Goal: Information Seeking & Learning: Find contact information

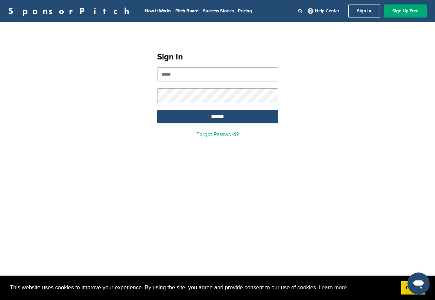
click at [189, 76] on input "email" at bounding box center [217, 74] width 121 height 14
paste input "**********"
type input "**********"
click at [215, 117] on input "*******" at bounding box center [217, 116] width 121 height 13
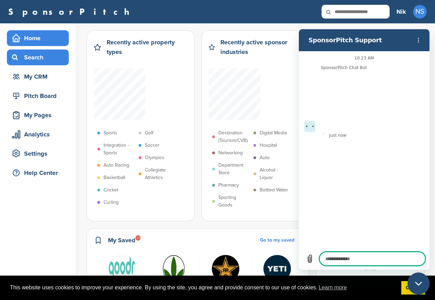
click at [32, 57] on div "Search" at bounding box center [39, 57] width 58 height 12
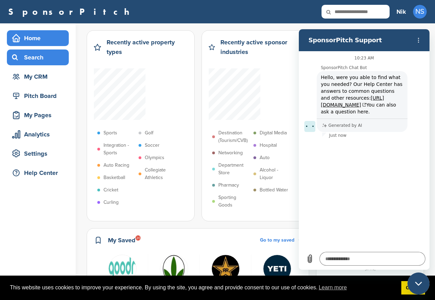
type textarea "*"
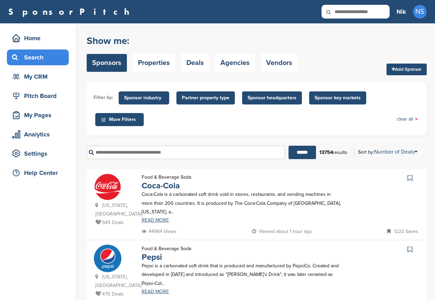
click at [369, 12] on input "text" at bounding box center [356, 12] width 68 height 14
paste input "**********"
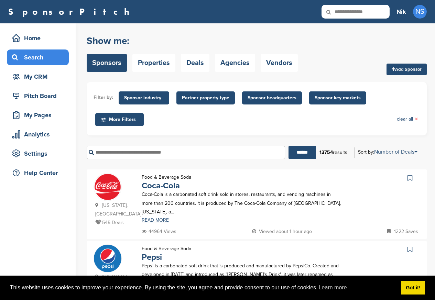
type input "**********"
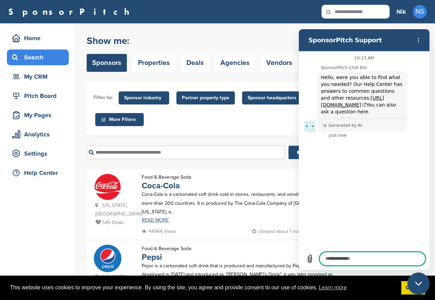
click at [199, 98] on span "Partner property type" at bounding box center [205, 98] width 47 height 8
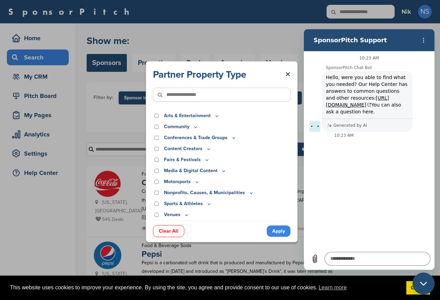
click at [199, 204] on p "Sports & Athletes" at bounding box center [188, 204] width 48 height 8
click at [248, 204] on div "Sports & Athletes" at bounding box center [222, 204] width 138 height 8
click at [193, 204] on p "Sports & Athletes" at bounding box center [188, 204] width 48 height 8
click at [206, 204] on icon at bounding box center [209, 204] width 6 height 6
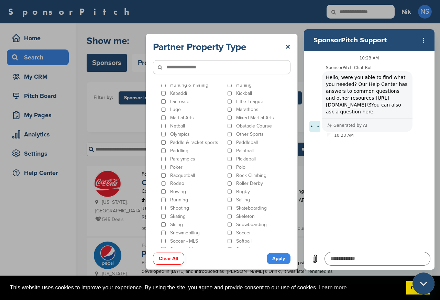
scroll to position [289, 0]
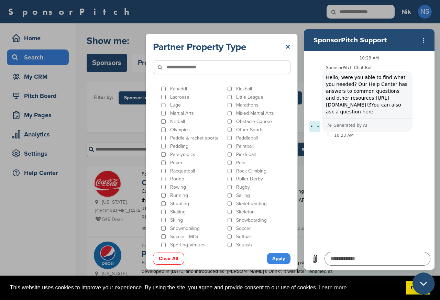
click at [288, 48] on link "×" at bounding box center [287, 47] width 5 height 12
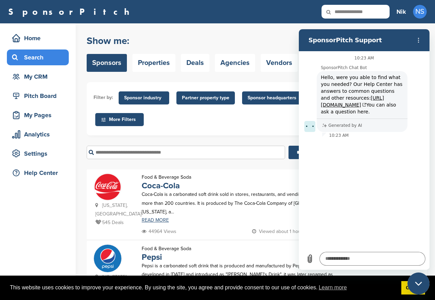
click at [269, 98] on span "Sponsor headquarters" at bounding box center [272, 98] width 49 height 8
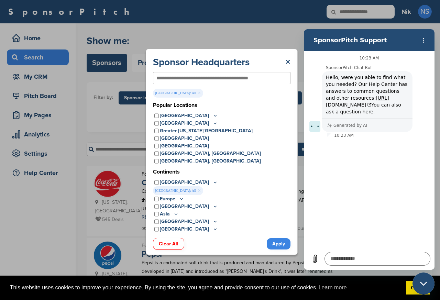
click at [279, 245] on link "Apply" at bounding box center [279, 243] width 24 height 11
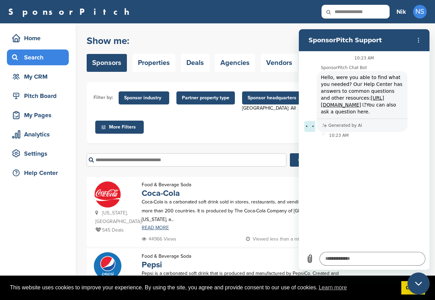
click at [278, 252] on div "Food & Beverage Soda Pepsi Pepsi is a carbonated soft drink that is produced an…" at bounding box center [242, 279] width 214 height 54
click at [142, 98] on span "Sponsor industry" at bounding box center [144, 98] width 40 height 8
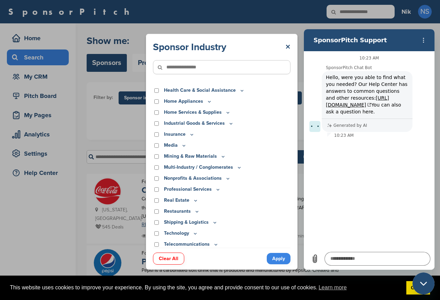
scroll to position [154, 0]
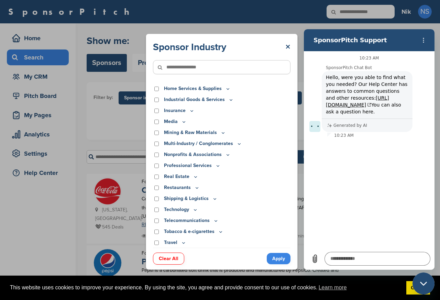
click at [181, 66] on input"] "text" at bounding box center [222, 67] width 138 height 14
paste input"] "*****"
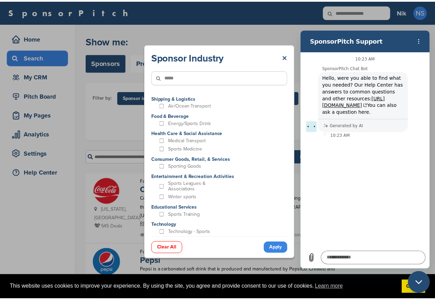
scroll to position [0, 0]
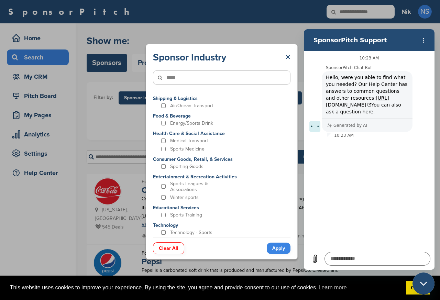
type input"] "*****"
click at [286, 92] on div "Sponsor Industry × ***** Shipping & Logistics Air/Ocean Transport Food & Bevera…" at bounding box center [222, 144] width 138 height 186
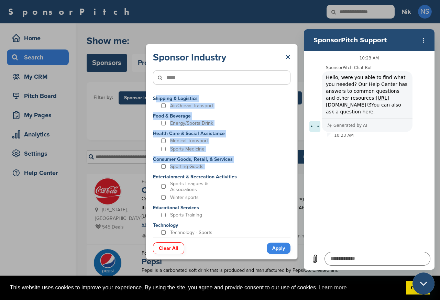
click at [162, 172] on div "Consumer Goods, Retail, & Services Sporting Goods" at bounding box center [222, 164] width 138 height 16
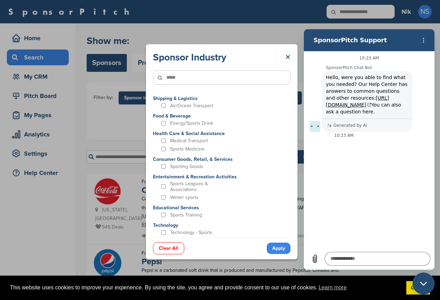
click at [288, 56] on link "×" at bounding box center [287, 57] width 5 height 12
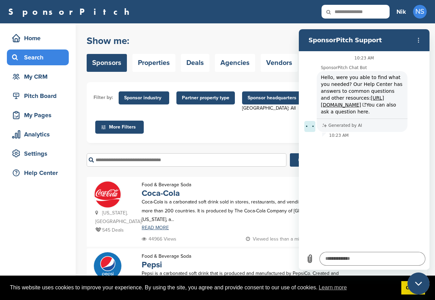
click at [133, 160] on input "text" at bounding box center [187, 159] width 200 height 13
paste input "**********"
type input "**********"
click at [296, 162] on input "******" at bounding box center [304, 159] width 28 height 13
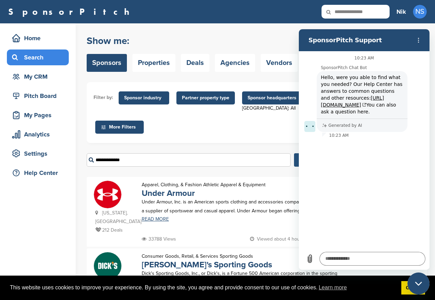
click at [296, 161] on input "******" at bounding box center [308, 159] width 28 height 13
click at [158, 195] on link "Under Armour" at bounding box center [168, 193] width 53 height 10
click at [100, 160] on input "**********" at bounding box center [189, 159] width 204 height 13
click at [412, 285] on div "Close messaging window" at bounding box center [418, 283] width 21 height 21
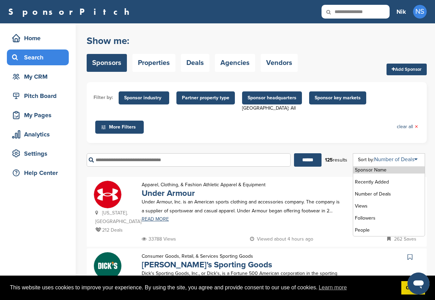
click at [418, 158] on icon at bounding box center [415, 160] width 3 height 6
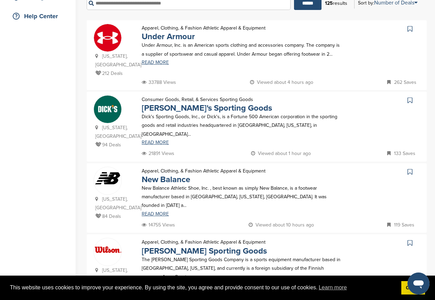
scroll to position [206, 0]
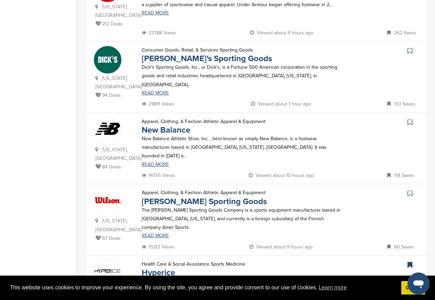
click at [155, 87] on div "Consumer Goods, Retail, & Services Sporting Goods Dick's Sporting Goods Dick's …" at bounding box center [242, 73] width 214 height 54
click at [156, 91] on link "READ MORE" at bounding box center [242, 93] width 200 height 5
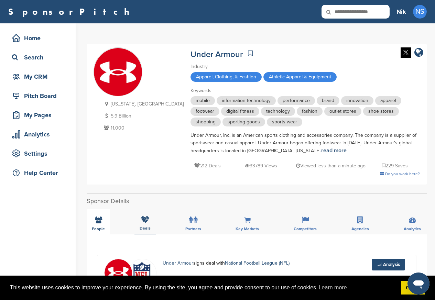
click at [97, 225] on div "People" at bounding box center [98, 221] width 23 height 25
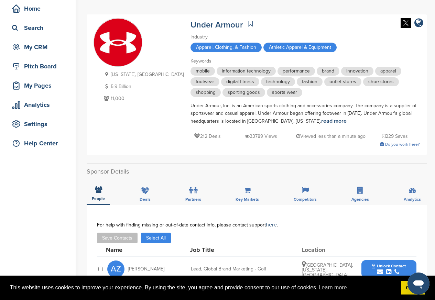
scroll to position [206, 0]
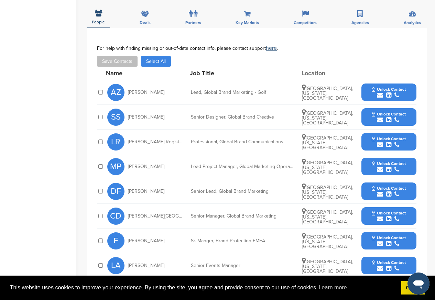
click at [389, 93] on icon "submit" at bounding box center [388, 95] width 5 height 6
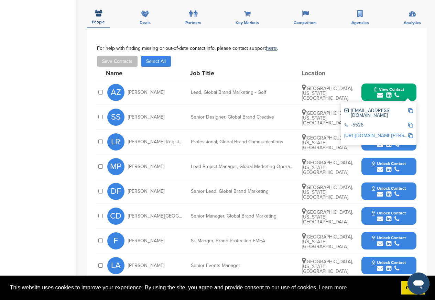
click at [33, 57] on div "Home Search My CRM Pitch Board My Pages Analytics Settings Help Center" at bounding box center [38, 117] width 76 height 600
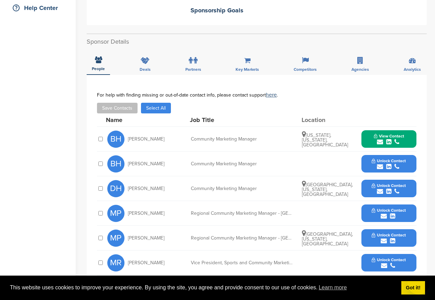
scroll to position [165, 0]
click at [391, 183] on span "Unlock Contact" at bounding box center [389, 185] width 34 height 5
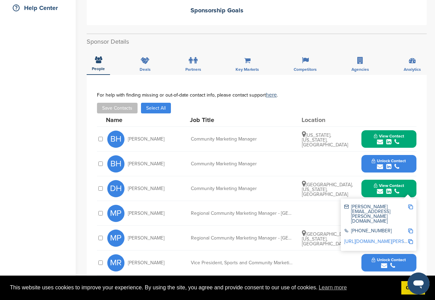
click at [382, 183] on span "View Contact" at bounding box center [389, 185] width 30 height 5
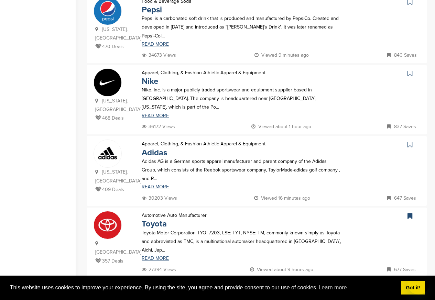
scroll to position [248, 0]
click at [158, 117] on div "[US_STATE], [GEOGRAPHIC_DATA] 468 Deals Apparel, Clothing, & Fashion Athletic A…" at bounding box center [257, 100] width 340 height 70
click at [156, 76] on link "Nike" at bounding box center [150, 81] width 17 height 10
click at [155, 113] on link "READ MORE" at bounding box center [242, 115] width 200 height 5
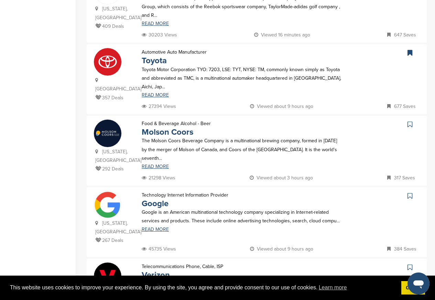
scroll to position [413, 0]
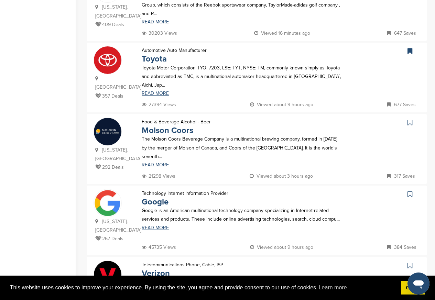
click at [382, 65] on div at bounding box center [384, 73] width 71 height 54
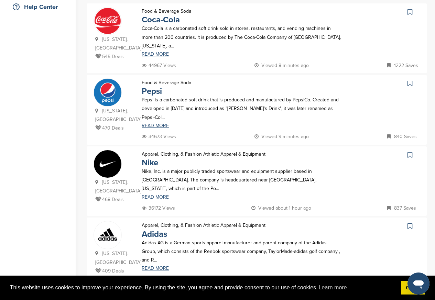
scroll to position [165, 0]
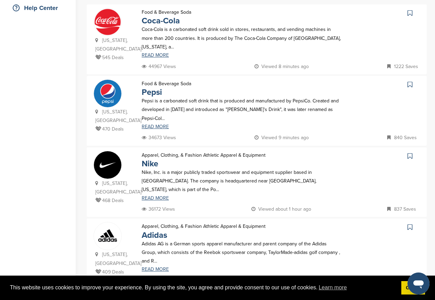
click at [156, 151] on p "Apparel, Clothing, & Fashion Athletic Apparel & Equipment" at bounding box center [204, 155] width 124 height 9
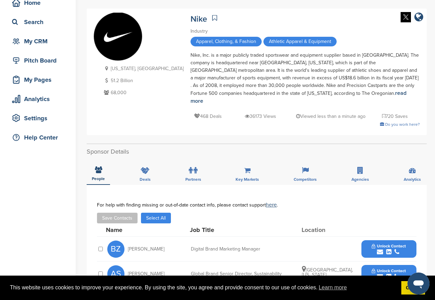
scroll to position [206, 0]
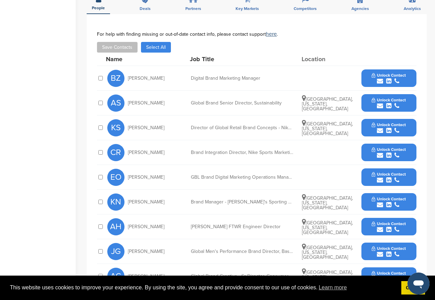
click at [390, 78] on icon "submit" at bounding box center [388, 81] width 5 height 6
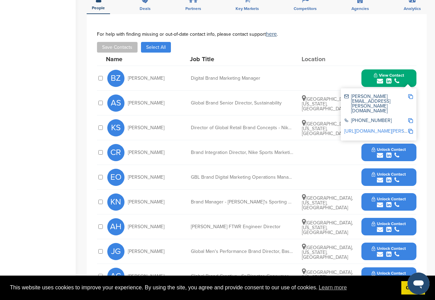
click at [387, 128] on link "[URL][DOMAIN_NAME][PERSON_NAME]" at bounding box center [386, 131] width 84 height 6
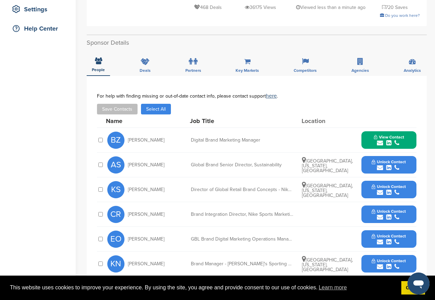
scroll to position [165, 0]
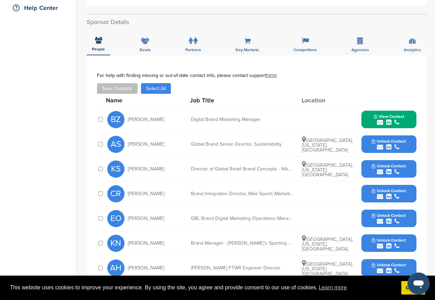
click at [386, 144] on icon "submit" at bounding box center [388, 147] width 5 height 6
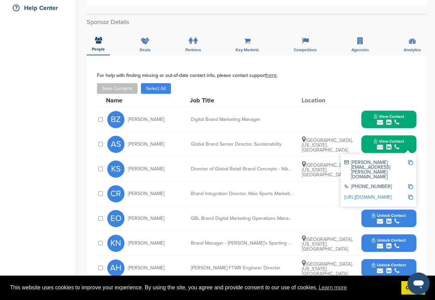
click at [389, 184] on div "+1 503-671-3173" at bounding box center [376, 187] width 64 height 6
click at [431, 144] on div "You have reached your monthly limit. Please upgrade to access more. Upgrade on …" at bounding box center [261, 151] width 348 height 586
click at [383, 194] on icon "submit" at bounding box center [380, 197] width 6 height 6
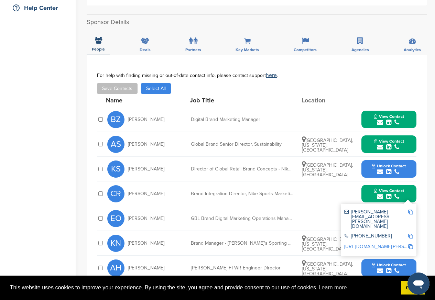
click at [386, 164] on span "Unlock Contact" at bounding box center [389, 166] width 34 height 5
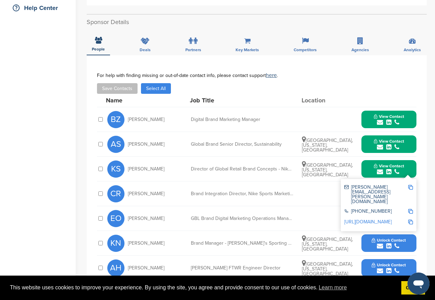
click at [382, 169] on icon "submit" at bounding box center [380, 172] width 6 height 6
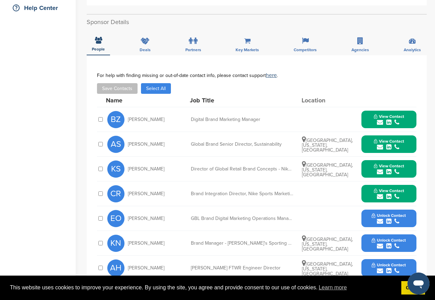
click at [385, 213] on span "Unlock Contact" at bounding box center [389, 215] width 34 height 5
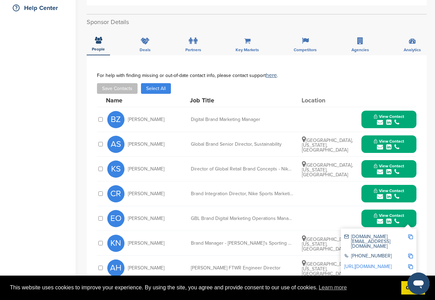
click at [387, 213] on span "View Contact" at bounding box center [389, 215] width 30 height 5
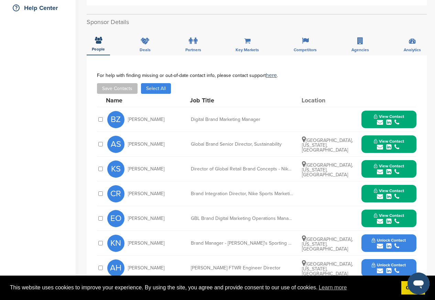
click at [386, 238] on span "Unlock Contact" at bounding box center [389, 240] width 34 height 5
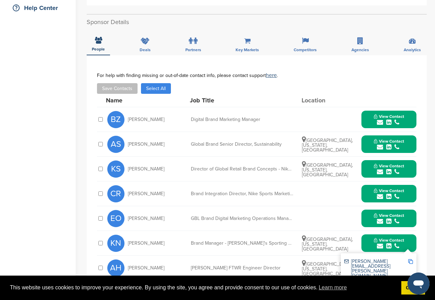
click at [385, 238] on span "View Contact" at bounding box center [389, 240] width 30 height 5
click at [386, 263] on span "Unlock Contact" at bounding box center [389, 265] width 34 height 5
click at [387, 263] on span "View Contact" at bounding box center [389, 265] width 30 height 5
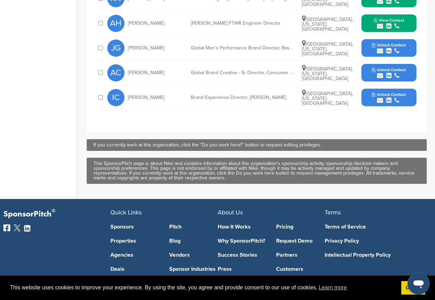
scroll to position [413, 0]
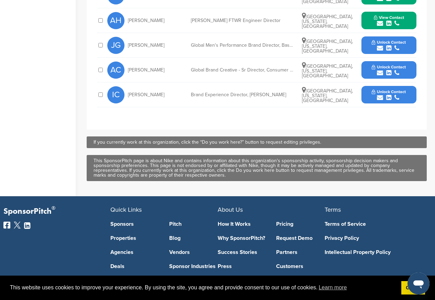
click at [388, 45] on icon "submit" at bounding box center [388, 48] width 5 height 6
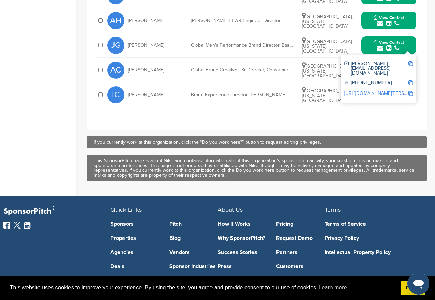
click at [387, 80] on div "+1 503-671-3173" at bounding box center [376, 83] width 64 height 6
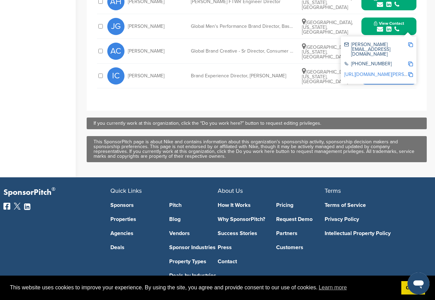
scroll to position [454, 0]
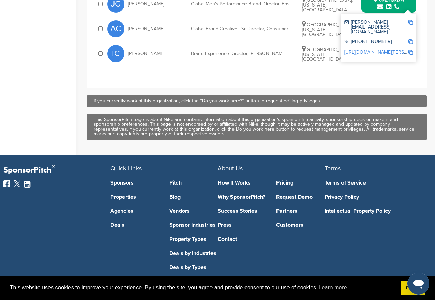
click at [389, 14] on div "jonas.greenberg@nike.com +1 503-671-3173 http://www.linkedin.com/in/jonas-green…" at bounding box center [379, 37] width 76 height 47
click at [389, 53] on icon "submit" at bounding box center [388, 56] width 5 height 6
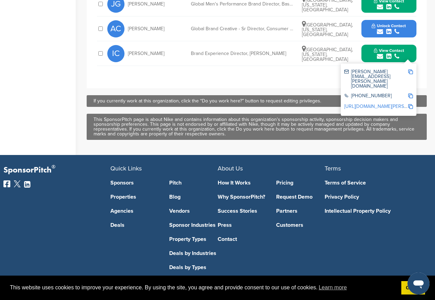
click at [388, 23] on span "Unlock Contact" at bounding box center [389, 25] width 34 height 5
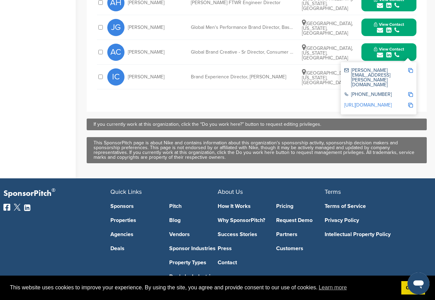
scroll to position [413, 0]
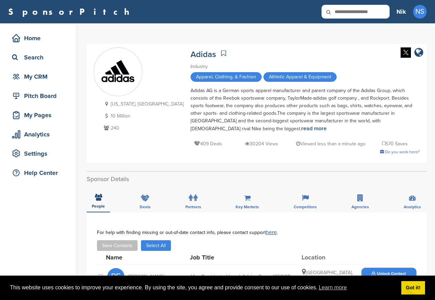
click at [386, 276] on icon "submit" at bounding box center [388, 279] width 5 height 6
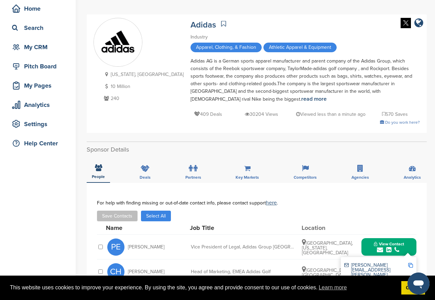
scroll to position [165, 0]
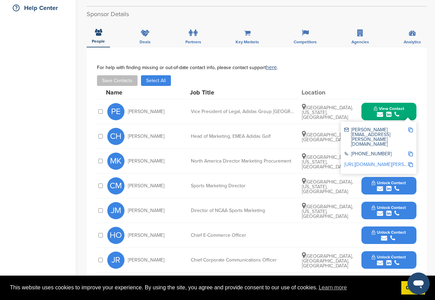
click at [384, 176] on button "Unlock Contact" at bounding box center [389, 186] width 51 height 21
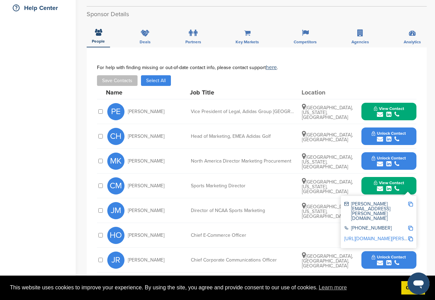
click at [384, 161] on div "submit" at bounding box center [389, 164] width 34 height 7
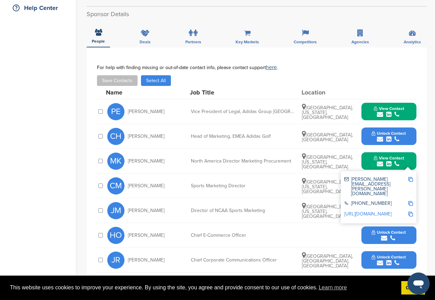
click at [385, 131] on span "Unlock Contact" at bounding box center [389, 133] width 34 height 5
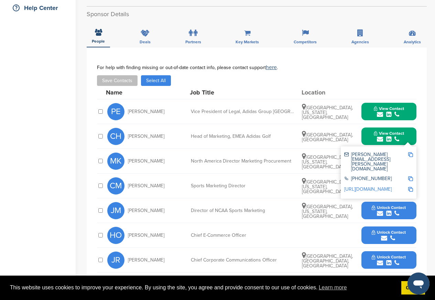
click at [386, 131] on span "View Contact" at bounding box center [389, 133] width 30 height 5
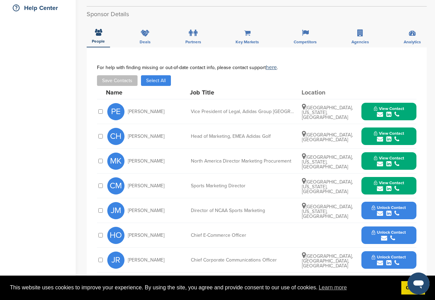
click at [384, 186] on div "submit" at bounding box center [389, 189] width 30 height 7
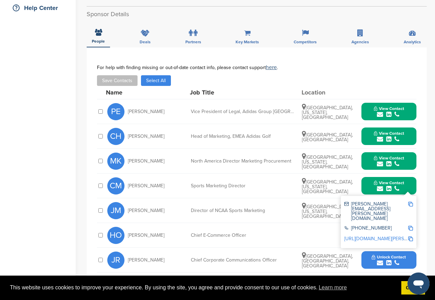
click at [384, 235] on icon "submit" at bounding box center [384, 238] width 6 height 6
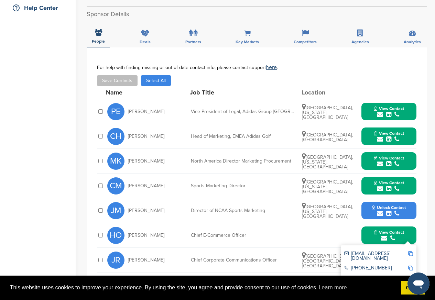
click at [386, 205] on span "Unlock Contact" at bounding box center [389, 207] width 34 height 5
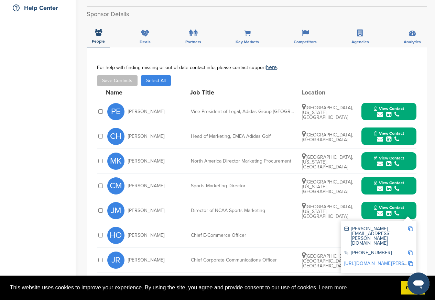
click at [384, 205] on span "View Contact" at bounding box center [389, 207] width 30 height 5
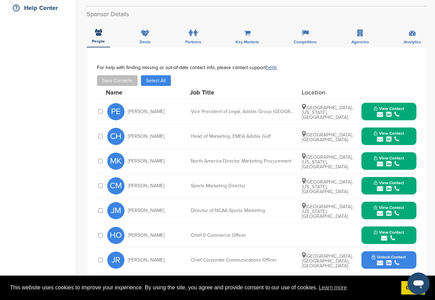
click at [386, 260] on div "submit" at bounding box center [389, 263] width 34 height 7
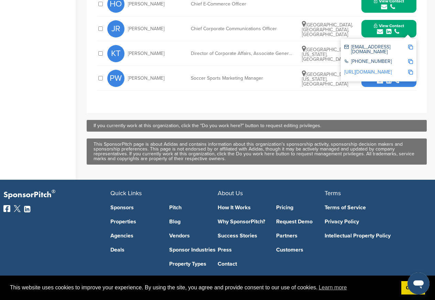
scroll to position [413, 0]
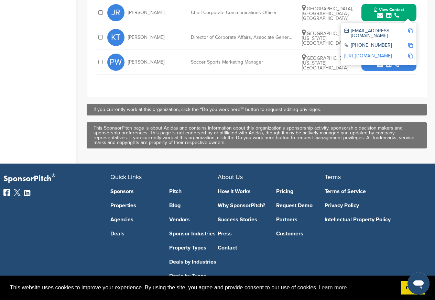
click at [386, 53] on link "https://www.linkedin.com/in/janrunau" at bounding box center [367, 56] width 47 height 6
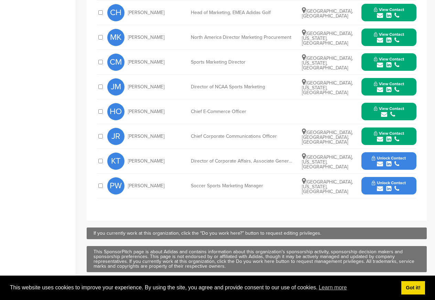
scroll to position [289, 0]
click at [389, 156] on span "Unlock Contact" at bounding box center [389, 158] width 34 height 5
click at [387, 156] on span "Unlock Contact" at bounding box center [389, 158] width 34 height 5
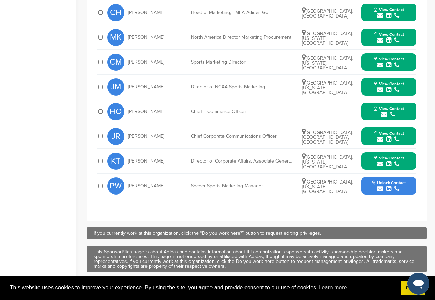
click at [388, 181] on span "Unlock Contact" at bounding box center [389, 183] width 34 height 5
click at [382, 181] on span "Unlock Contact" at bounding box center [389, 183] width 34 height 5
click at [384, 181] on span "View Contact" at bounding box center [389, 183] width 30 height 5
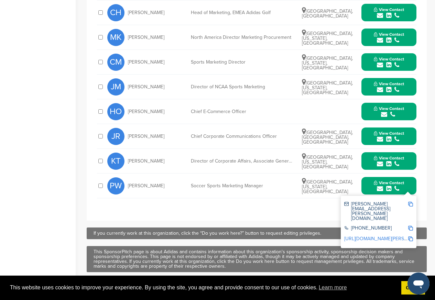
click at [389, 181] on span "View Contact" at bounding box center [389, 183] width 30 height 5
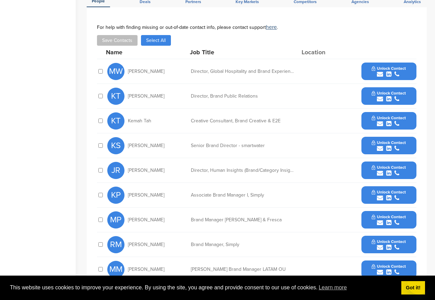
click at [389, 71] on icon "submit" at bounding box center [388, 74] width 5 height 6
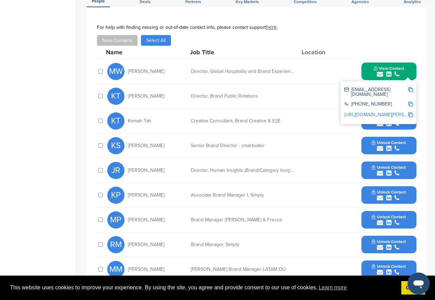
click at [387, 102] on div "+1 404-676-2121" at bounding box center [376, 105] width 64 height 6
click at [191, 67] on div "MW Mica Wong Director, Global Hospitality and Brand Experiences - Assets & Spor…" at bounding box center [261, 71] width 309 height 24
click at [389, 121] on icon "submit" at bounding box center [388, 124] width 5 height 6
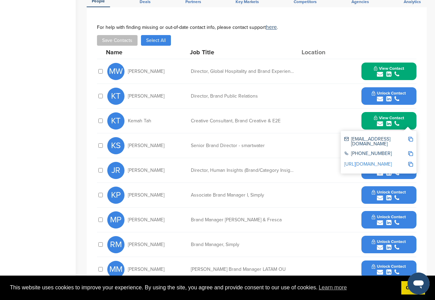
click at [387, 91] on span "Unlock Contact" at bounding box center [389, 93] width 34 height 5
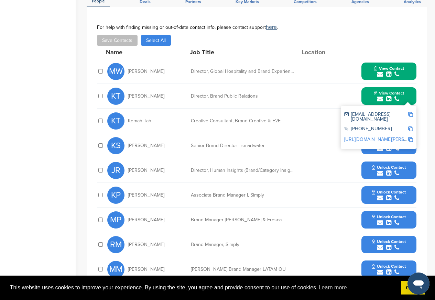
click at [219, 168] on div "Director, Human Insights (Brand/Category Insights)" at bounding box center [242, 170] width 103 height 5
click at [388, 145] on icon "submit" at bounding box center [388, 148] width 5 height 6
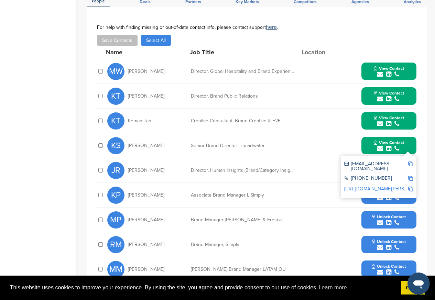
click at [387, 195] on icon "submit" at bounding box center [388, 198] width 5 height 6
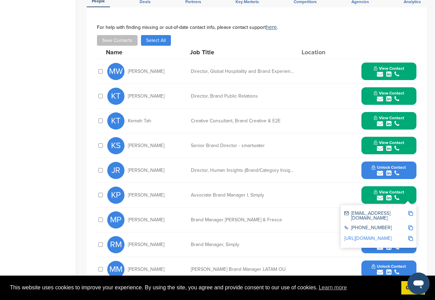
click at [389, 165] on span "Unlock Contact" at bounding box center [389, 167] width 34 height 5
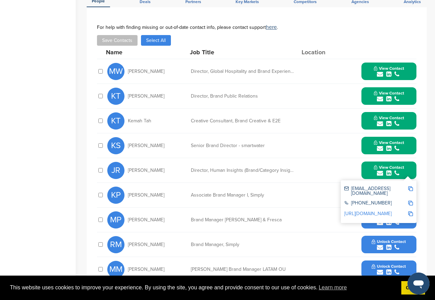
click at [190, 162] on div "JR Josh Rich Director, Human Insights (Brand/Category Insights) View Contact jo…" at bounding box center [261, 170] width 309 height 24
click at [387, 220] on icon "submit" at bounding box center [388, 223] width 5 height 6
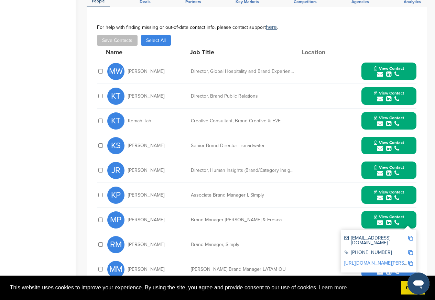
click at [388, 250] on div "+1 404-676-2121" at bounding box center [376, 253] width 64 height 6
click at [198, 242] on div "RM Randy Miller Brand Manager, Simply Unlock Contact" at bounding box center [261, 244] width 309 height 24
click at [198, 219] on div "MP Mariana Padilla Brand Manager Sidral Mundet & Fresca View Contact marpadilla…" at bounding box center [261, 220] width 309 height 24
click at [387, 250] on div "+1 404-676-2121" at bounding box center [376, 253] width 64 height 6
click at [380, 215] on span "View Contact" at bounding box center [389, 217] width 30 height 5
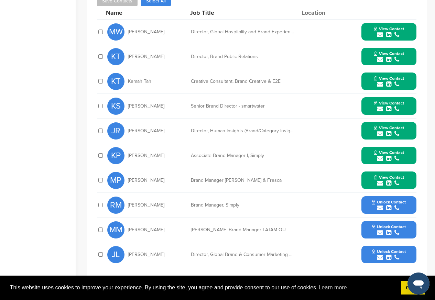
scroll to position [371, 0]
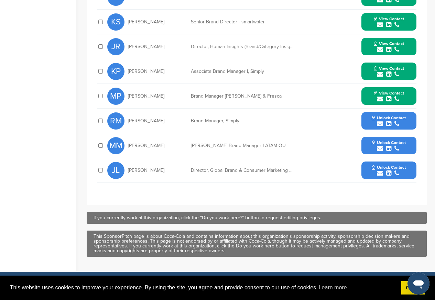
click at [387, 125] on div "RM Randy Miller Brand Manager, Simply Unlock Contact" at bounding box center [261, 121] width 309 height 24
click at [380, 116] on span "Unlock Contact" at bounding box center [389, 118] width 34 height 5
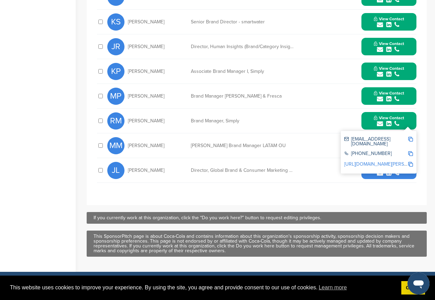
click at [410, 288] on div "Open messaging window" at bounding box center [418, 283] width 21 height 21
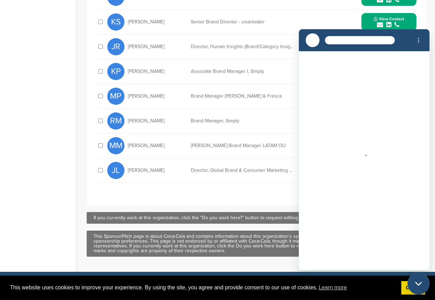
scroll to position [0, 0]
click at [389, 165] on div "Loading conversation" at bounding box center [364, 160] width 131 height 219
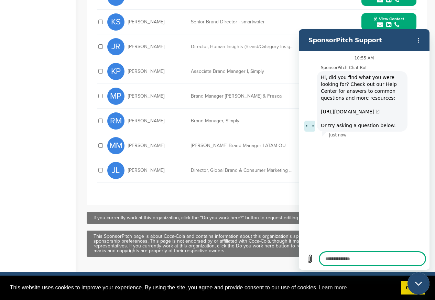
click at [414, 285] on div "Close messaging window" at bounding box center [418, 283] width 21 height 21
type textarea "*"
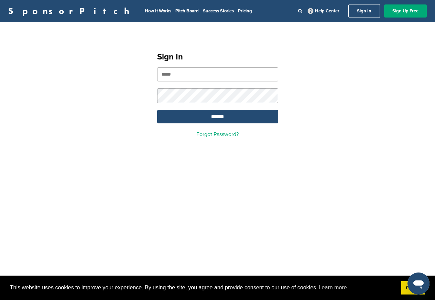
click at [176, 75] on input "email" at bounding box center [217, 74] width 121 height 14
paste input "**********"
type input "**********"
click at [215, 118] on input "*******" at bounding box center [217, 116] width 121 height 13
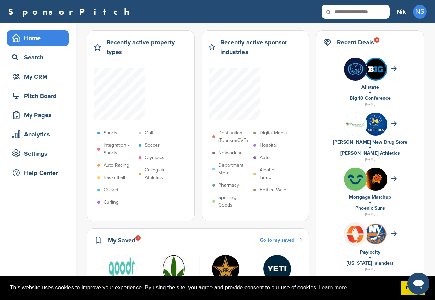
click at [415, 290] on icon "Open messaging window" at bounding box center [418, 284] width 12 height 12
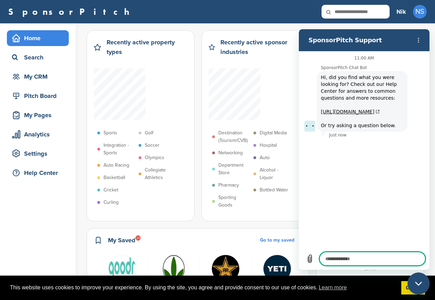
click at [426, 288] on div "Close messaging window" at bounding box center [418, 283] width 21 height 21
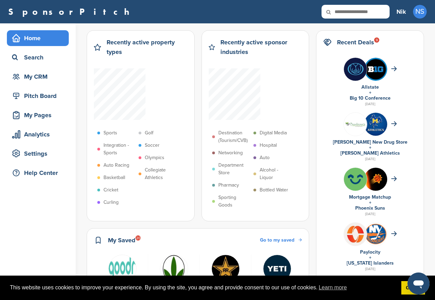
click at [410, 290] on div "Open messaging window" at bounding box center [418, 283] width 21 height 21
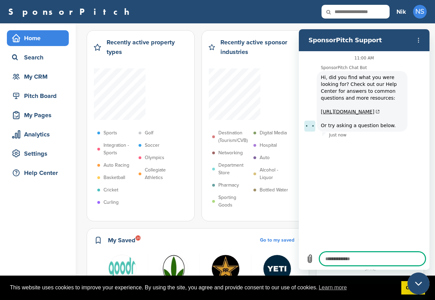
click at [424, 286] on div "Close messaging window" at bounding box center [418, 283] width 21 height 21
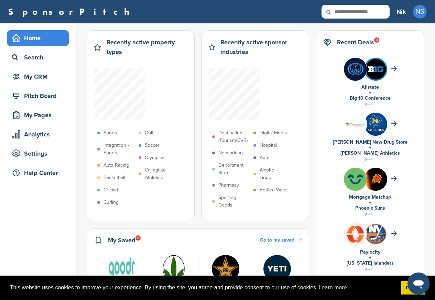
click at [412, 289] on icon "Open messaging window" at bounding box center [418, 284] width 12 height 12
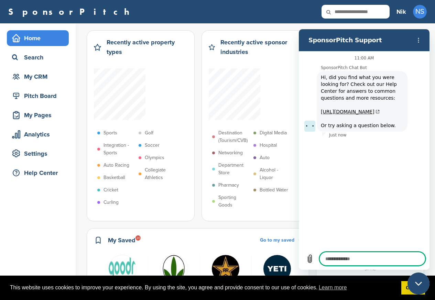
click at [425, 287] on div "Close messaging window" at bounding box center [418, 283] width 21 height 21
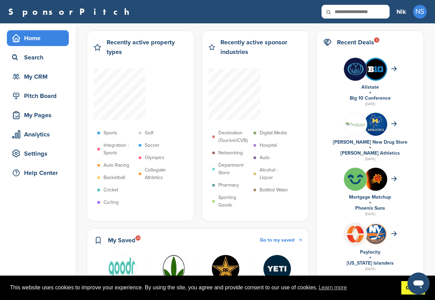
click at [406, 288] on link "Got it!" at bounding box center [413, 288] width 24 height 14
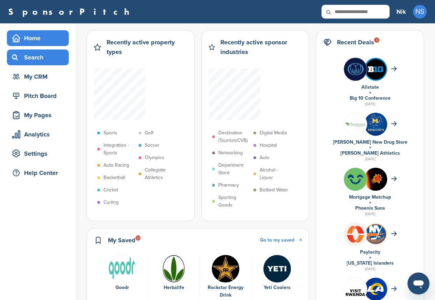
click at [34, 57] on div "Search" at bounding box center [39, 57] width 58 height 12
type textarea "*"
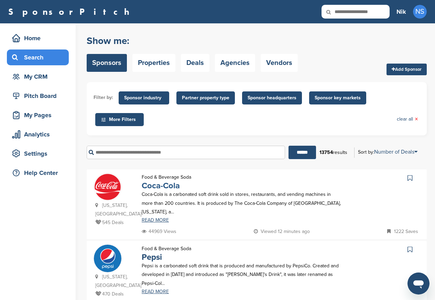
click at [158, 187] on link "Coca-Cola" at bounding box center [161, 186] width 38 height 10
click at [142, 218] on link "READ MORE" at bounding box center [242, 220] width 200 height 5
click at [154, 252] on link "Pepsi" at bounding box center [152, 257] width 20 height 10
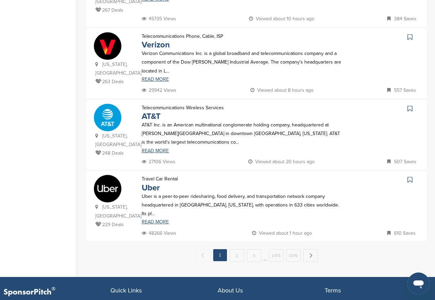
scroll to position [702, 0]
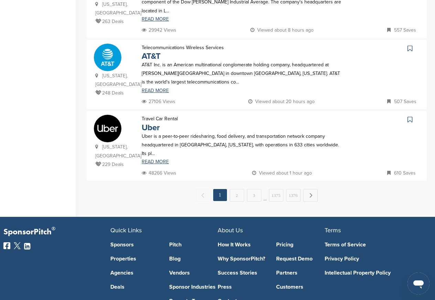
click at [123, 189] on div "← Previous 1 2 3 … 1375 1376 Next →" at bounding box center [257, 195] width 340 height 13
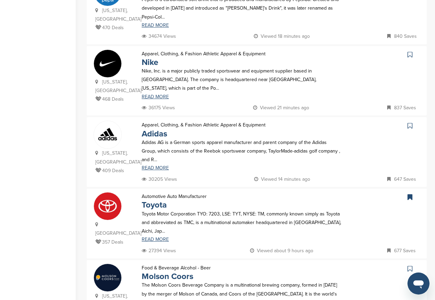
scroll to position [206, 0]
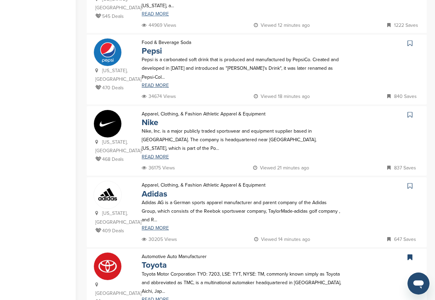
click at [338, 12] on link "READ MORE" at bounding box center [242, 14] width 200 height 5
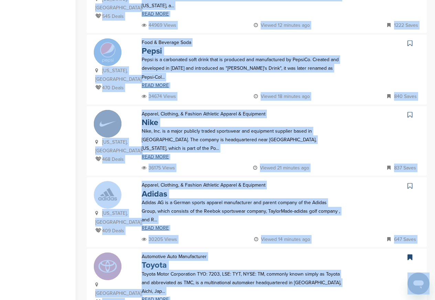
click at [159, 260] on link "Toyota" at bounding box center [154, 265] width 25 height 10
click at [152, 46] on link "Pepsi" at bounding box center [152, 51] width 20 height 10
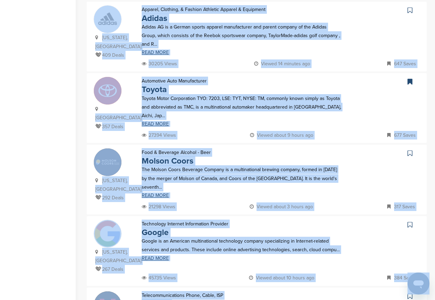
scroll to position [454, 0]
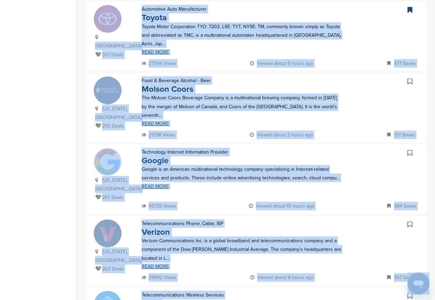
click at [160, 156] on link "Google" at bounding box center [155, 161] width 27 height 10
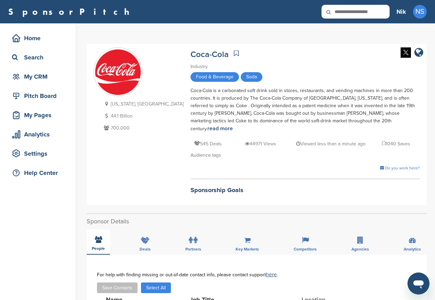
click at [105, 242] on div "People" at bounding box center [98, 241] width 23 height 25
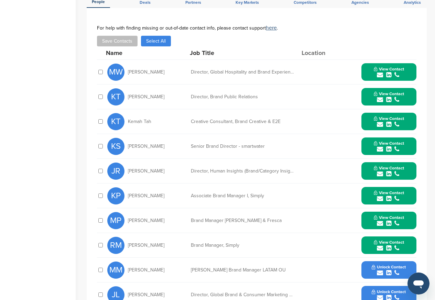
scroll to position [248, 0]
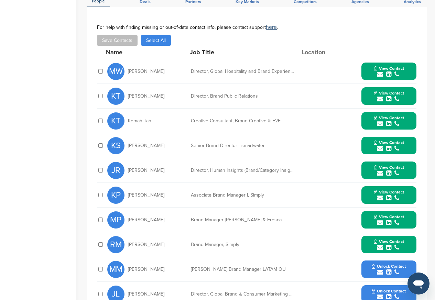
click at [389, 269] on icon "submit" at bounding box center [388, 272] width 5 height 6
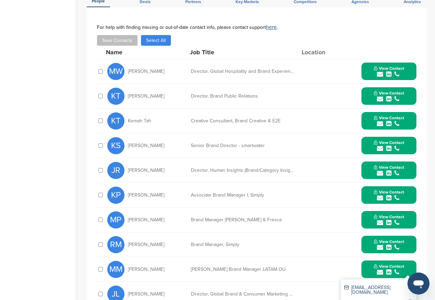
click at [427, 107] on div "You have reached your monthly limit. Please upgrade to access more. Upgrade on …" at bounding box center [261, 86] width 348 height 620
click at [329, 289] on div "JL John Livingston Director, Global Brand & Consumer Marketing Analytics Operat…" at bounding box center [261, 294] width 309 height 24
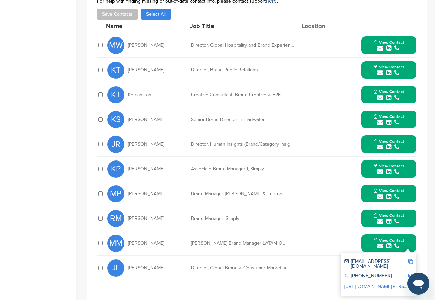
scroll to position [413, 0]
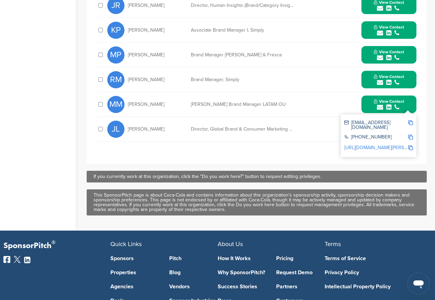
click at [412, 122] on div at bounding box center [410, 125] width 5 height 10
click at [383, 123] on div "marthamendoza@coca-cola.com" at bounding box center [378, 125] width 69 height 14
click at [413, 122] on div "marthamendoza@coca-cola.com +1 404-676-2121 http://www.linkedin.com/in/martha-m…" at bounding box center [379, 136] width 76 height 43
click at [372, 123] on div "marthamendoza@coca-cola.com" at bounding box center [376, 125] width 64 height 10
click at [144, 127] on span "John Livingston" at bounding box center [146, 129] width 36 height 5
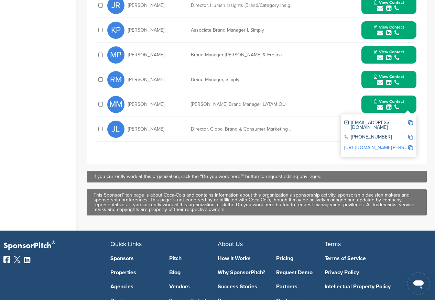
click at [344, 120] on div "marthamendoza@coca-cola.com" at bounding box center [376, 125] width 64 height 10
click at [413, 145] on img at bounding box center [410, 147] width 5 height 5
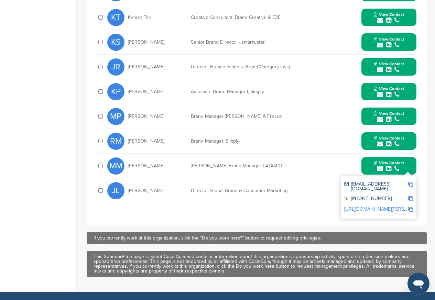
scroll to position [371, 0]
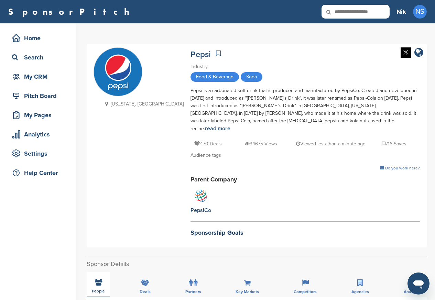
click at [98, 279] on icon at bounding box center [98, 282] width 7 height 7
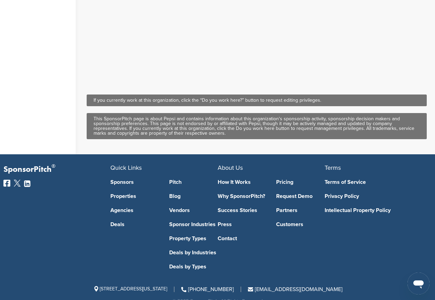
scroll to position [490, 0]
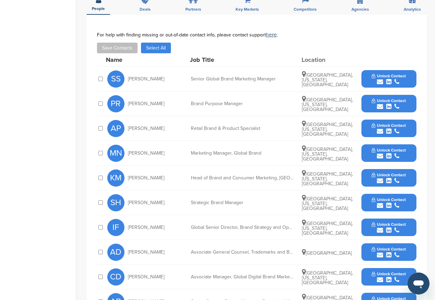
scroll to position [248, 0]
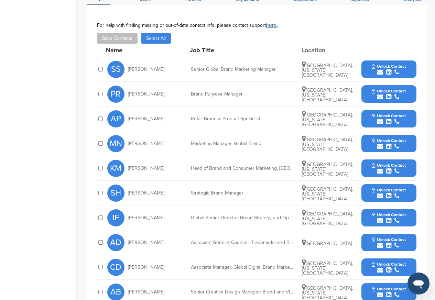
click at [389, 69] on icon "submit" at bounding box center [388, 72] width 5 height 6
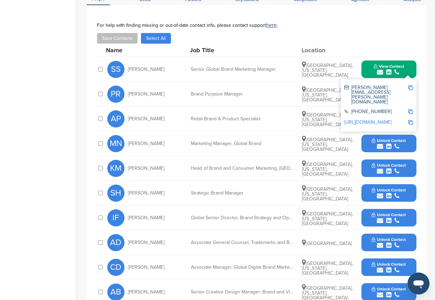
click at [386, 109] on div "[PHONE_NUMBER]" at bounding box center [376, 112] width 64 height 6
click at [431, 110] on div "You have reached your monthly limit. Please upgrade to access more. Upgrade on …" at bounding box center [261, 85] width 348 height 618
click at [387, 119] on icon "submit" at bounding box center [388, 122] width 5 height 6
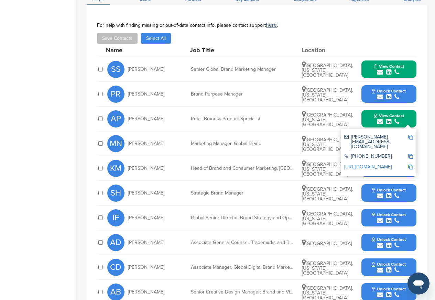
click at [387, 89] on span "Unlock Contact" at bounding box center [389, 91] width 34 height 5
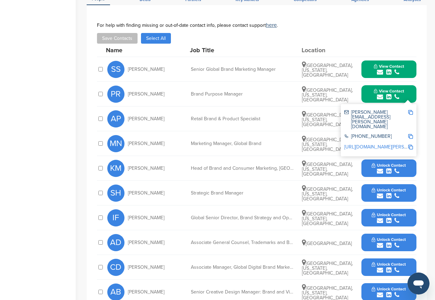
click at [387, 131] on div "[PERSON_NAME][EMAIL_ADDRESS][PERSON_NAME][DOMAIN_NAME] [PHONE_NUMBER] [URL][DOM…" at bounding box center [379, 130] width 76 height 52
click at [411, 132] on div "[PHONE_NUMBER]" at bounding box center [378, 137] width 69 height 11
click at [387, 143] on icon "submit" at bounding box center [388, 146] width 5 height 6
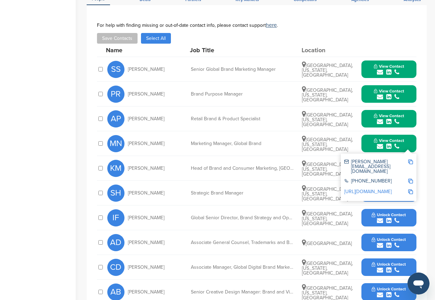
click at [386, 179] on div "[PHONE_NUMBER]" at bounding box center [376, 182] width 64 height 6
click at [432, 132] on div "You have reached your monthly limit. Please upgrade to access more. Upgrade on …" at bounding box center [261, 85] width 348 height 618
click at [386, 179] on div "[PHONE_NUMBER]" at bounding box center [376, 182] width 64 height 6
click at [412, 157] on div "[PERSON_NAME][EMAIL_ADDRESS][DOMAIN_NAME]" at bounding box center [378, 166] width 69 height 19
click at [388, 193] on icon "submit" at bounding box center [388, 196] width 5 height 6
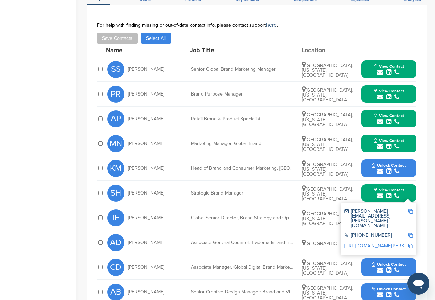
click at [387, 207] on div "steve.hyde@newbalance.com" at bounding box center [378, 219] width 69 height 24
click at [388, 233] on div "+1 617-783-4000" at bounding box center [376, 236] width 64 height 6
click at [387, 231] on div "+1 617-783-4000" at bounding box center [378, 236] width 69 height 11
click at [388, 242] on icon "submit" at bounding box center [388, 245] width 5 height 6
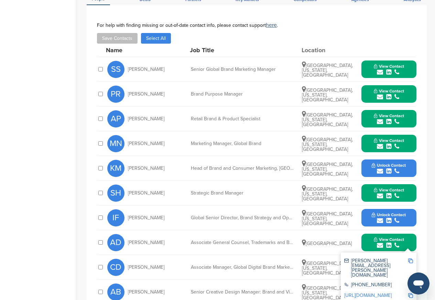
click at [389, 283] on div "+1 617-783-4000" at bounding box center [376, 286] width 64 height 6
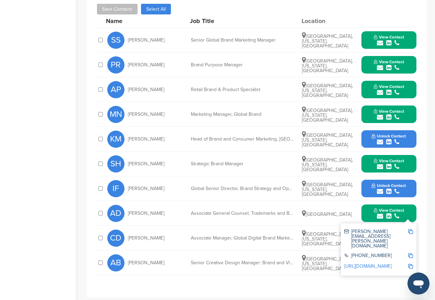
scroll to position [454, 0]
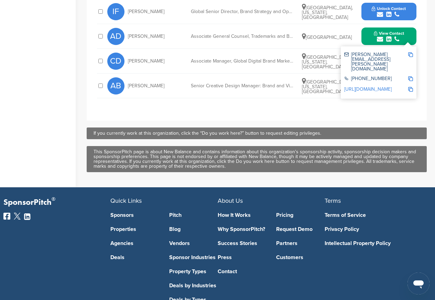
click at [387, 52] on div "alexandra.deneve@newbalance.com" at bounding box center [376, 61] width 64 height 19
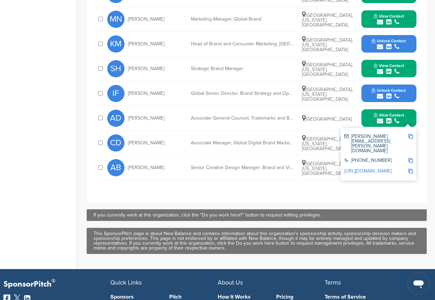
scroll to position [371, 0]
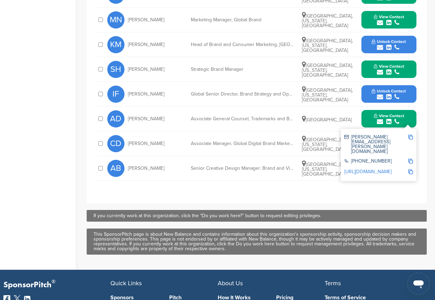
click at [387, 117] on button "View Contact" at bounding box center [389, 119] width 47 height 21
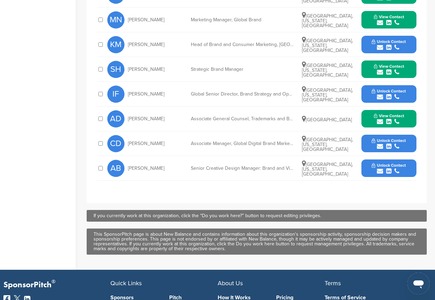
click at [386, 143] on icon "submit" at bounding box center [388, 146] width 5 height 6
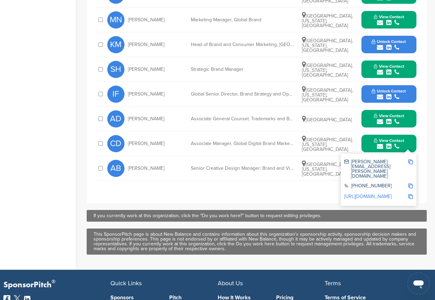
click at [387, 184] on div "+1 617-783-4000" at bounding box center [376, 187] width 64 height 6
click at [388, 184] on div "+1 617-783-4000" at bounding box center [376, 187] width 64 height 6
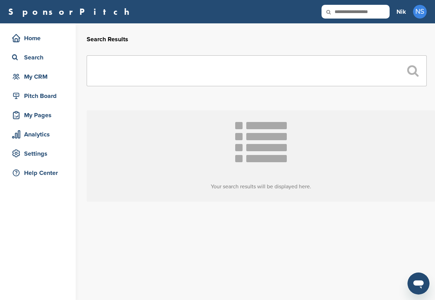
click at [131, 71] on input "text" at bounding box center [257, 70] width 340 height 31
paste input "******"
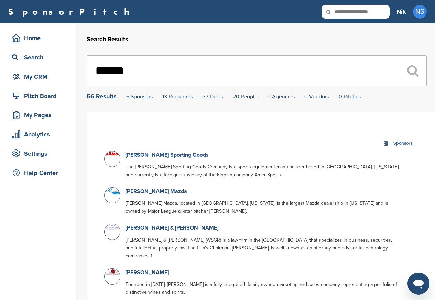
type input "******"
click at [168, 158] on link "[PERSON_NAME] Sporting Goods" at bounding box center [167, 155] width 83 height 7
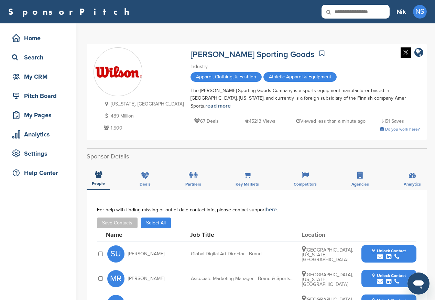
click at [386, 249] on span "Unlock Contact" at bounding box center [389, 251] width 34 height 5
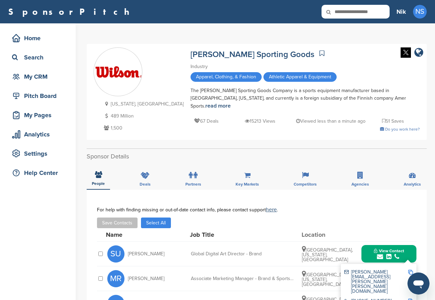
click at [386, 249] on span "View Contact" at bounding box center [389, 251] width 30 height 5
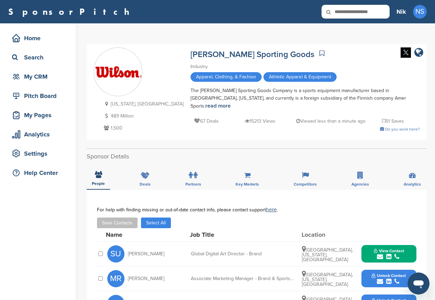
click at [386, 273] on span "Unlock Contact" at bounding box center [389, 275] width 34 height 5
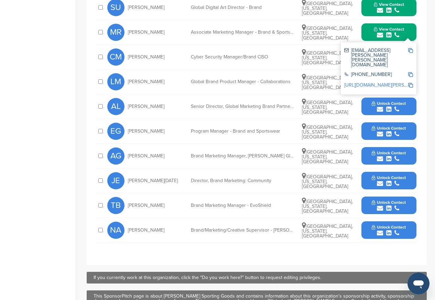
scroll to position [248, 0]
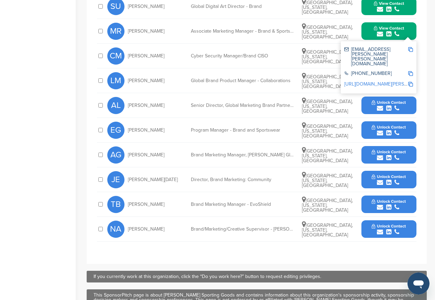
click at [386, 80] on icon "submit" at bounding box center [388, 83] width 5 height 6
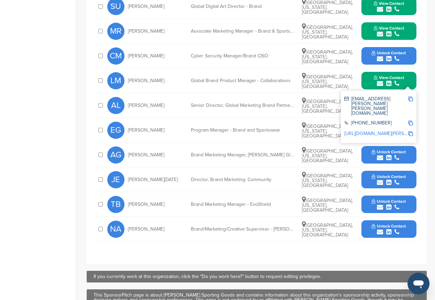
click at [386, 51] on span "Unlock Contact" at bounding box center [389, 53] width 34 height 5
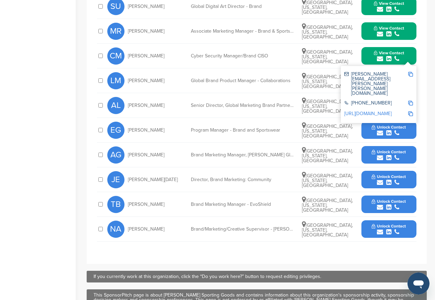
click at [386, 51] on span "View Contact" at bounding box center [389, 53] width 30 height 5
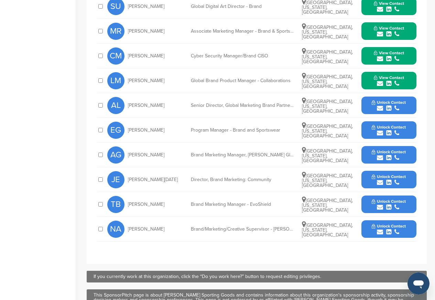
click at [387, 105] on icon "submit" at bounding box center [388, 108] width 5 height 6
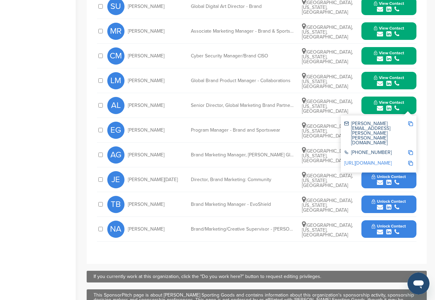
click at [386, 150] on div "[PHONE_NUMBER]" at bounding box center [376, 153] width 64 height 6
click at [386, 150] on div "[PERSON_NAME][EMAIL_ADDRESS][PERSON_NAME][PERSON_NAME][DOMAIN_NAME] [PHONE_NUMB…" at bounding box center [379, 144] width 76 height 57
click at [386, 175] on span "Unlock Contact" at bounding box center [389, 176] width 34 height 5
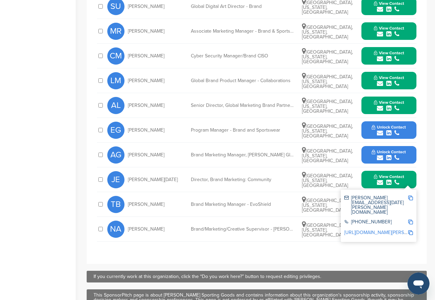
click at [386, 175] on span "View Contact" at bounding box center [389, 176] width 30 height 5
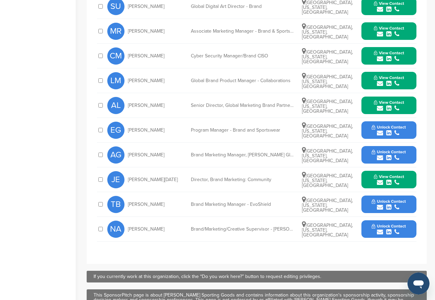
click at [386, 204] on icon "submit" at bounding box center [388, 207] width 5 height 6
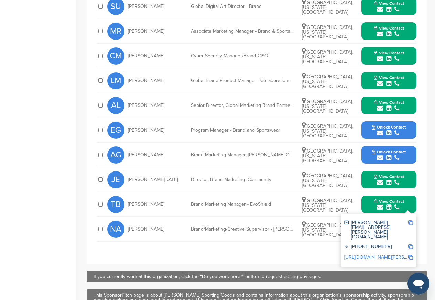
click at [386, 245] on div "[PHONE_NUMBER]" at bounding box center [376, 248] width 64 height 6
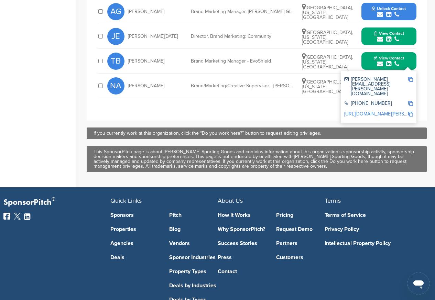
scroll to position [433, 0]
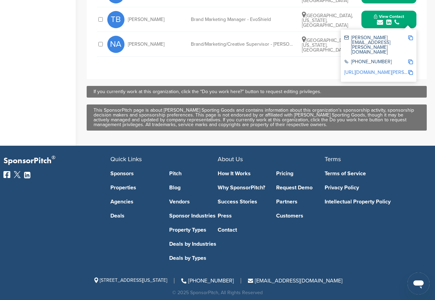
click at [387, 90] on div "If you currently work at this organization, click the “Do you work here?” butto…" at bounding box center [257, 91] width 326 height 5
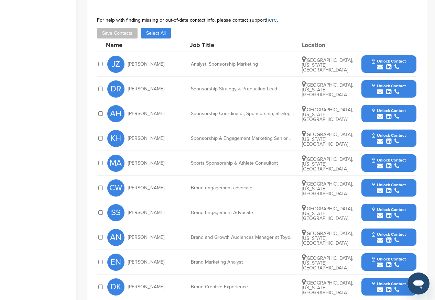
scroll to position [248, 0]
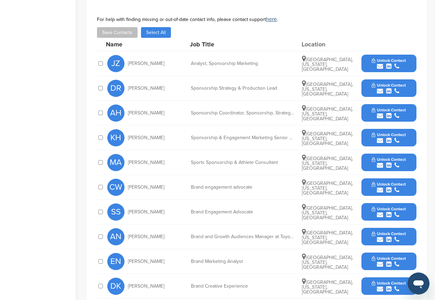
click at [386, 65] on icon "submit" at bounding box center [388, 66] width 5 height 6
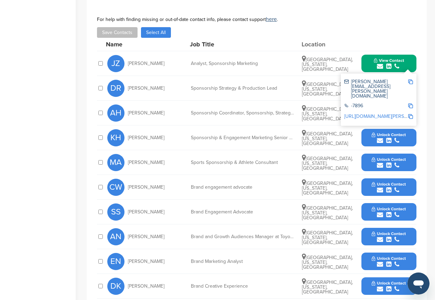
click at [380, 104] on div "-7896" at bounding box center [376, 107] width 64 height 6
click at [386, 115] on icon "submit" at bounding box center [388, 116] width 5 height 6
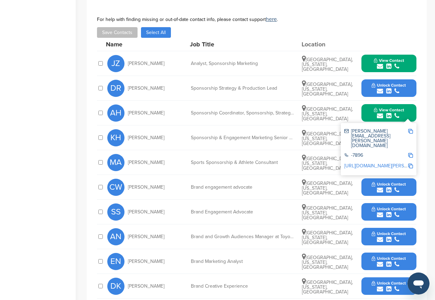
click at [386, 151] on div "-7896" at bounding box center [378, 156] width 69 height 11
click at [387, 151] on div "-7896" at bounding box center [378, 156] width 69 height 11
click at [387, 164] on icon "submit" at bounding box center [388, 165] width 5 height 6
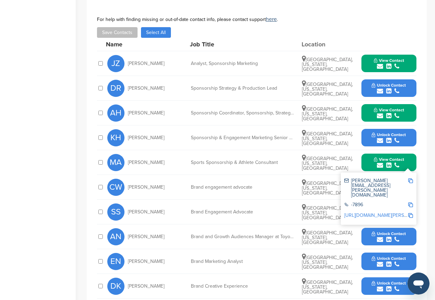
click at [386, 203] on div "-7896" at bounding box center [376, 206] width 64 height 6
click at [389, 88] on icon "submit" at bounding box center [388, 91] width 5 height 6
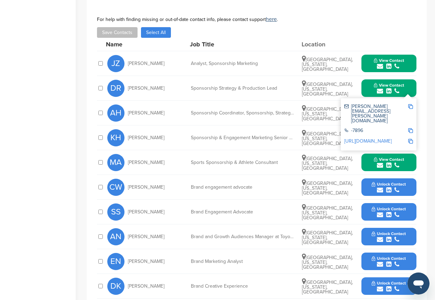
click at [385, 136] on div "darcey.rayner@toyota.com -7896 http://www.linkedin.com/in/darceyrayner" at bounding box center [379, 124] width 76 height 52
click at [431, 120] on div "You have reached your monthly limit. Please upgrade to access more. Upgrade on …" at bounding box center [261, 82] width 348 height 612
click at [412, 107] on img at bounding box center [410, 106] width 5 height 5
click at [377, 139] on icon "submit" at bounding box center [380, 141] width 6 height 6
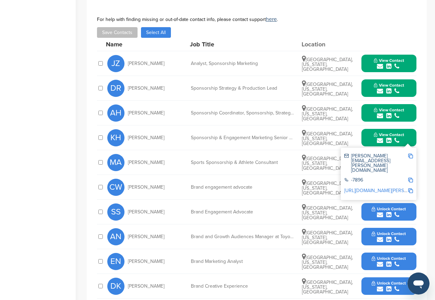
click at [382, 191] on icon "submit" at bounding box center [380, 190] width 6 height 6
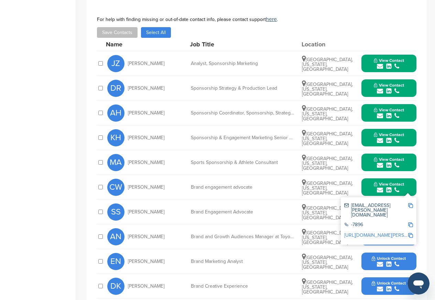
click at [386, 223] on div "-7896" at bounding box center [376, 226] width 64 height 6
click at [400, 223] on div "-7896" at bounding box center [376, 226] width 64 height 6
click at [384, 236] on div "chay.williams@toyota.com -7896 http://www.linkedin.com/in/chay-williams-8835b52…" at bounding box center [379, 220] width 76 height 47
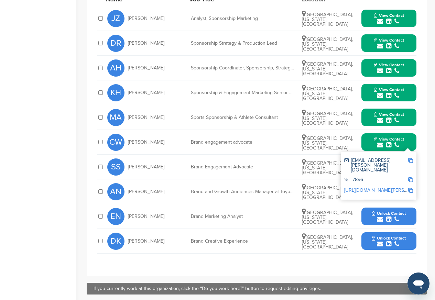
scroll to position [494, 0]
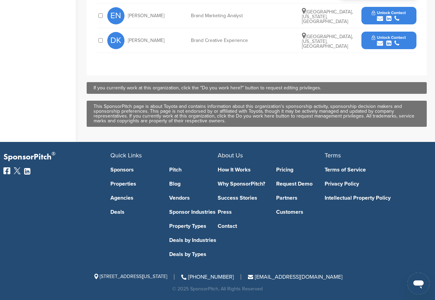
click at [379, 20] on icon "submit" at bounding box center [380, 18] width 6 height 6
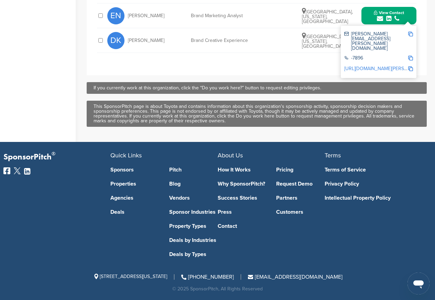
click at [380, 56] on div "-7896" at bounding box center [376, 59] width 64 height 6
click at [390, 56] on div "-7896" at bounding box center [376, 59] width 64 height 6
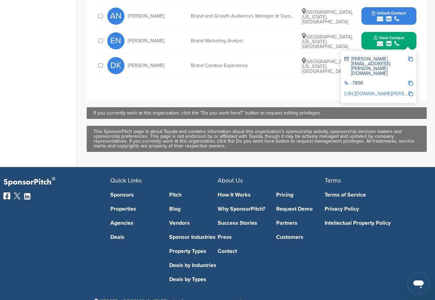
scroll to position [288, 0]
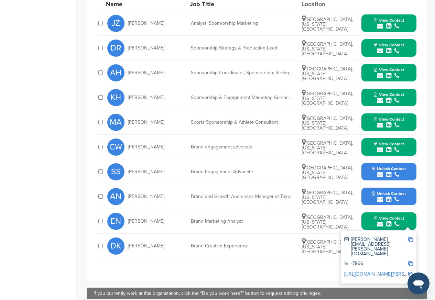
click at [381, 189] on button "Unlock Contact" at bounding box center [389, 196] width 51 height 21
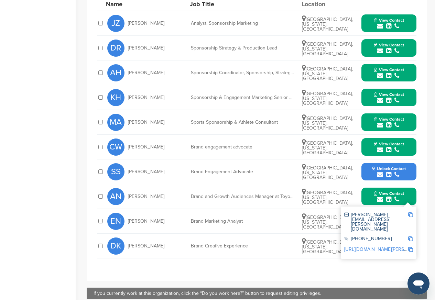
click at [384, 195] on span "View Contact" at bounding box center [389, 193] width 30 height 5
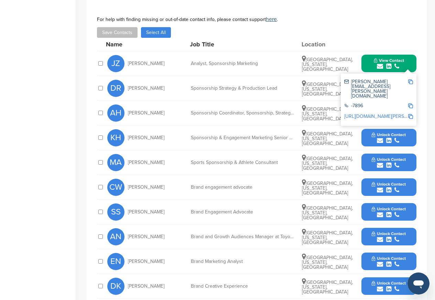
click at [386, 113] on link "[URL][DOMAIN_NAME][PERSON_NAME]" at bounding box center [386, 116] width 84 height 6
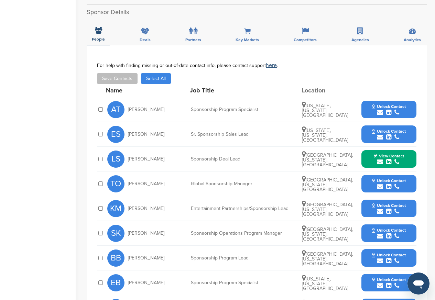
scroll to position [289, 0]
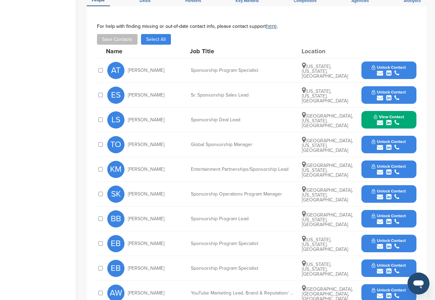
click at [388, 73] on icon "submit" at bounding box center [388, 73] width 5 height 6
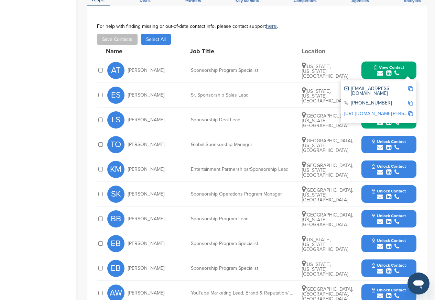
click at [386, 101] on div "[PHONE_NUMBER]" at bounding box center [376, 104] width 64 height 6
click at [379, 101] on div "[PHONE_NUMBER]" at bounding box center [376, 104] width 64 height 6
click at [385, 144] on span "Unlock Contact" at bounding box center [389, 141] width 34 height 5
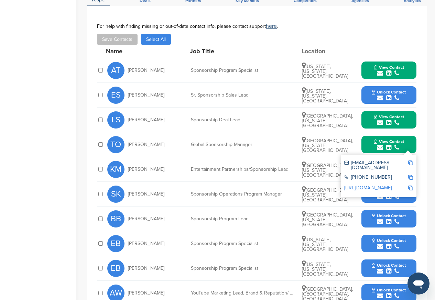
click at [378, 144] on span "View Contact" at bounding box center [389, 141] width 30 height 5
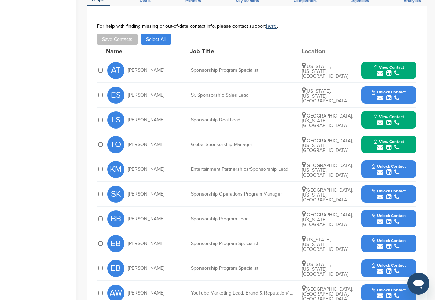
click at [384, 171] on div "submit" at bounding box center [389, 172] width 34 height 7
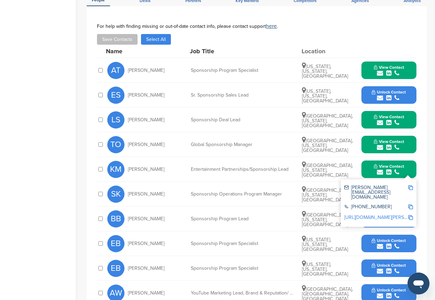
click at [384, 202] on div "[PHONE_NUMBER]" at bounding box center [378, 207] width 69 height 11
click at [378, 202] on div "[PHONE_NUMBER]" at bounding box center [378, 207] width 69 height 11
click at [385, 217] on div "[PERSON_NAME][EMAIL_ADDRESS][DOMAIN_NAME] [PHONE_NUMBER] [URL][DOMAIN_NAME][PER…" at bounding box center [379, 203] width 76 height 47
click at [375, 217] on div "[PERSON_NAME][EMAIL_ADDRESS][DOMAIN_NAME] [PHONE_NUMBER] [URL][DOMAIN_NAME][PER…" at bounding box center [379, 203] width 76 height 47
click at [384, 245] on div "submit" at bounding box center [389, 246] width 34 height 7
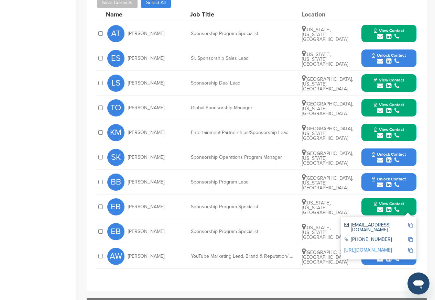
scroll to position [495, 0]
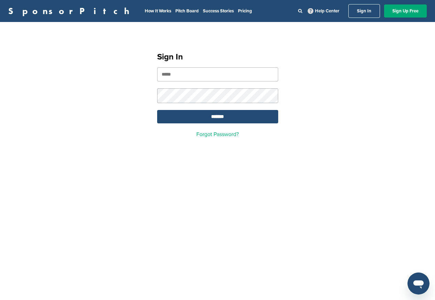
click at [189, 75] on input "email" at bounding box center [217, 74] width 121 height 14
paste input "**********"
type input "**********"
click at [207, 119] on input "*******" at bounding box center [217, 116] width 121 height 13
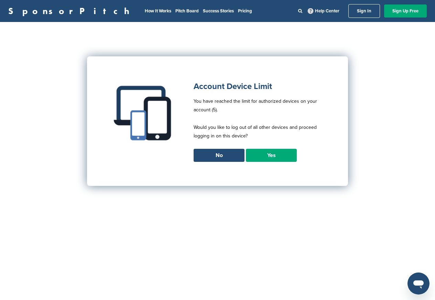
click at [265, 157] on link "Yes" at bounding box center [271, 155] width 51 height 13
click at [267, 157] on link "Yes" at bounding box center [271, 155] width 51 height 13
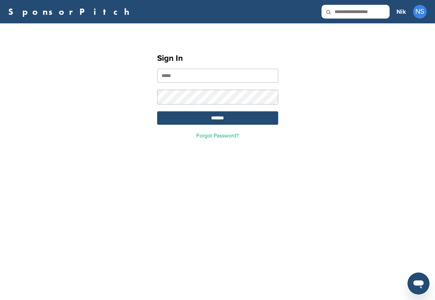
click at [34, 57] on div "Sign In ******* Forgot Password?" at bounding box center [217, 93] width 435 height 123
click at [195, 77] on input "email" at bounding box center [217, 76] width 121 height 14
paste input "**********"
type input "**********"
click at [212, 119] on input "*******" at bounding box center [217, 117] width 121 height 13
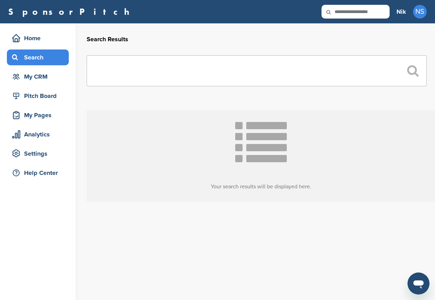
click at [34, 57] on div "Search" at bounding box center [39, 57] width 58 height 12
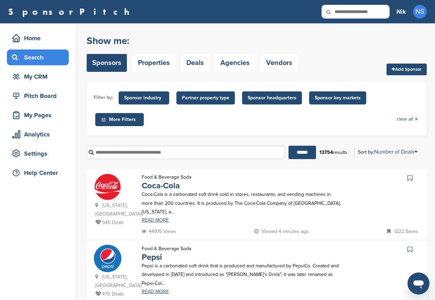
click at [116, 120] on span "More Filters" at bounding box center [121, 120] width 40 height 8
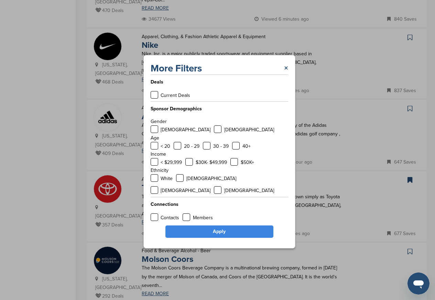
scroll to position [289, 0]
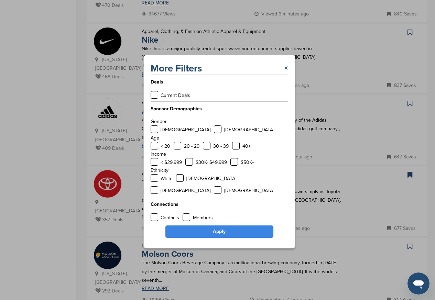
click at [287, 74] on link "×" at bounding box center [286, 68] width 4 height 12
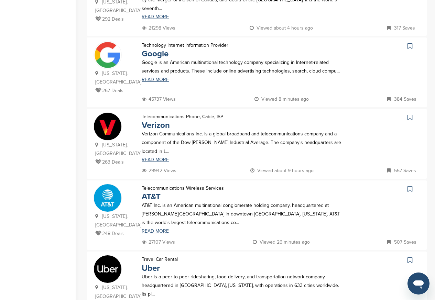
scroll to position [578, 0]
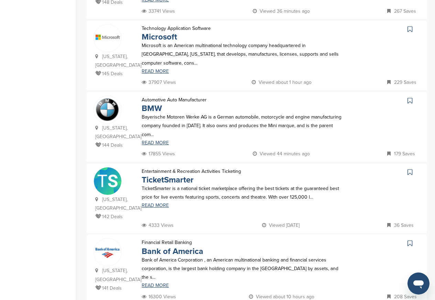
scroll to position [0, 0]
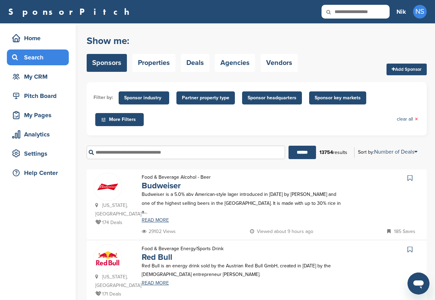
click at [255, 288] on div "Food & Beverage Energy/Sports Drink Red Bull Red Bull is an energy drink sold b…" at bounding box center [242, 272] width 214 height 54
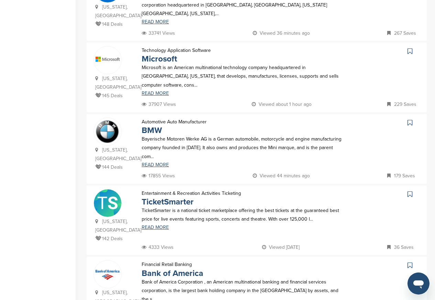
scroll to position [578, 0]
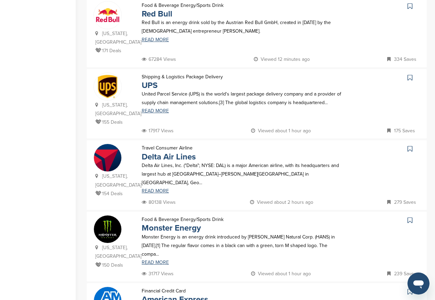
scroll to position [41, 0]
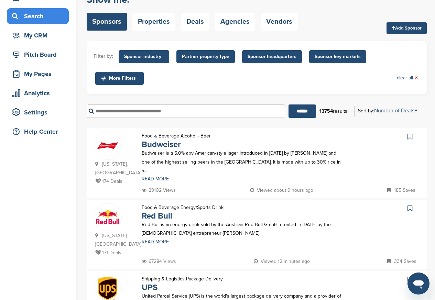
click at [158, 139] on p "Food & Beverage Alcohol - Beer" at bounding box center [176, 136] width 69 height 9
click at [158, 146] on link "Budweiser" at bounding box center [161, 145] width 39 height 10
click at [153, 240] on link "READ MORE" at bounding box center [242, 242] width 200 height 5
click at [156, 240] on link "READ MORE" at bounding box center [242, 242] width 200 height 5
click at [157, 283] on link "UPS" at bounding box center [150, 288] width 16 height 10
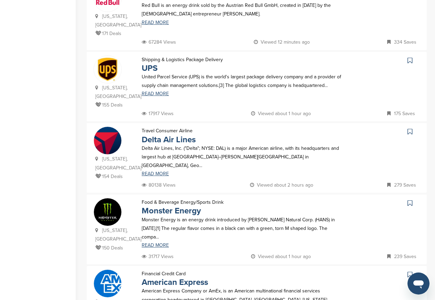
scroll to position [289, 0]
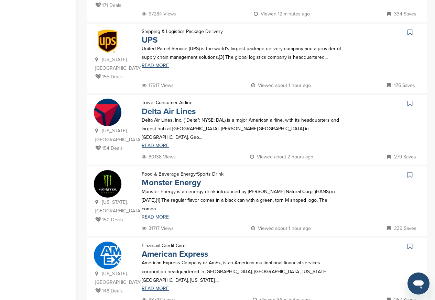
click at [161, 107] on link "Delta Air Lines" at bounding box center [169, 112] width 54 height 10
click at [161, 178] on link "Monster Energy" at bounding box center [171, 183] width 59 height 10
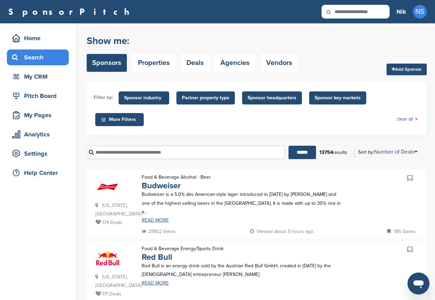
click at [164, 231] on div "Missouri, USA 174 Deals Food & Beverage Alcohol - Beer Budweiser Budweiser is a…" at bounding box center [257, 205] width 340 height 70
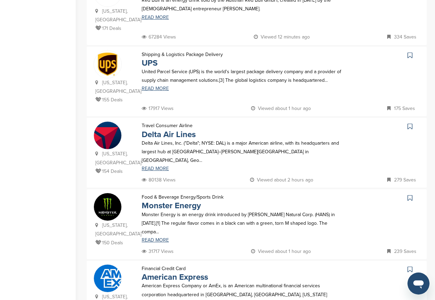
scroll to position [289, 0]
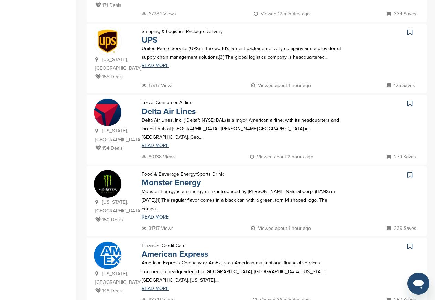
click at [170, 259] on p "American Express Company or AmEx, is an American multinational financial servic…" at bounding box center [242, 272] width 200 height 26
click at [165, 249] on link "American Express" at bounding box center [175, 254] width 66 height 10
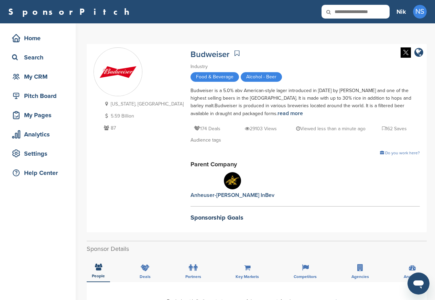
click at [191, 172] on div "Parent Company Anheuser-[PERSON_NAME] InBev" at bounding box center [305, 180] width 229 height 40
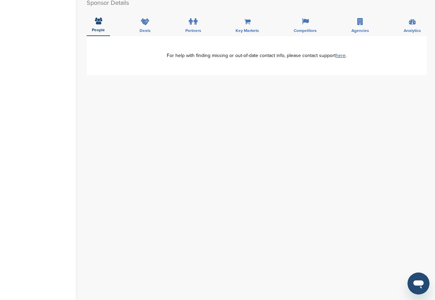
scroll to position [248, 0]
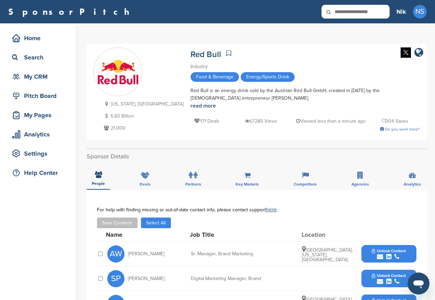
click at [387, 258] on icon "submit" at bounding box center [388, 257] width 5 height 6
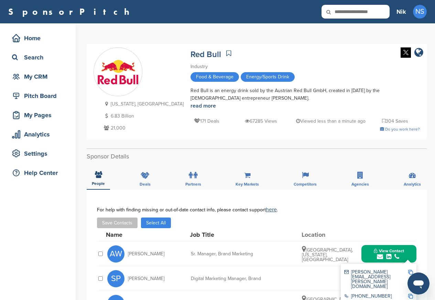
click at [386, 294] on div "+43-662-6582-0" at bounding box center [376, 297] width 64 height 6
click at [124, 246] on div "AW" at bounding box center [115, 254] width 17 height 17
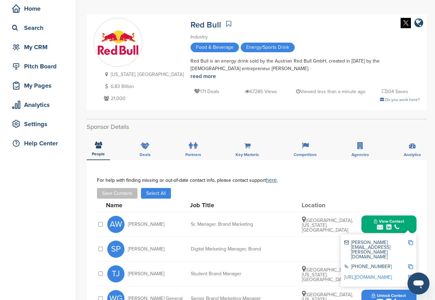
scroll to position [165, 0]
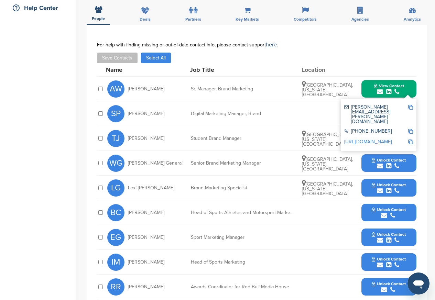
click at [386, 151] on div "TJ Taylor Jardine Student Brand Manager Logan, Utah, United States Unlock Conta…" at bounding box center [261, 138] width 309 height 24
click at [418, 120] on div "**********" at bounding box center [257, 186] width 340 height 322
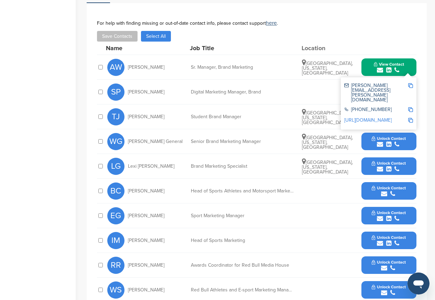
scroll to position [206, 0]
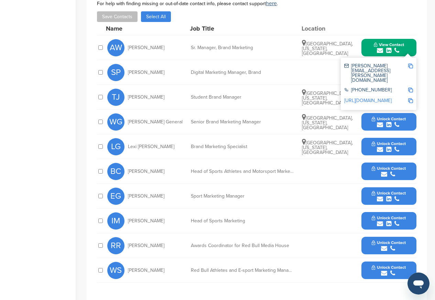
click at [389, 52] on icon "submit" at bounding box center [388, 50] width 5 height 6
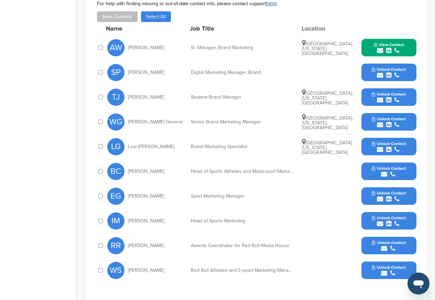
click at [388, 71] on span "Unlock Contact" at bounding box center [389, 69] width 34 height 5
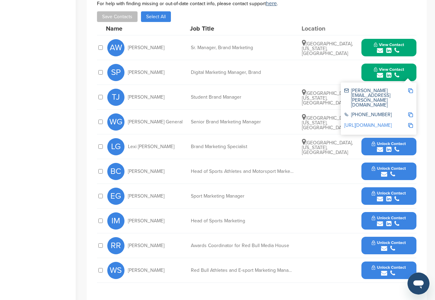
click at [389, 70] on span "View Contact" at bounding box center [389, 69] width 30 height 5
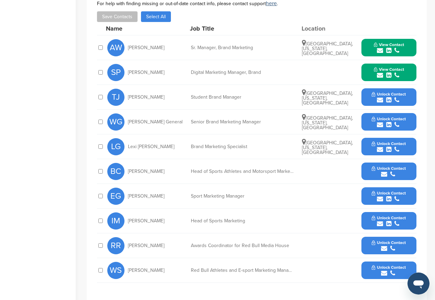
click at [389, 95] on span "Unlock Contact" at bounding box center [389, 94] width 34 height 5
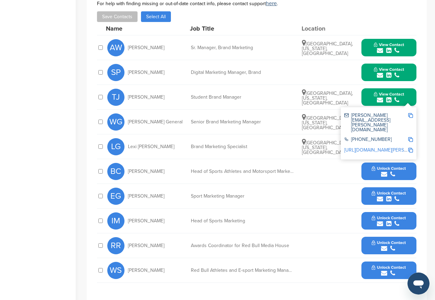
click at [389, 94] on span "View Contact" at bounding box center [389, 94] width 30 height 5
click at [386, 123] on icon "submit" at bounding box center [388, 125] width 5 height 6
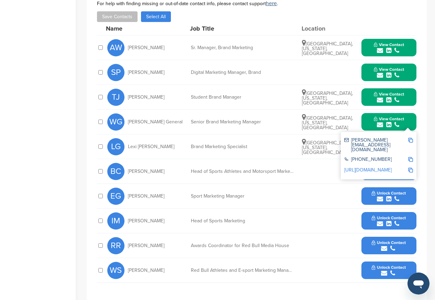
click at [389, 121] on span "View Contact" at bounding box center [389, 119] width 30 height 5
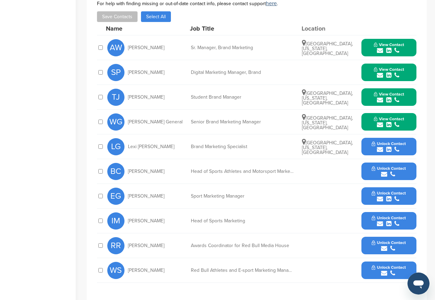
click at [389, 145] on span "Unlock Contact" at bounding box center [389, 143] width 34 height 5
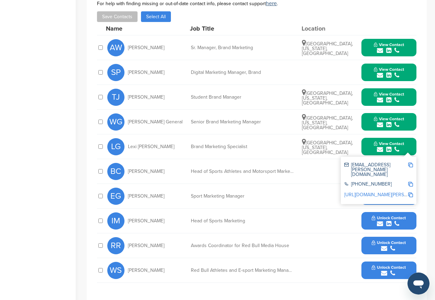
click at [389, 148] on icon "submit" at bounding box center [388, 150] width 5 height 6
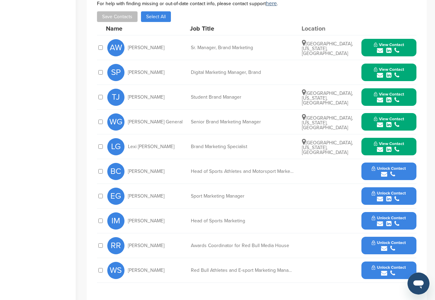
click at [388, 170] on span "Unlock Contact" at bounding box center [389, 168] width 34 height 5
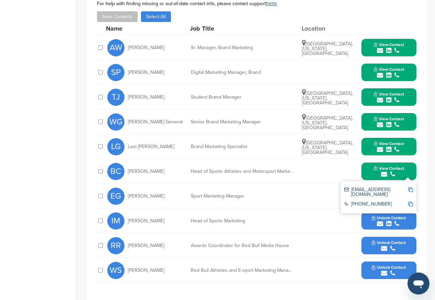
click at [389, 171] on div "submit" at bounding box center [389, 174] width 30 height 7
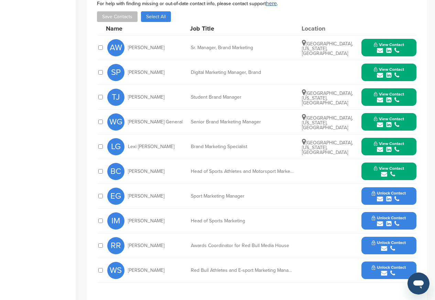
click at [389, 195] on span "Unlock Contact" at bounding box center [389, 193] width 34 height 5
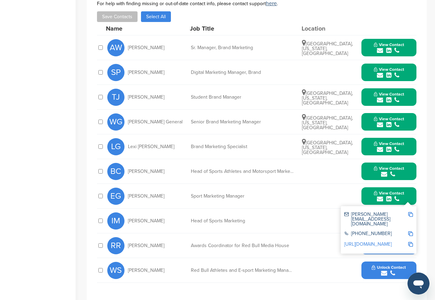
click at [389, 195] on span "View Contact" at bounding box center [389, 193] width 30 height 5
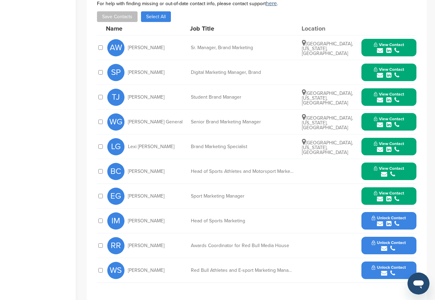
click at [388, 217] on span "Unlock Contact" at bounding box center [389, 218] width 34 height 5
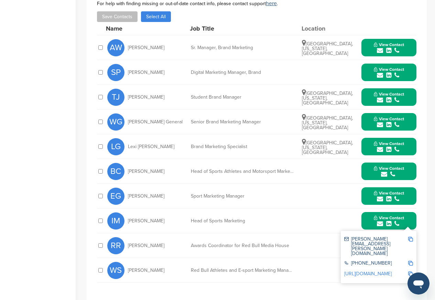
click at [388, 217] on span "View Contact" at bounding box center [389, 218] width 30 height 5
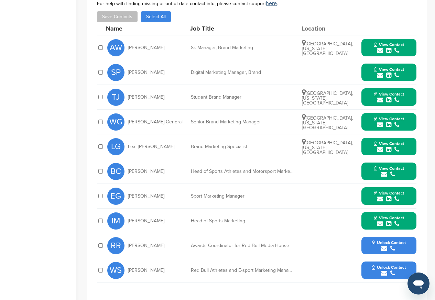
click at [389, 245] on span "Unlock Contact" at bounding box center [389, 242] width 34 height 5
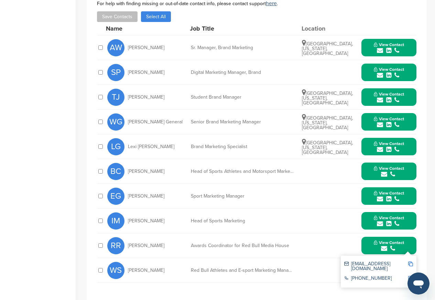
click at [389, 245] on span "View Contact" at bounding box center [389, 242] width 30 height 5
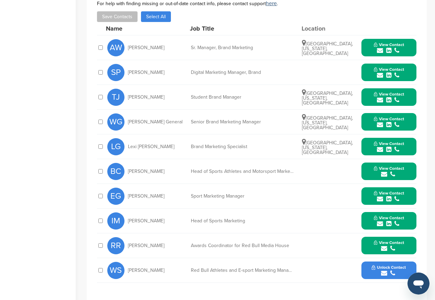
click at [389, 270] on span "Unlock Contact" at bounding box center [389, 267] width 34 height 5
click at [389, 271] on div "submit" at bounding box center [389, 273] width 30 height 7
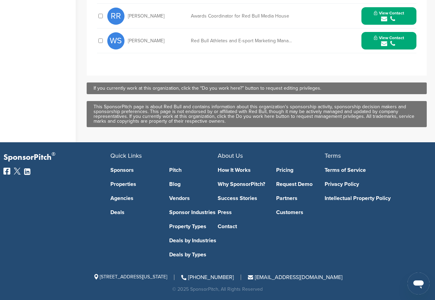
scroll to position [437, 0]
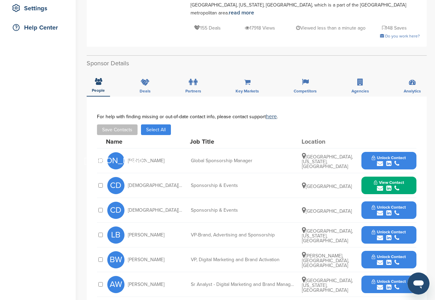
scroll to position [206, 0]
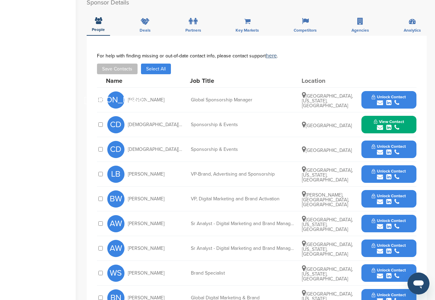
click at [389, 100] on icon "submit" at bounding box center [388, 103] width 5 height 6
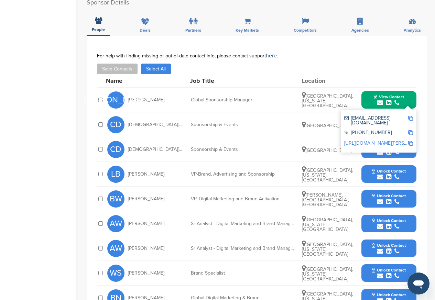
click at [388, 95] on span "View Contact" at bounding box center [389, 97] width 30 height 5
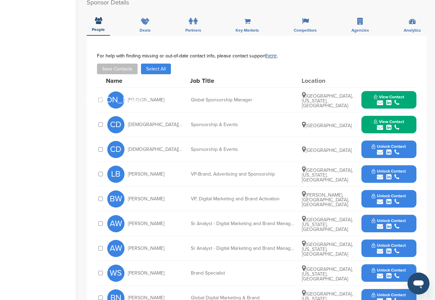
click at [381, 95] on span "View Contact" at bounding box center [389, 97] width 30 height 5
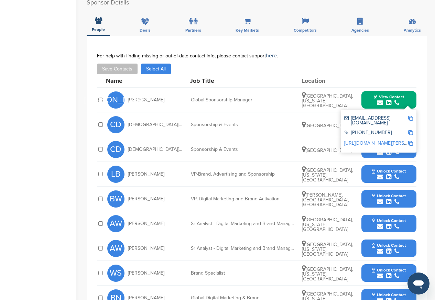
click at [389, 139] on div "[EMAIL_ADDRESS][DOMAIN_NAME] [PHONE_NUMBER] [URL][DOMAIN_NAME][PERSON_NAME]" at bounding box center [379, 131] width 76 height 43
click at [384, 95] on span "View Contact" at bounding box center [389, 97] width 30 height 5
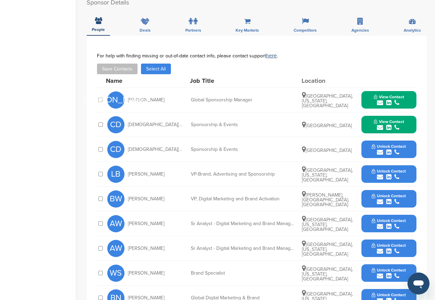
click at [372, 91] on button "View Contact" at bounding box center [389, 100] width 47 height 21
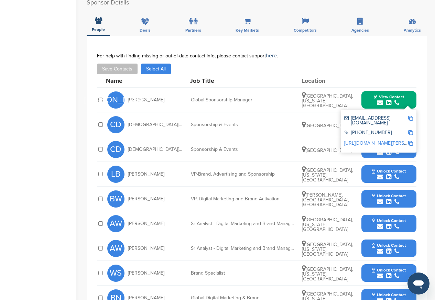
click at [389, 149] on icon "submit" at bounding box center [388, 152] width 5 height 6
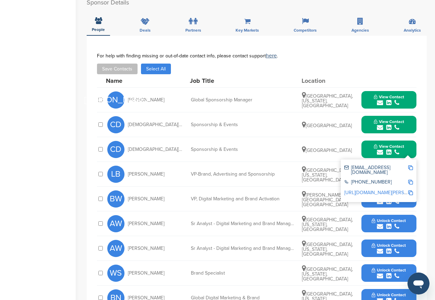
click at [382, 144] on span "View Contact" at bounding box center [389, 146] width 30 height 5
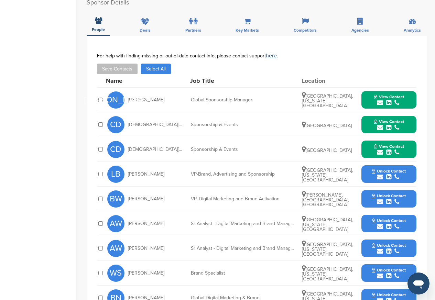
click at [370, 139] on button "View Contact" at bounding box center [389, 149] width 47 height 21
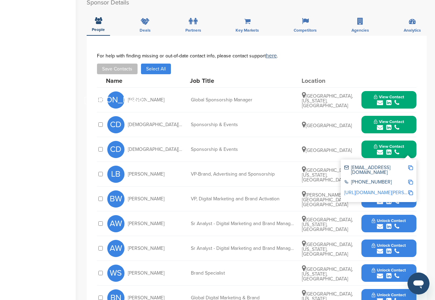
click at [388, 165] on div "[EMAIL_ADDRESS][DOMAIN_NAME]" at bounding box center [378, 170] width 69 height 14
click at [372, 139] on button "View Contact" at bounding box center [389, 149] width 47 height 21
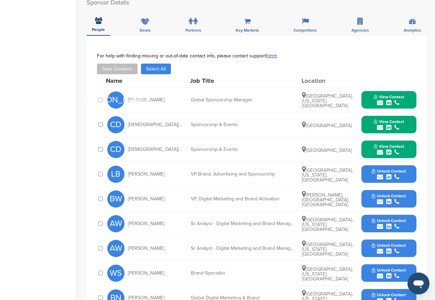
click at [432, 75] on div "You have reached your monthly limit. Please upgrade to access more. Upgrade on …" at bounding box center [261, 120] width 348 height 607
click at [379, 169] on span "Unlock Contact" at bounding box center [389, 171] width 34 height 5
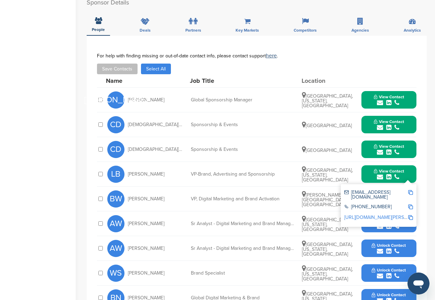
click at [382, 169] on span "View Contact" at bounding box center [389, 171] width 30 height 5
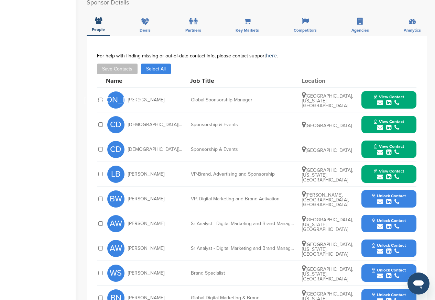
click at [369, 164] on button "View Contact" at bounding box center [389, 174] width 47 height 21
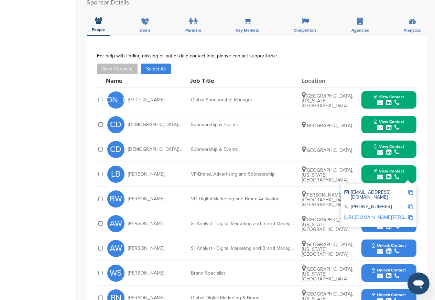
click at [387, 169] on span "View Contact" at bounding box center [389, 171] width 30 height 5
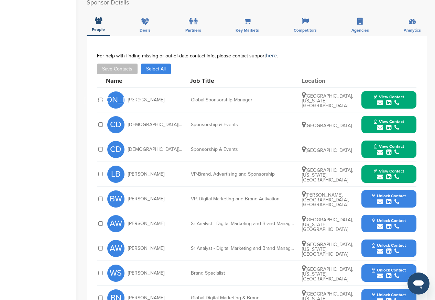
click at [432, 287] on div "You have reached your monthly limit. Please upgrade to access more. Upgrade on …" at bounding box center [261, 120] width 348 height 607
click at [389, 194] on span "Unlock Contact" at bounding box center [389, 196] width 34 height 5
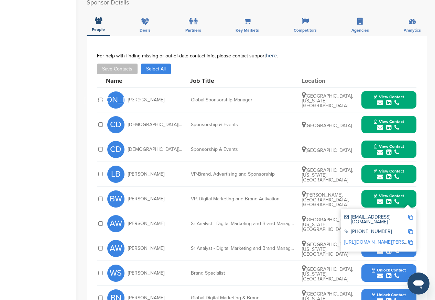
click at [386, 194] on span "View Contact" at bounding box center [389, 196] width 30 height 5
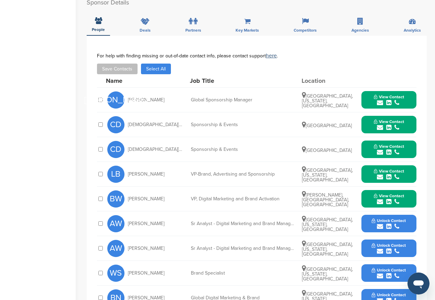
click at [430, 288] on div "You have reached your monthly limit. Please upgrade to access more. Upgrade on …" at bounding box center [261, 120] width 348 height 607
click at [388, 218] on span "Unlock Contact" at bounding box center [389, 220] width 34 height 5
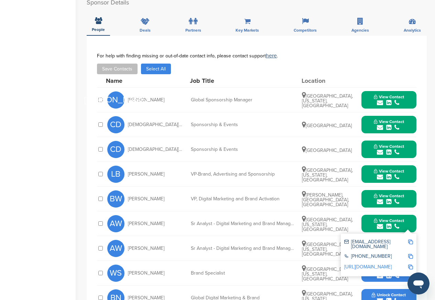
click at [384, 224] on div "submit" at bounding box center [389, 227] width 30 height 7
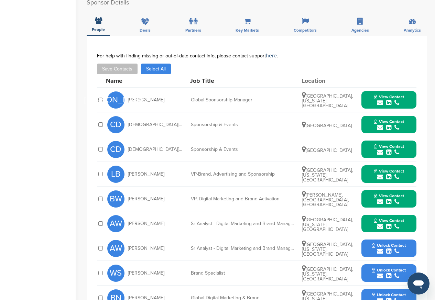
click at [387, 238] on button "Unlock Contact" at bounding box center [389, 248] width 51 height 21
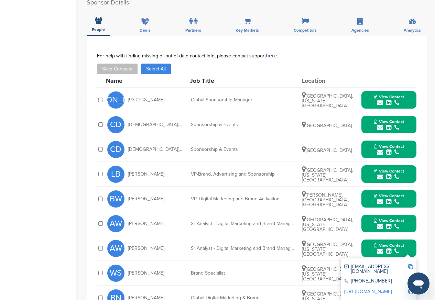
click at [389, 248] on icon "submit" at bounding box center [388, 251] width 5 height 6
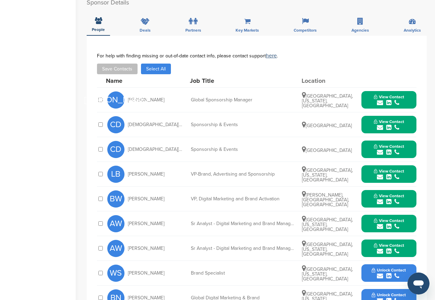
click at [430, 288] on div "You have reached your monthly limit. Please upgrade to access more. Upgrade on …" at bounding box center [261, 120] width 348 height 607
click at [386, 273] on icon "submit" at bounding box center [388, 276] width 5 height 6
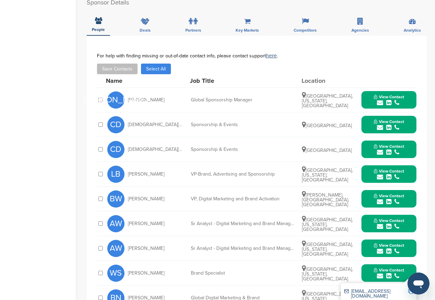
click at [432, 288] on div "You have reached your monthly limit. Please upgrade to access more. Upgrade on …" at bounding box center [261, 120] width 348 height 607
click at [391, 273] on icon "submit" at bounding box center [388, 276] width 5 height 6
click at [388, 293] on span "Unlock Contact" at bounding box center [389, 295] width 34 height 5
click at [386, 293] on span "View Contact" at bounding box center [389, 295] width 30 height 5
click at [431, 289] on div "You have reached your monthly limit. Please upgrade to access more. Upgrade on …" at bounding box center [261, 120] width 348 height 607
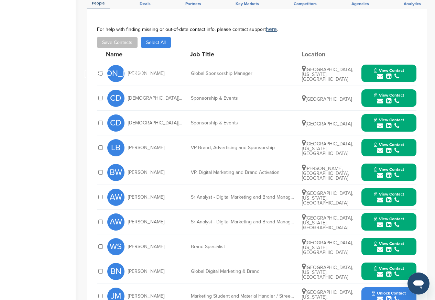
scroll to position [482, 0]
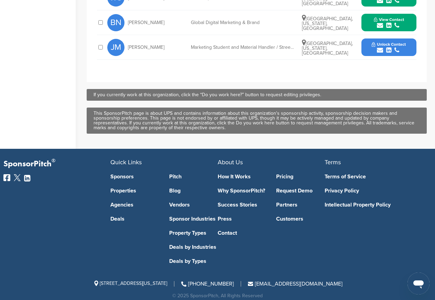
click at [390, 47] on icon "submit" at bounding box center [388, 50] width 5 height 6
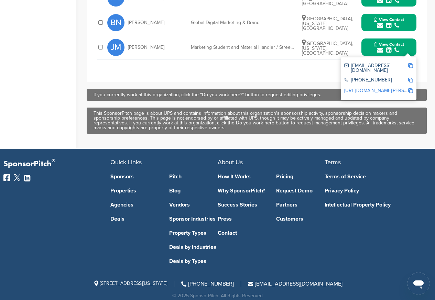
click at [431, 189] on div "Terms of Service Privacy Policy Intellectual Property Policy" at bounding box center [378, 186] width 107 height 42
click at [389, 42] on span "View Contact" at bounding box center [389, 44] width 30 height 5
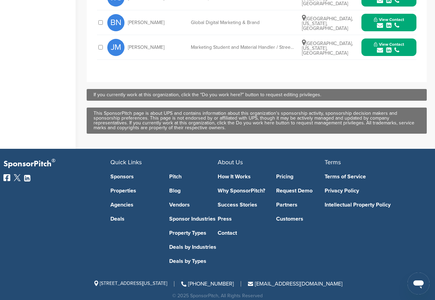
click at [386, 42] on span "View Contact" at bounding box center [389, 44] width 30 height 5
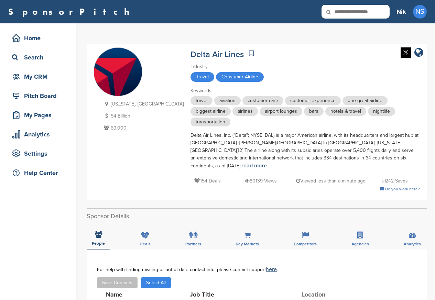
click at [191, 120] on div "Delta Air Lines Industry Travel Consumer Airline Keywords travel aviation custo…" at bounding box center [305, 119] width 229 height 145
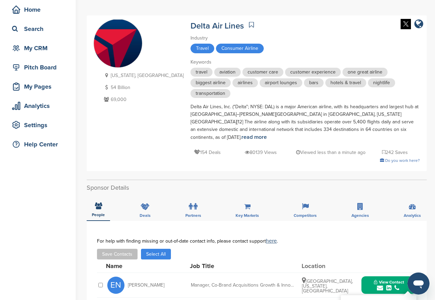
scroll to position [206, 0]
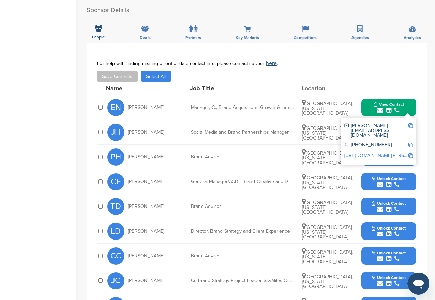
click at [388, 107] on icon "submit" at bounding box center [388, 110] width 5 height 6
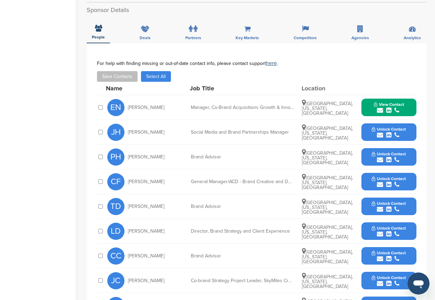
click at [388, 127] on span "Unlock Contact" at bounding box center [389, 129] width 34 height 5
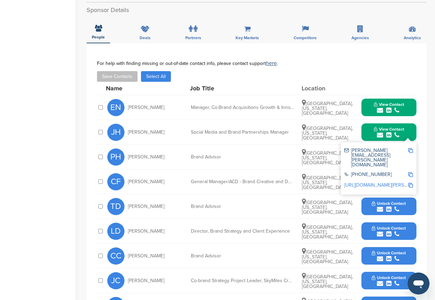
click at [384, 127] on span "View Contact" at bounding box center [389, 129] width 30 height 5
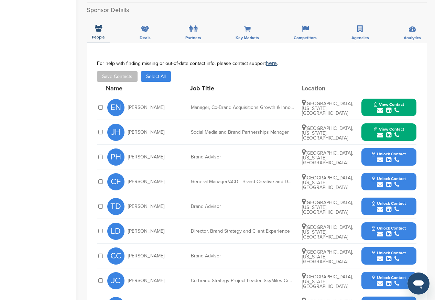
click at [386, 127] on span "View Contact" at bounding box center [389, 129] width 30 height 5
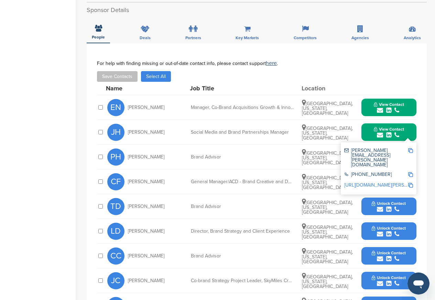
click at [389, 146] on div "[PERSON_NAME][EMAIL_ADDRESS][PERSON_NAME][DOMAIN_NAME]" at bounding box center [378, 158] width 69 height 24
click at [385, 127] on span "View Contact" at bounding box center [389, 129] width 30 height 5
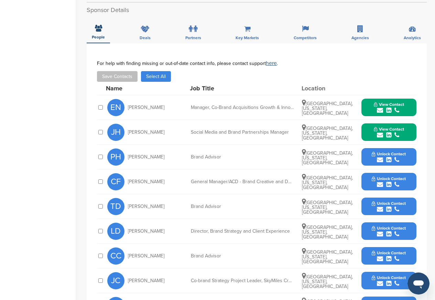
click at [431, 291] on div "You have reached your monthly limit. Please upgrade to access more. Upgrade on …" at bounding box center [261, 124] width 348 height 615
click at [388, 152] on span "Unlock Contact" at bounding box center [389, 154] width 34 height 5
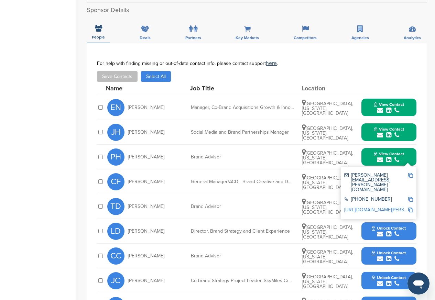
click at [384, 152] on span "View Contact" at bounding box center [389, 154] width 30 height 5
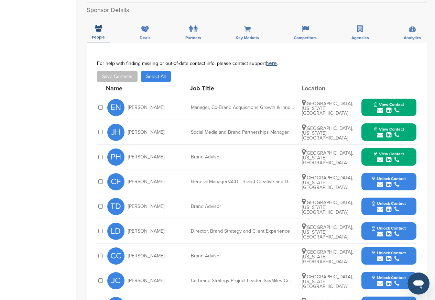
click at [432, 291] on div "You have reached your monthly limit. Please upgrade to access more. Upgrade on …" at bounding box center [261, 124] width 348 height 615
click at [387, 176] on span "Unlock Contact" at bounding box center [389, 178] width 34 height 5
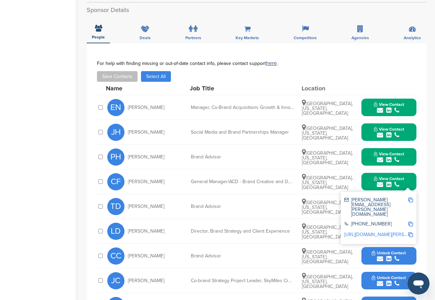
click at [385, 176] on span "View Contact" at bounding box center [389, 178] width 30 height 5
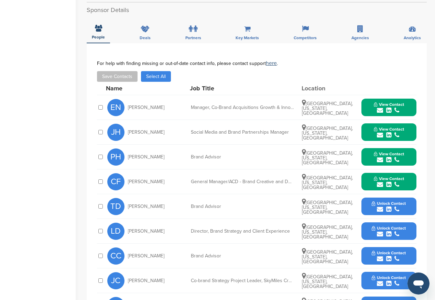
click at [433, 291] on div "You have reached your monthly limit. Please upgrade to access more. Upgrade on …" at bounding box center [261, 124] width 348 height 615
click at [387, 206] on icon "submit" at bounding box center [388, 209] width 5 height 6
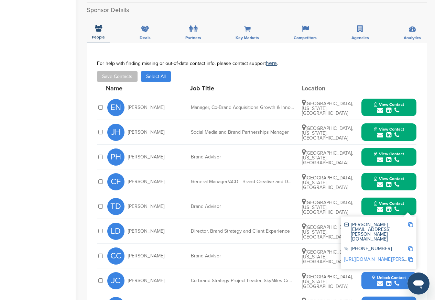
click at [431, 290] on div "You have reached your monthly limit. Please upgrade to access more. Upgrade on …" at bounding box center [261, 124] width 348 height 615
click at [385, 206] on div "submit" at bounding box center [389, 209] width 30 height 7
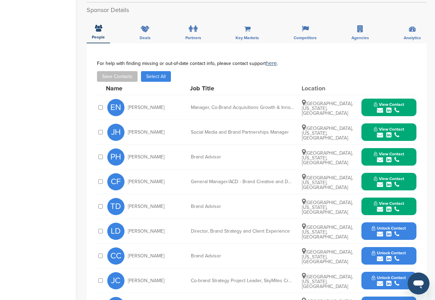
click at [386, 226] on span "Unlock Contact" at bounding box center [389, 228] width 34 height 5
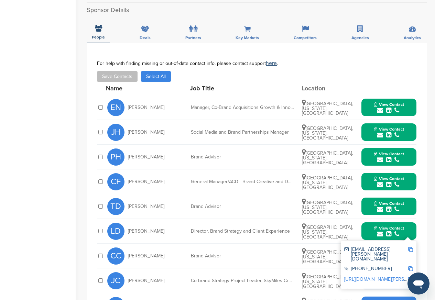
click at [385, 226] on span "View Contact" at bounding box center [389, 228] width 30 height 5
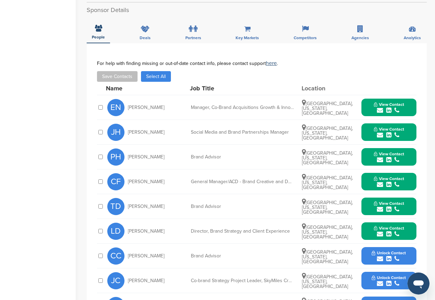
click at [429, 289] on div "You have reached your monthly limit. Please upgrade to access more. Upgrade on …" at bounding box center [261, 124] width 348 height 615
click at [386, 251] on span "Unlock Contact" at bounding box center [389, 253] width 34 height 5
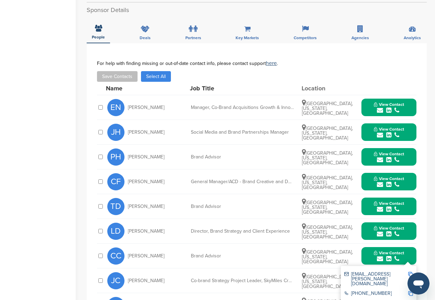
click at [384, 251] on span "View Contact" at bounding box center [389, 253] width 30 height 5
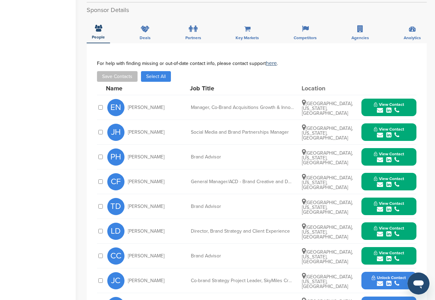
click at [427, 187] on div "You have reached your monthly limit. Please upgrade to access more. Upgrade on …" at bounding box center [261, 124] width 348 height 615
click at [386, 275] on span "Unlock Contact" at bounding box center [389, 277] width 34 height 5
click at [379, 281] on icon "submit" at bounding box center [380, 284] width 6 height 6
click at [386, 300] on span "Unlock Contact" at bounding box center [389, 302] width 34 height 5
click at [379, 300] on span "View Contact" at bounding box center [389, 302] width 30 height 5
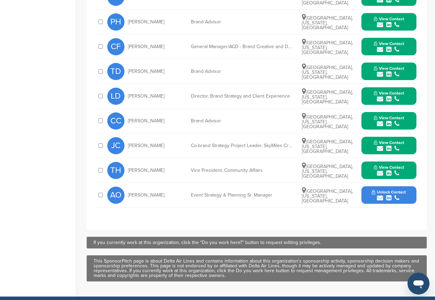
scroll to position [413, 0]
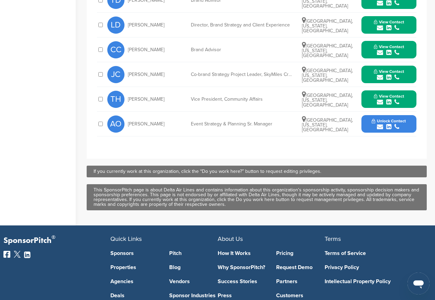
click at [386, 124] on icon "submit" at bounding box center [388, 127] width 5 height 6
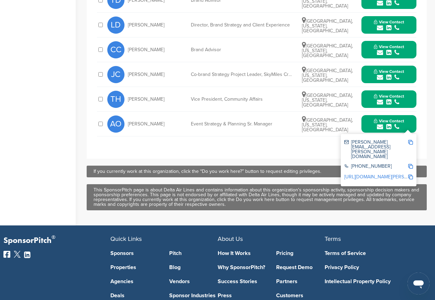
click at [390, 124] on icon "submit" at bounding box center [388, 127] width 5 height 6
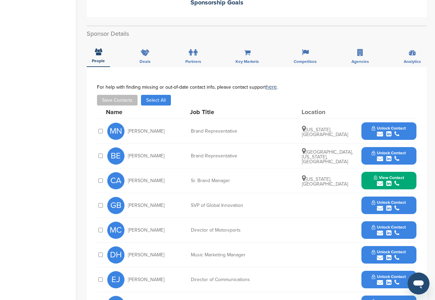
scroll to position [248, 0]
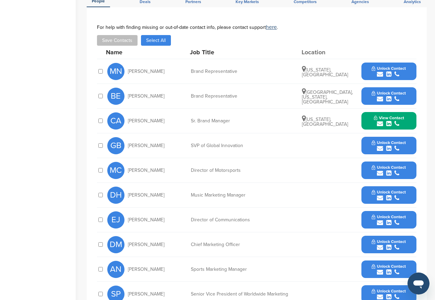
click at [387, 71] on icon "submit" at bounding box center [388, 74] width 5 height 6
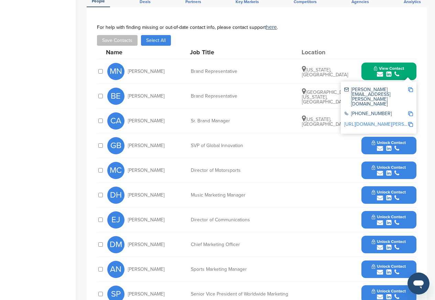
click at [393, 66] on span "View Contact" at bounding box center [389, 68] width 30 height 5
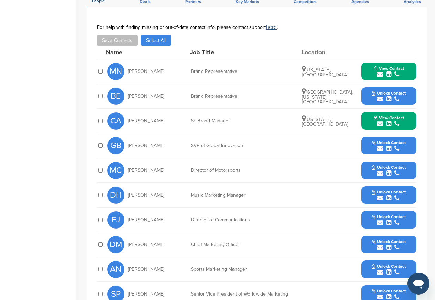
click at [430, 107] on div "You have reached your monthly limit. Please upgrade to access more. Upgrade on …" at bounding box center [261, 86] width 348 height 620
click at [386, 91] on span "Unlock Contact" at bounding box center [389, 93] width 34 height 5
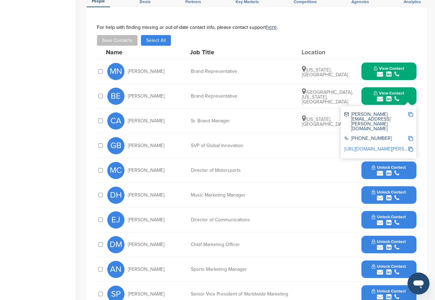
click at [380, 91] on span "View Contact" at bounding box center [389, 93] width 30 height 5
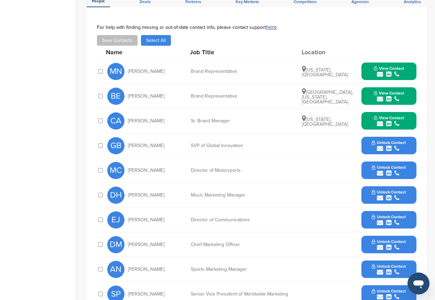
click at [430, 107] on div "You have reached your monthly limit. Please upgrade to access more. Upgrade on …" at bounding box center [261, 86] width 348 height 620
click at [384, 140] on span "Unlock Contact" at bounding box center [389, 142] width 34 height 5
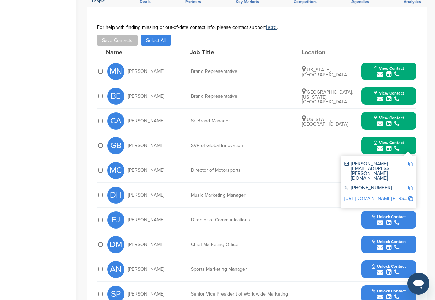
click at [379, 140] on span "View Contact" at bounding box center [389, 142] width 30 height 5
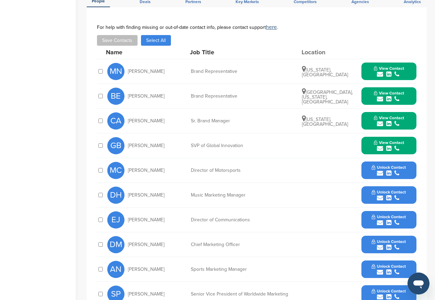
click at [430, 107] on div "You have reached your monthly limit. Please upgrade to access more. Upgrade on …" at bounding box center [261, 86] width 348 height 620
click at [380, 170] on icon "submit" at bounding box center [380, 173] width 6 height 6
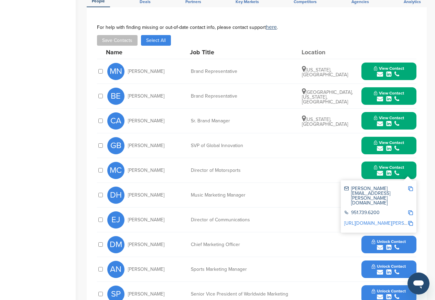
click at [430, 107] on div "You have reached your monthly limit. Please upgrade to access more. Upgrade on …" at bounding box center [261, 86] width 348 height 620
click at [393, 170] on div "submit" at bounding box center [389, 173] width 30 height 7
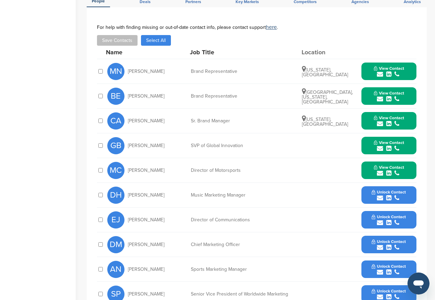
click at [380, 195] on icon "submit" at bounding box center [380, 198] width 6 height 6
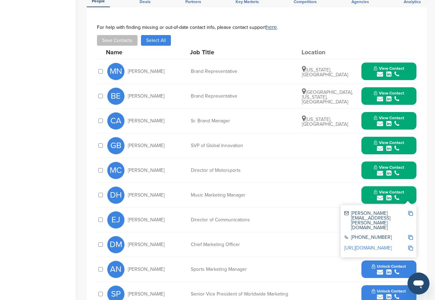
click at [430, 107] on div "You have reached your monthly limit. Please upgrade to access more. Upgrade on …" at bounding box center [261, 86] width 348 height 620
click at [393, 195] on div "submit" at bounding box center [389, 198] width 30 height 7
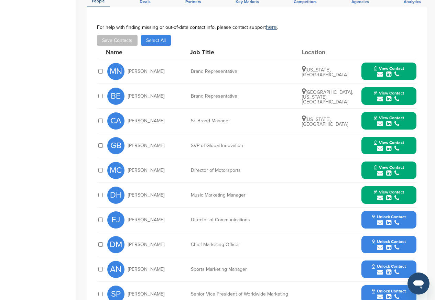
click at [379, 220] on icon "submit" at bounding box center [380, 223] width 6 height 6
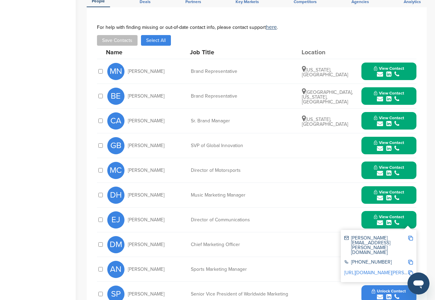
click at [393, 220] on div "submit" at bounding box center [389, 223] width 30 height 7
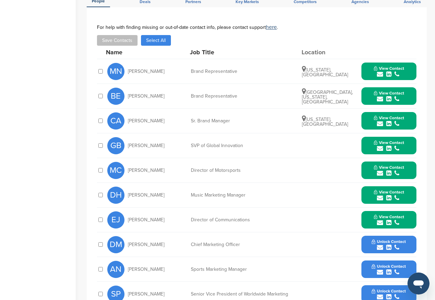
click at [384, 239] on span "Unlock Contact" at bounding box center [389, 241] width 34 height 5
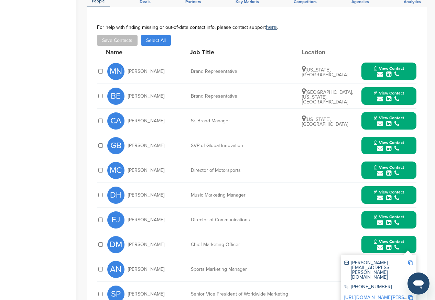
click at [379, 239] on span "View Contact" at bounding box center [389, 241] width 30 height 5
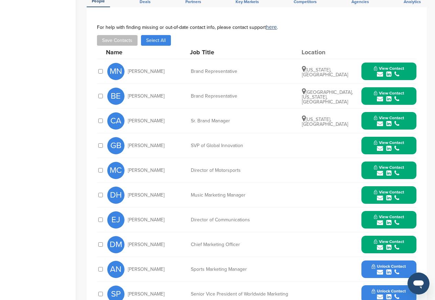
click at [393, 239] on span "View Contact" at bounding box center [389, 241] width 30 height 5
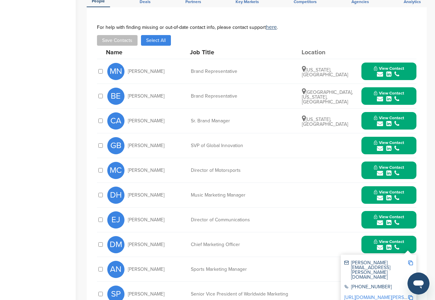
click at [386, 261] on div "dan.mchugh@monsterenergy.com" at bounding box center [376, 270] width 64 height 19
click at [393, 239] on span "View Contact" at bounding box center [389, 241] width 30 height 5
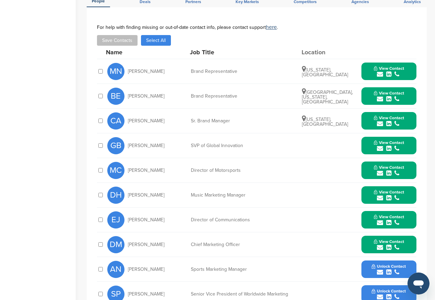
click at [430, 107] on div "You have reached your monthly limit. Please upgrade to access more. Upgrade on …" at bounding box center [261, 86] width 348 height 620
click at [385, 264] on span "Unlock Contact" at bounding box center [389, 266] width 34 height 5
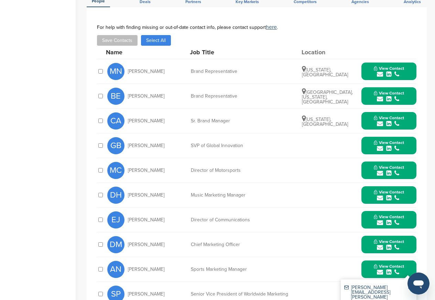
click at [380, 264] on span "View Contact" at bounding box center [389, 266] width 30 height 5
click at [393, 264] on span "View Contact" at bounding box center [389, 266] width 30 height 5
click at [386, 286] on div "aaron.nixon@monsterenergy.com" at bounding box center [378, 295] width 69 height 24
click at [430, 107] on div "You have reached your monthly limit. Please upgrade to access more. Upgrade on …" at bounding box center [261, 86] width 348 height 620
click at [382, 264] on span "View Contact" at bounding box center [389, 266] width 30 height 5
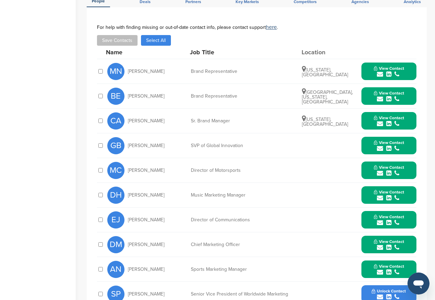
click at [386, 289] on span "Unlock Contact" at bounding box center [389, 291] width 34 height 5
click at [386, 294] on icon "submit" at bounding box center [388, 297] width 5 height 6
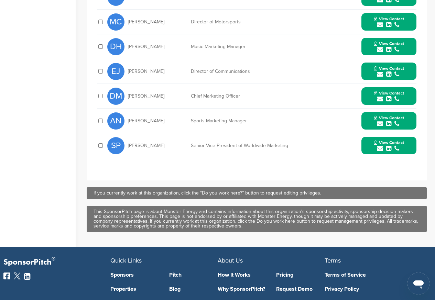
scroll to position [495, 0]
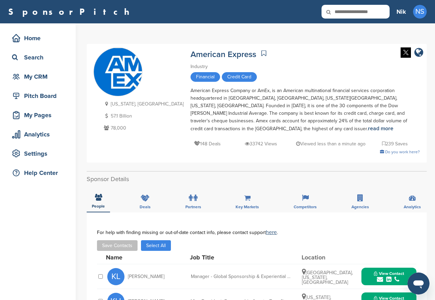
scroll to position [165, 0]
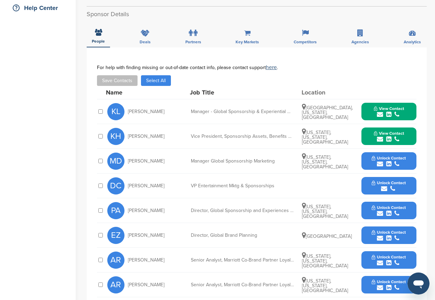
click at [388, 164] on button "Unlock Contact" at bounding box center [389, 161] width 51 height 21
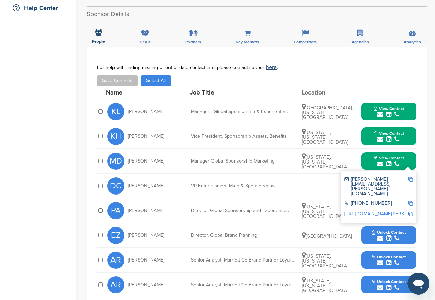
click at [377, 156] on span "View Contact" at bounding box center [389, 158] width 30 height 5
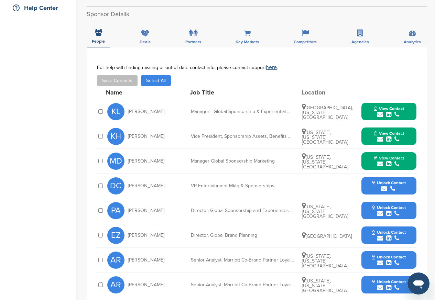
click at [386, 156] on span "View Contact" at bounding box center [389, 158] width 30 height 5
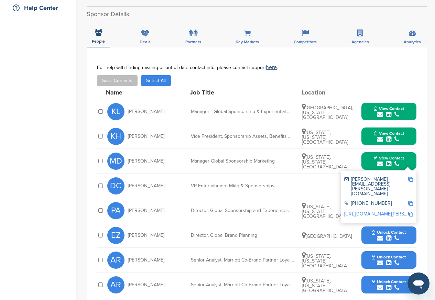
click at [386, 176] on div "[PERSON_NAME][EMAIL_ADDRESS][PERSON_NAME][DOMAIN_NAME]" at bounding box center [378, 187] width 69 height 24
click at [382, 156] on span "View Contact" at bounding box center [389, 158] width 30 height 5
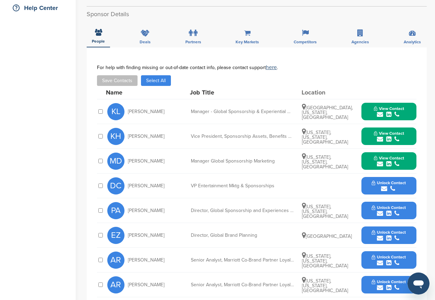
click at [430, 182] on div "**********" at bounding box center [261, 147] width 348 height 578
click at [382, 181] on span "Unlock Contact" at bounding box center [389, 183] width 34 height 5
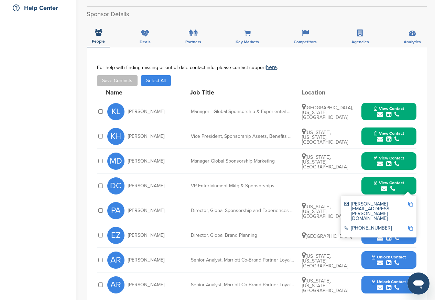
click at [371, 176] on button "View Contact" at bounding box center [389, 186] width 47 height 21
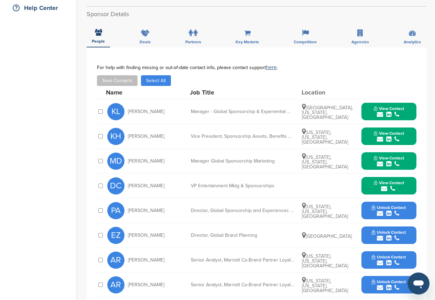
click at [430, 176] on div "**********" at bounding box center [261, 147] width 348 height 578
click at [373, 203] on button "Unlock Contact" at bounding box center [389, 210] width 51 height 21
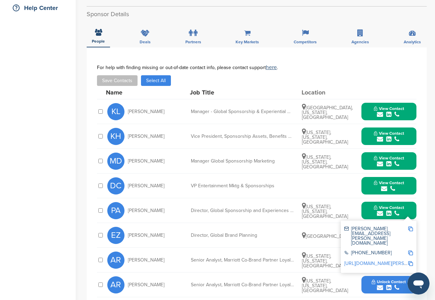
click at [378, 205] on span "View Contact" at bounding box center [389, 207] width 30 height 5
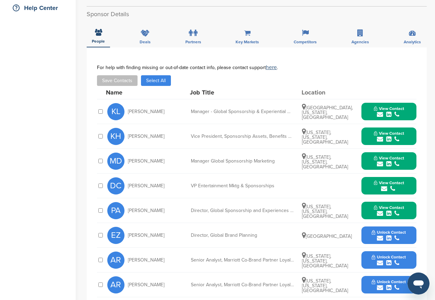
click at [429, 203] on div "**********" at bounding box center [261, 147] width 348 height 578
click at [378, 235] on icon "submit" at bounding box center [380, 238] width 6 height 6
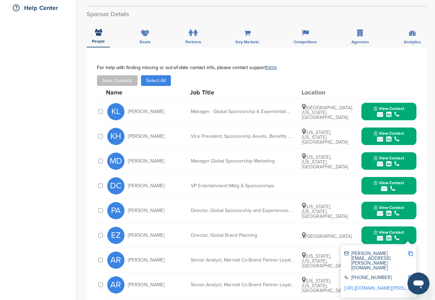
click at [430, 232] on div "**********" at bounding box center [261, 147] width 348 height 578
click at [432, 191] on div "**********" at bounding box center [261, 147] width 348 height 578
click at [383, 235] on div "submit" at bounding box center [389, 238] width 30 height 7
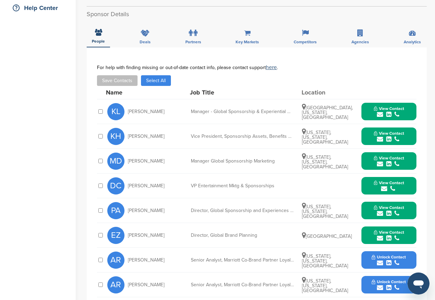
click at [383, 255] on span "Unlock Contact" at bounding box center [389, 257] width 34 height 5
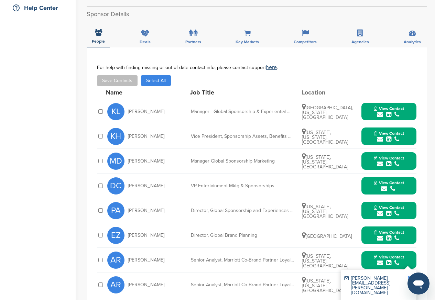
click at [372, 251] on button "View Contact" at bounding box center [389, 260] width 47 height 21
click at [430, 250] on div "**********" at bounding box center [261, 147] width 348 height 578
click at [374, 280] on span "Unlock Contact" at bounding box center [389, 282] width 34 height 5
click at [370, 275] on button "View Contact" at bounding box center [389, 285] width 47 height 21
click at [429, 274] on div "**********" at bounding box center [261, 147] width 348 height 578
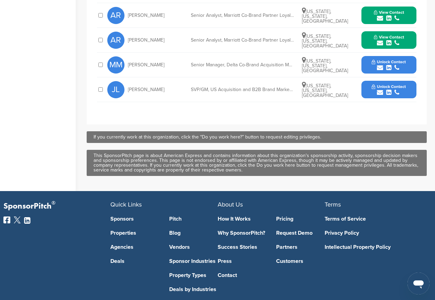
scroll to position [370, 0]
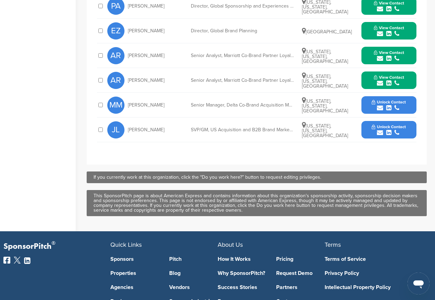
click at [379, 93] on div "MM [PERSON_NAME] Senior Manager, Delta Co-Brand Acquisition Marketing [US_STATE…" at bounding box center [261, 105] width 309 height 24
click at [372, 100] on span "Unlock Contact" at bounding box center [389, 102] width 34 height 5
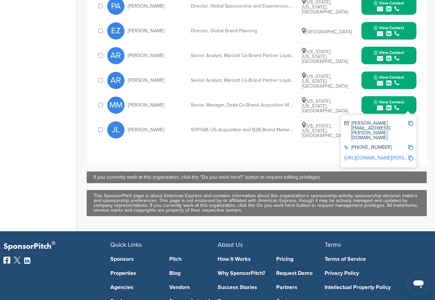
click at [367, 96] on button "View Contact" at bounding box center [389, 105] width 47 height 21
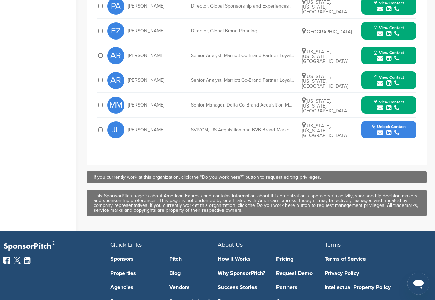
click at [372, 124] on span "Unlock Contact" at bounding box center [389, 126] width 34 height 5
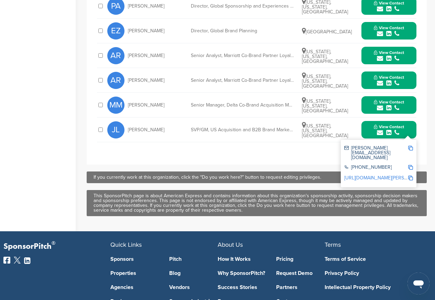
click at [368, 121] on button "View Contact" at bounding box center [389, 130] width 47 height 21
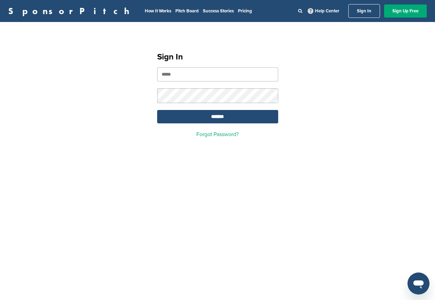
click at [188, 74] on input "email" at bounding box center [217, 74] width 121 height 14
paste input "**********"
type input "**********"
click at [217, 119] on input "*******" at bounding box center [217, 116] width 121 height 13
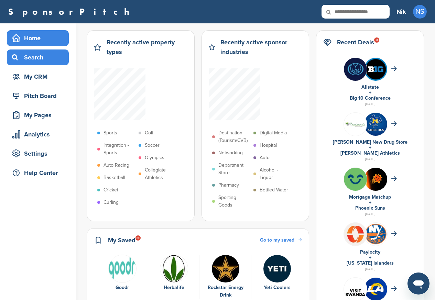
click at [34, 57] on div "Search" at bounding box center [39, 57] width 58 height 12
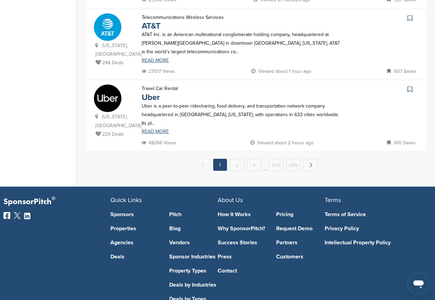
scroll to position [735, 0]
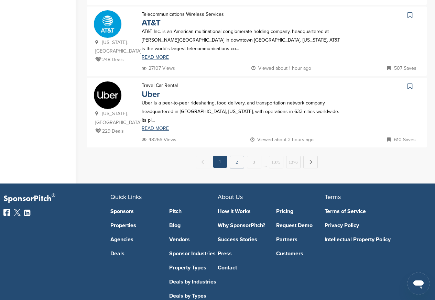
click at [238, 156] on link "2" at bounding box center [237, 162] width 14 height 13
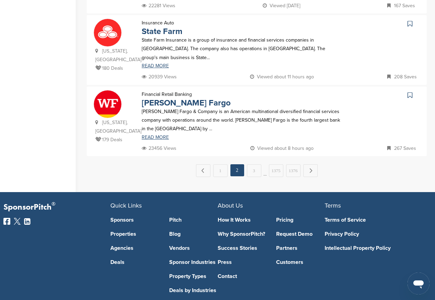
scroll to position [0, 0]
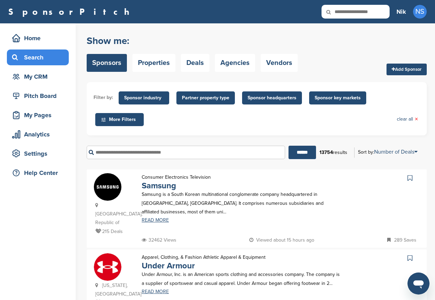
click at [236, 132] on div "Filter by: Sponsor industry Sponsor Industry × Apparel, Clothing, & Fashion Acc…" at bounding box center [257, 108] width 340 height 53
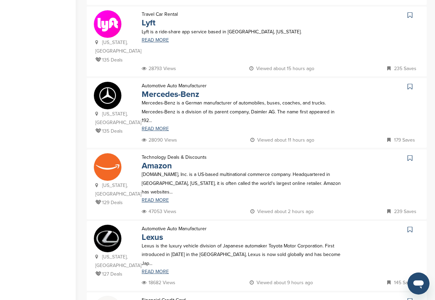
scroll to position [505, 0]
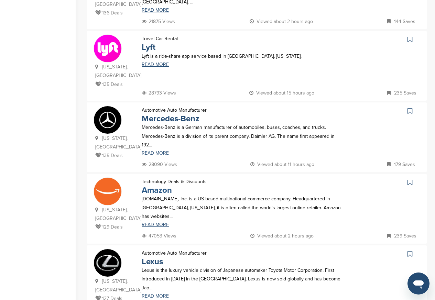
click at [159, 185] on link "Amazon" at bounding box center [157, 190] width 30 height 10
click at [379, 49] on div at bounding box center [384, 61] width 71 height 54
click at [411, 179] on icon at bounding box center [410, 182] width 5 height 7
click at [155, 185] on link "Amazon" at bounding box center [157, 190] width 30 height 10
click at [152, 257] on link "Lexus" at bounding box center [152, 262] width 21 height 10
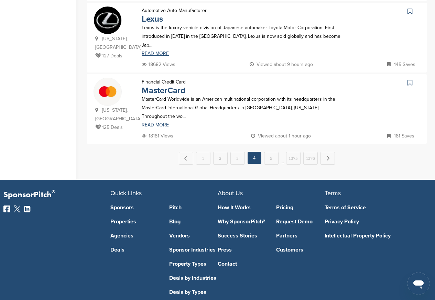
scroll to position [752, 0]
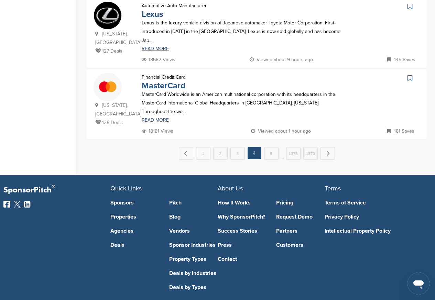
click at [156, 81] on link "MasterCard" at bounding box center [164, 86] width 44 height 10
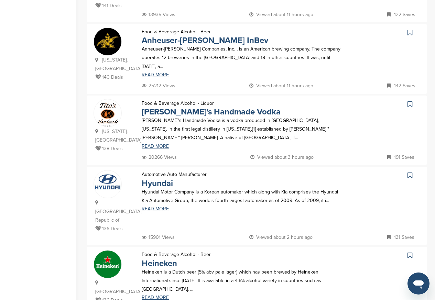
scroll to position [216, 0]
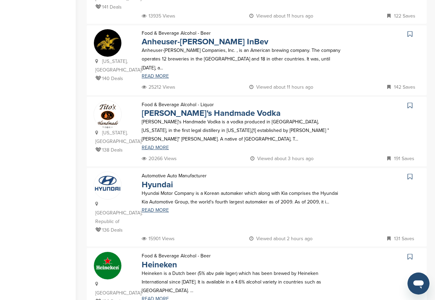
click at [154, 50] on p "Anheuser-Busch Companies, Inc. , is an American brewing company. The company op…" at bounding box center [242, 59] width 200 height 26
click at [174, 37] on link "Anheuser-Busch InBev" at bounding box center [205, 42] width 127 height 10
click at [181, 108] on link "Tito's Handmade Vodka" at bounding box center [211, 113] width 139 height 10
click at [157, 108] on link "Tito's Handmade Vodka" at bounding box center [211, 113] width 139 height 10
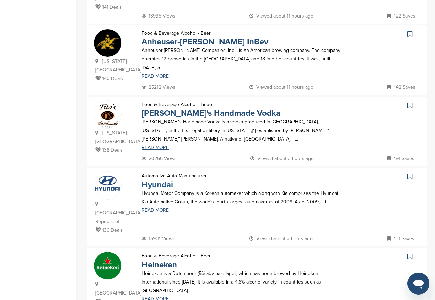
click at [160, 180] on link "Hyundai" at bounding box center [157, 185] width 31 height 10
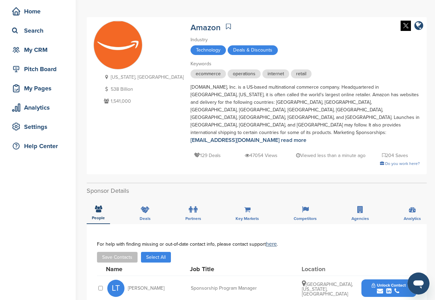
scroll to position [124, 0]
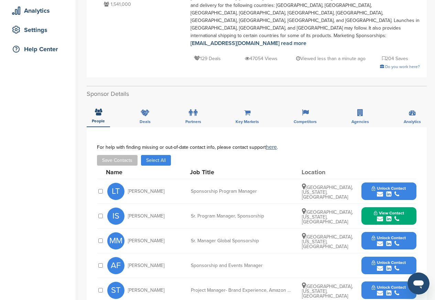
click at [390, 211] on span "View Contact" at bounding box center [389, 213] width 30 height 5
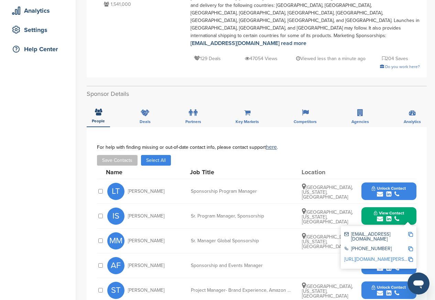
click at [389, 186] on span "Unlock Contact" at bounding box center [389, 188] width 34 height 5
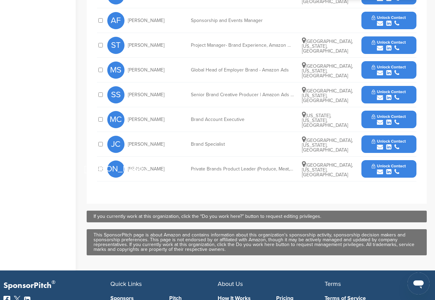
scroll to position [371, 0]
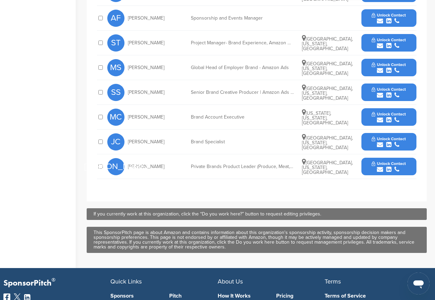
click at [389, 43] on icon "submit" at bounding box center [388, 46] width 5 height 6
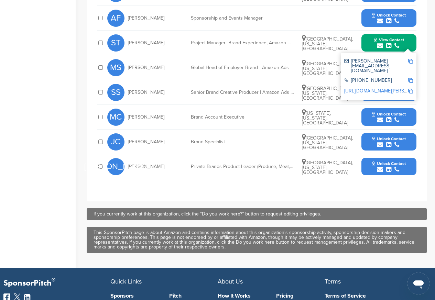
click at [388, 76] on div "[PHONE_NUMBER]" at bounding box center [378, 81] width 69 height 11
click at [389, 78] on div "[PHONE_NUMBER]" at bounding box center [376, 81] width 64 height 6
click at [385, 76] on div "[PHONE_NUMBER]" at bounding box center [378, 81] width 69 height 11
click at [412, 76] on div "[PHONE_NUMBER]" at bounding box center [378, 81] width 69 height 11
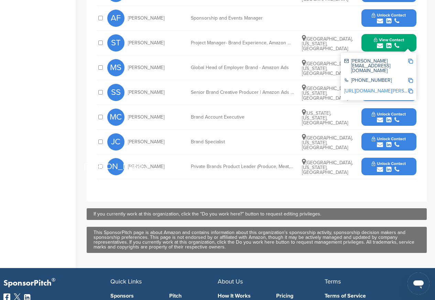
click at [387, 88] on link "[URL][DOMAIN_NAME][PERSON_NAME]" at bounding box center [386, 91] width 84 height 6
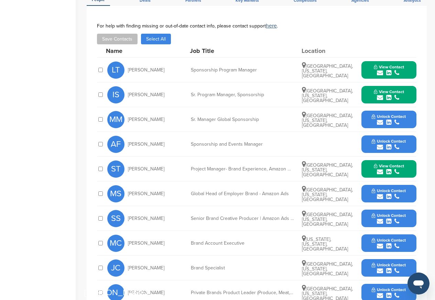
scroll to position [248, 0]
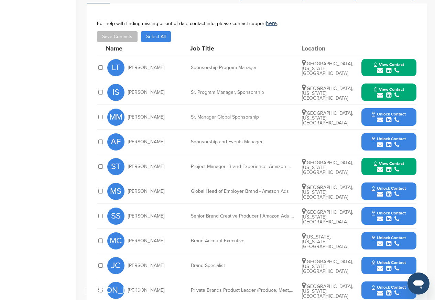
click at [384, 117] on div "submit" at bounding box center [389, 120] width 34 height 7
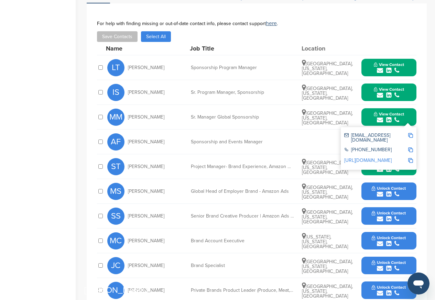
click at [369, 107] on button "View Contact" at bounding box center [389, 117] width 47 height 21
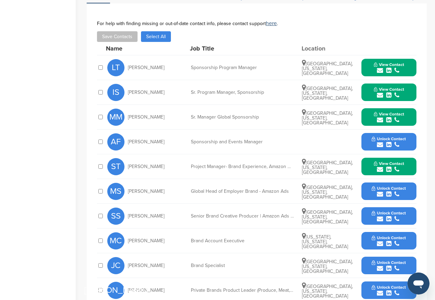
click at [372, 137] on span "Unlock Contact" at bounding box center [389, 139] width 34 height 5
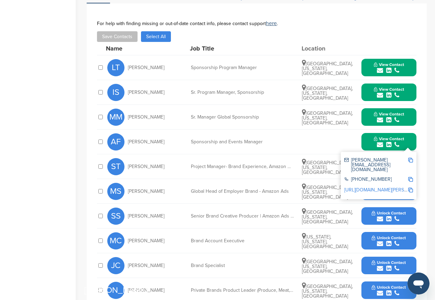
click at [360, 130] on div "AF Anna Fabrega Sponsorship and Events Manager View Contact anna@amazon.com 206…" at bounding box center [261, 142] width 309 height 24
click at [360, 179] on div "MS Matt Sharp Global Head of Employer Brand - Amazon Ads Seattle, Washington, U…" at bounding box center [261, 191] width 309 height 24
click at [380, 137] on span "View Contact" at bounding box center [389, 139] width 30 height 5
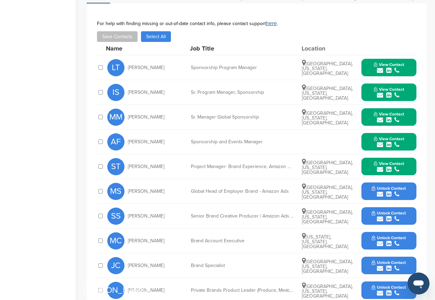
click at [358, 179] on div "MS Matt Sharp Global Head of Employer Brand - Amazon Ads Seattle, Washington, U…" at bounding box center [261, 191] width 309 height 24
click at [349, 185] on span "Seattle, Washington, United States" at bounding box center [327, 192] width 51 height 15
click at [384, 186] on span "Unlock Contact" at bounding box center [389, 188] width 34 height 5
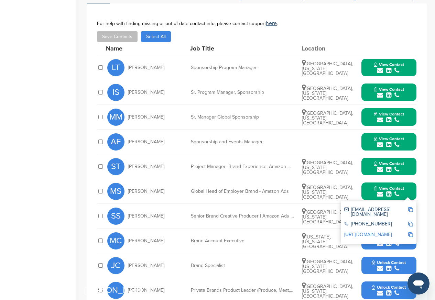
click at [383, 217] on div "sharpma@amazon.com +1 206-266-1000 http://www.linkedin.com/in/mattsharp1" at bounding box center [379, 223] width 76 height 43
click at [380, 241] on icon "submit" at bounding box center [380, 244] width 6 height 6
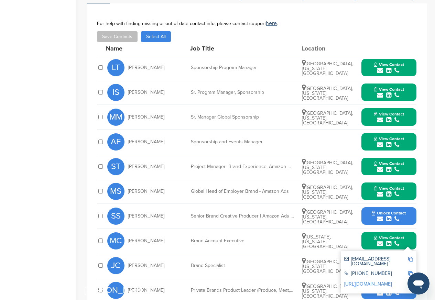
click at [381, 211] on span "Unlock Contact" at bounding box center [389, 213] width 34 height 5
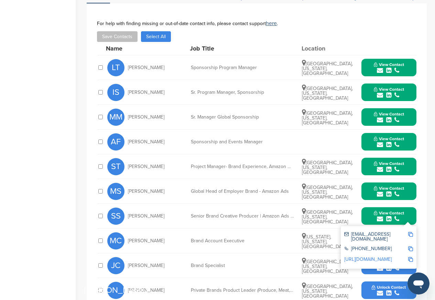
click at [379, 265] on icon "submit" at bounding box center [380, 268] width 6 height 6
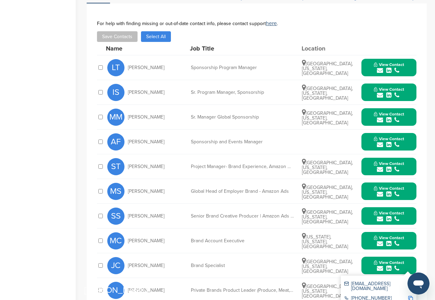
click at [379, 296] on div "+1 206-266-1000" at bounding box center [376, 299] width 64 height 6
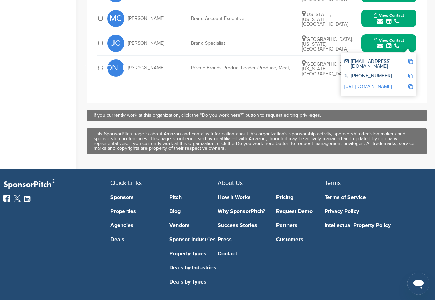
scroll to position [476, 0]
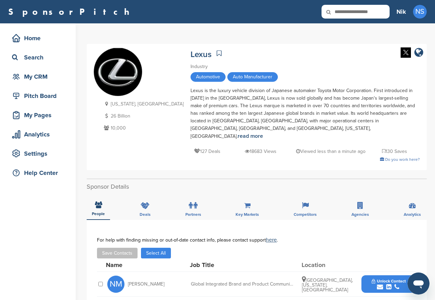
click at [388, 284] on icon "submit" at bounding box center [388, 287] width 5 height 6
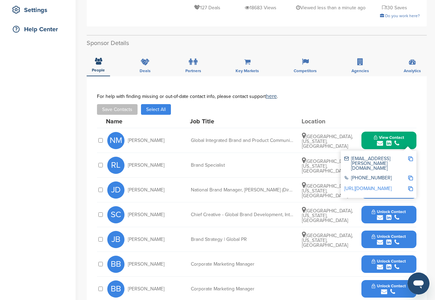
scroll to position [206, 0]
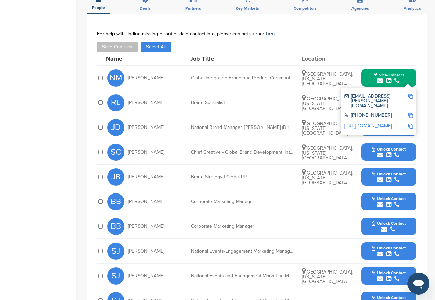
click at [433, 119] on div "**********" at bounding box center [261, 109] width 348 height 585
click at [379, 111] on div "+1-800-255-3987" at bounding box center [378, 116] width 69 height 11
click at [372, 111] on div "+1-800-255-3987" at bounding box center [378, 116] width 69 height 11
click at [380, 127] on icon "submit" at bounding box center [380, 130] width 6 height 6
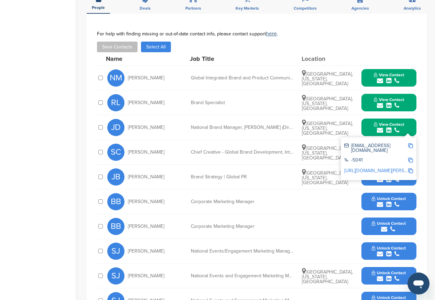
click at [379, 143] on div "j_dittrick@lexus.com" at bounding box center [376, 148] width 64 height 10
click at [380, 155] on div "-5041" at bounding box center [378, 160] width 69 height 11
click at [367, 141] on div "j_dittrick@lexus.com" at bounding box center [378, 148] width 69 height 14
click at [386, 122] on span "View Contact" at bounding box center [389, 124] width 30 height 5
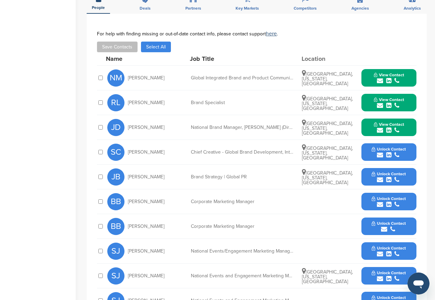
click at [382, 147] on span "Unlock Contact" at bounding box center [389, 149] width 34 height 5
click at [368, 142] on button "Unlock Contact" at bounding box center [389, 152] width 51 height 21
click at [381, 172] on span "Unlock Contact" at bounding box center [389, 174] width 34 height 5
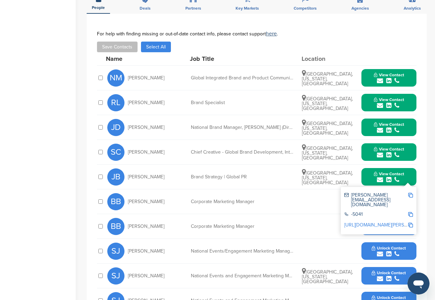
click at [379, 177] on icon "submit" at bounding box center [380, 180] width 6 height 6
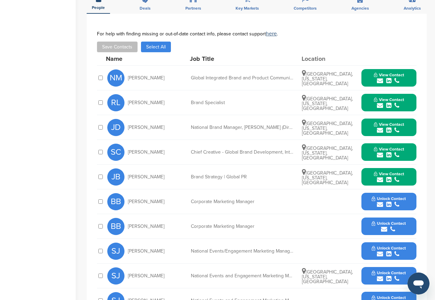
click at [381, 202] on icon "submit" at bounding box center [380, 205] width 6 height 6
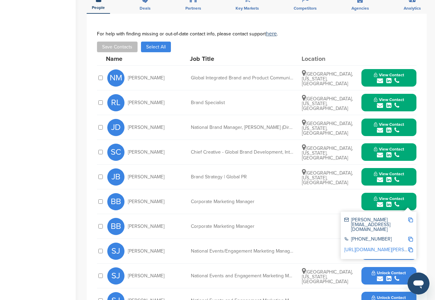
click at [379, 202] on icon "submit" at bounding box center [380, 205] width 6 height 6
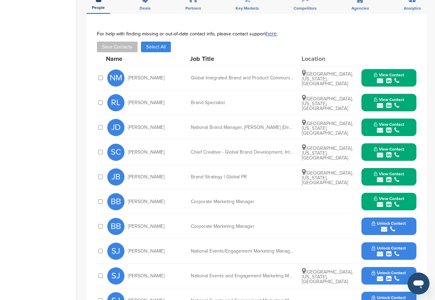
click at [379, 221] on span "Unlock Contact" at bounding box center [389, 223] width 34 height 5
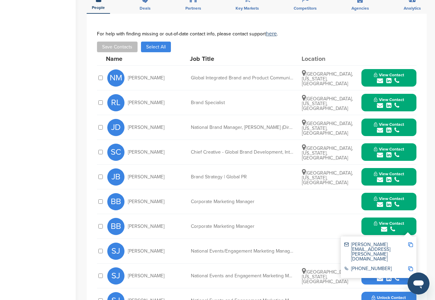
click at [380, 226] on div "submit" at bounding box center [389, 229] width 30 height 7
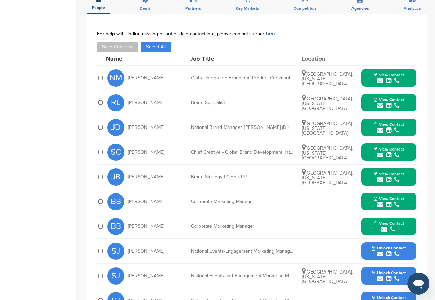
click at [381, 216] on button "View Contact" at bounding box center [389, 226] width 47 height 21
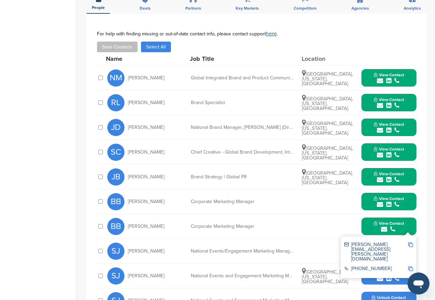
click at [380, 264] on div "310-468-4000" at bounding box center [378, 269] width 69 height 11
click at [381, 237] on div "brian.bolain@lexus.com 310-468-4000" at bounding box center [379, 258] width 76 height 42
click at [369, 264] on div "310-468-4000" at bounding box center [378, 269] width 69 height 11
click at [387, 216] on button "View Contact" at bounding box center [389, 226] width 47 height 21
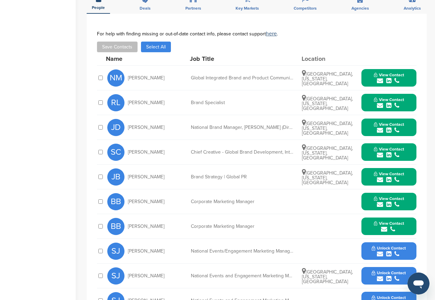
click at [383, 226] on icon "submit" at bounding box center [384, 229] width 6 height 6
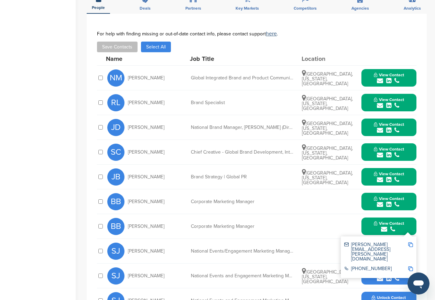
click at [365, 264] on div "310-468-4000" at bounding box center [378, 269] width 69 height 11
click at [430, 222] on div "**********" at bounding box center [261, 109] width 348 height 585
click at [370, 237] on div "brian.bolain@lexus.com 310-468-4000" at bounding box center [379, 258] width 76 height 42
click at [373, 216] on button "View Contact" at bounding box center [389, 226] width 47 height 21
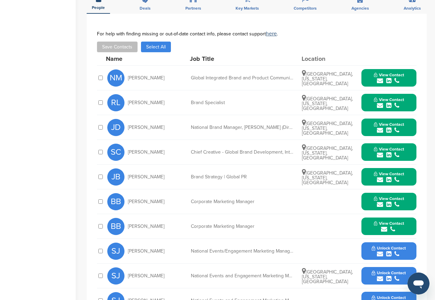
click at [381, 246] on span "Unlock Contact" at bounding box center [389, 248] width 34 height 5
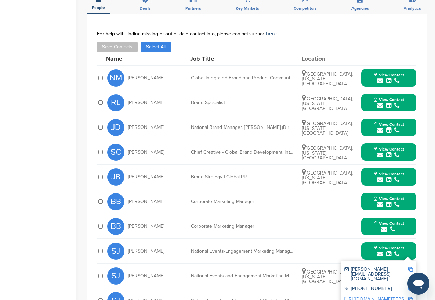
click at [372, 241] on button "View Contact" at bounding box center [389, 251] width 47 height 21
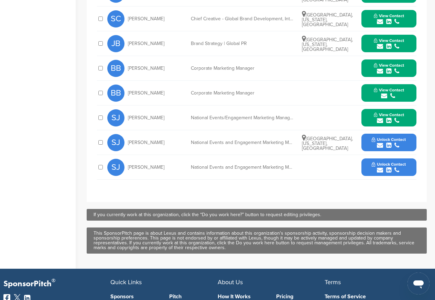
scroll to position [371, 0]
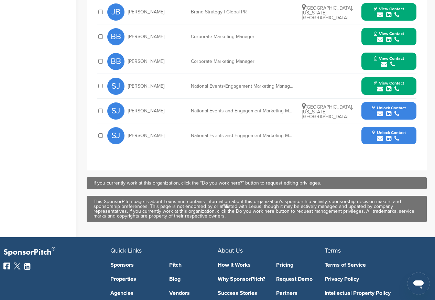
click at [375, 126] on button "Unlock Contact" at bounding box center [389, 136] width 51 height 21
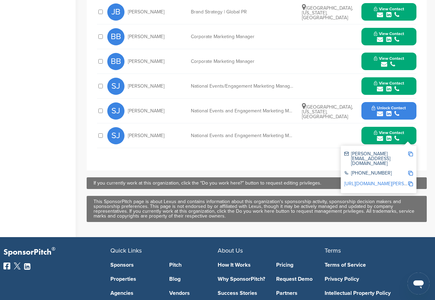
click at [382, 258] on div "Terms of Service Privacy Policy Intellectual Property Policy" at bounding box center [373, 275] width 97 height 42
click at [374, 106] on span "Unlock Contact" at bounding box center [389, 108] width 34 height 5
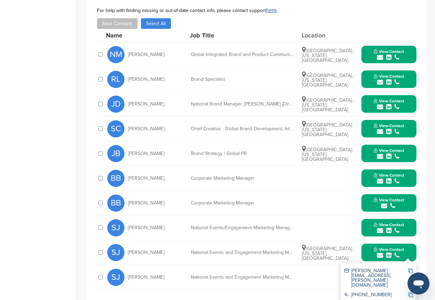
scroll to position [206, 0]
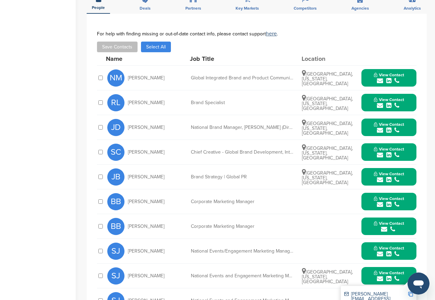
click at [380, 94] on button "View Contact" at bounding box center [389, 103] width 47 height 21
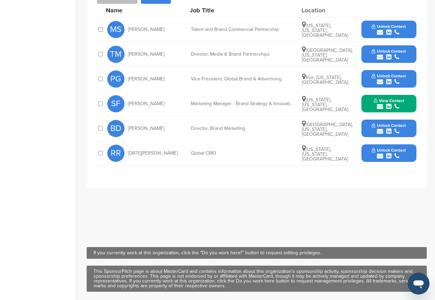
click at [379, 11] on div at bounding box center [388, 10] width 55 height 6
click at [380, 59] on icon "submit" at bounding box center [380, 57] width 6 height 6
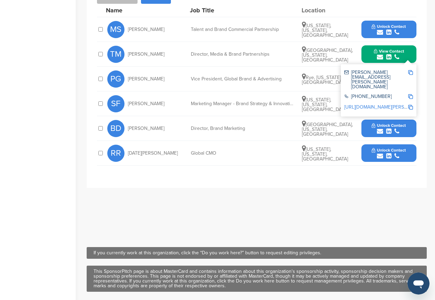
click at [369, 26] on button "Unlock Contact" at bounding box center [389, 29] width 51 height 21
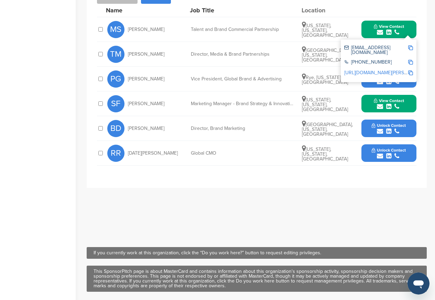
click at [379, 25] on span "View Contact" at bounding box center [389, 26] width 30 height 5
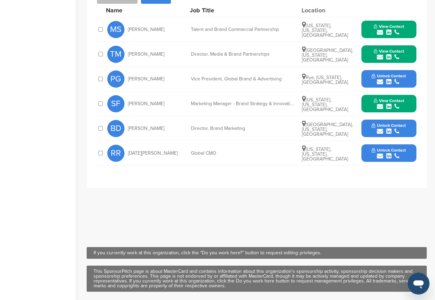
click at [364, 26] on div "View Contact [EMAIL_ADDRESS][DOMAIN_NAME] [PHONE_NUMBER] [URL][DOMAIN_NAME][PER…" at bounding box center [388, 30] width 55 height 18
click at [380, 77] on span "Unlock Contact" at bounding box center [389, 76] width 34 height 5
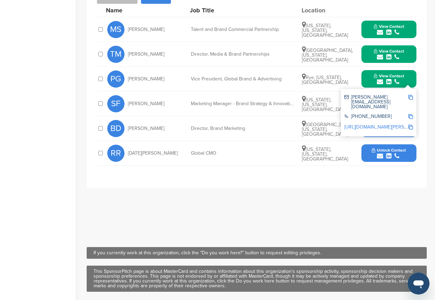
click at [364, 41] on div "[PERSON_NAME] Talent and Brand Commercial Partnership [US_STATE], [US_STATE], […" at bounding box center [261, 29] width 309 height 24
click at [372, 77] on button "View Contact" at bounding box center [389, 79] width 47 height 21
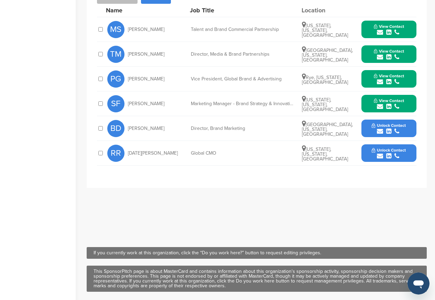
click at [366, 77] on button "View Contact" at bounding box center [389, 79] width 47 height 21
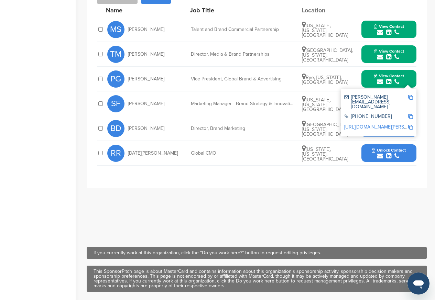
click at [381, 129] on icon "submit" at bounding box center [380, 131] width 6 height 6
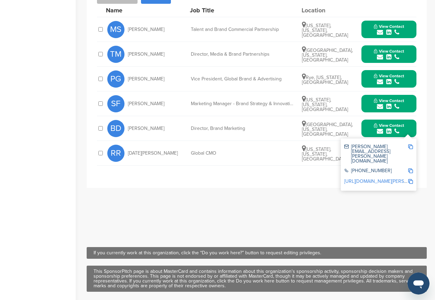
click at [290, 118] on div "BD [PERSON_NAME] Director, Brand Marketing [GEOGRAPHIC_DATA], [US_STATE], [GEOG…" at bounding box center [261, 128] width 309 height 24
click at [381, 152] on div "[PERSON_NAME][EMAIL_ADDRESS][PERSON_NAME][DOMAIN_NAME]" at bounding box center [378, 154] width 69 height 24
click at [364, 140] on div "[PERSON_NAME][EMAIL_ADDRESS][PERSON_NAME][DOMAIN_NAME] [PHONE_NUMBER] [URL][DOM…" at bounding box center [379, 165] width 76 height 52
click at [387, 128] on span "View Contact" at bounding box center [389, 125] width 30 height 5
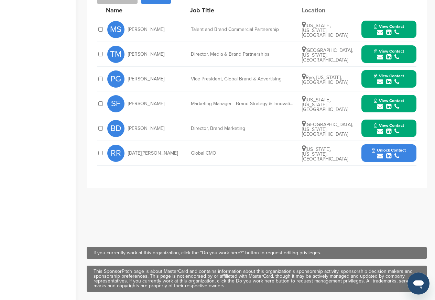
click at [364, 156] on button "Unlock Contact" at bounding box center [389, 153] width 51 height 21
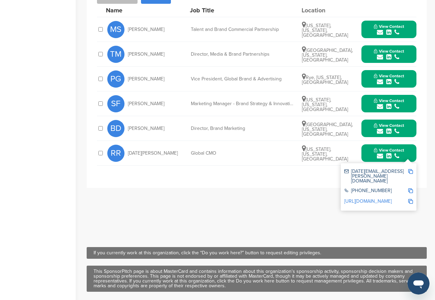
click at [353, 156] on div "[US_STATE], [US_STATE], [GEOGRAPHIC_DATA]" at bounding box center [328, 153] width 52 height 17
click at [379, 150] on span "View Contact" at bounding box center [389, 150] width 30 height 5
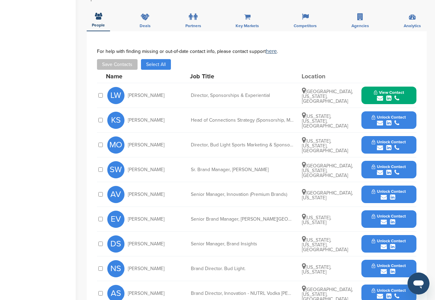
scroll to position [454, 0]
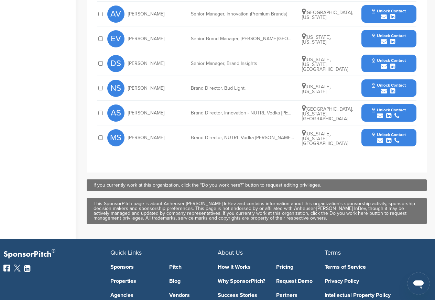
click at [386, 18] on div "AV [PERSON_NAME] Senior Manager, Innovation (Premium Brands) [GEOGRAPHIC_DATA],…" at bounding box center [261, 14] width 309 height 24
click at [378, 9] on span "Unlock Contact" at bounding box center [389, 11] width 34 height 5
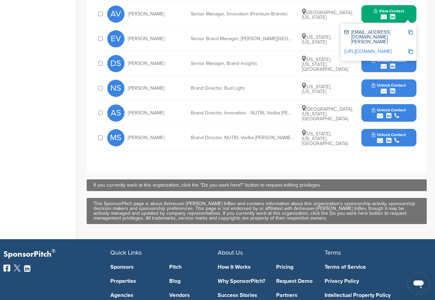
click at [379, 14] on div "submit" at bounding box center [389, 17] width 30 height 7
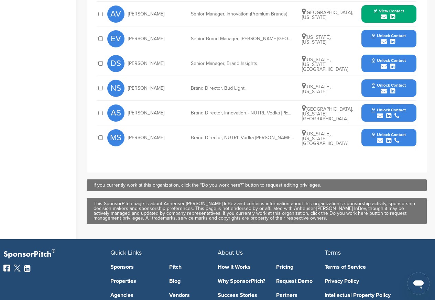
click at [379, 39] on div "submit" at bounding box center [389, 42] width 34 height 7
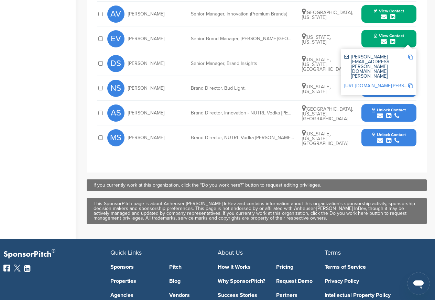
click at [380, 56] on div "[PERSON_NAME][EMAIL_ADDRESS][PERSON_NAME][DOMAIN_NAME][PERSON_NAME]" at bounding box center [376, 67] width 64 height 24
click at [393, 33] on span "View Contact" at bounding box center [389, 35] width 30 height 5
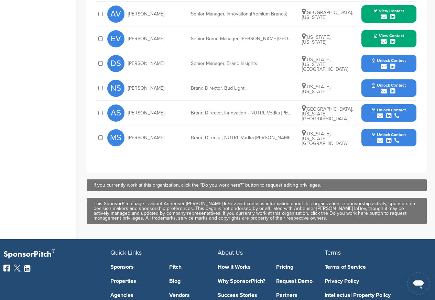
click at [238, 68] on div "DS [PERSON_NAME] Senior Manager, Brand Insights [US_STATE], [US_STATE], [GEOGRA…" at bounding box center [261, 63] width 309 height 24
click at [379, 63] on div "submit" at bounding box center [389, 66] width 34 height 7
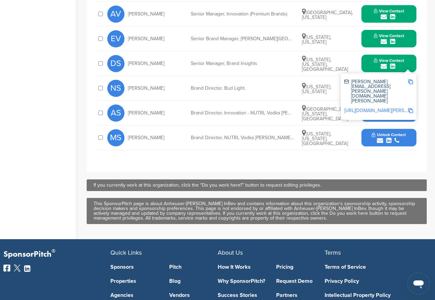
click at [185, 79] on div "[PERSON_NAME] Brand Director. Bud Light. [US_STATE], [US_STATE] Unlock Contact" at bounding box center [261, 88] width 309 height 24
click at [389, 58] on span "View Contact" at bounding box center [389, 60] width 30 height 5
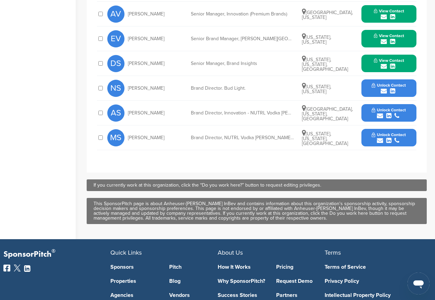
click at [381, 88] on icon "submit" at bounding box center [384, 91] width 6 height 6
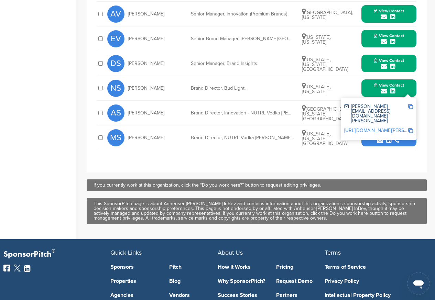
click at [243, 111] on div "Brand Director, Innovation - NUTRL Vodka [PERSON_NAME]" at bounding box center [242, 113] width 103 height 5
click at [379, 108] on div "[PERSON_NAME][EMAIL_ADDRESS][DOMAIN_NAME][PERSON_NAME]" at bounding box center [378, 114] width 69 height 24
click at [383, 83] on span "View Contact" at bounding box center [389, 85] width 30 height 5
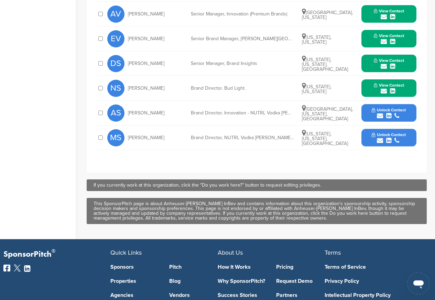
click at [200, 67] on div "DS [PERSON_NAME] Senior Manager, Brand Insights [US_STATE], [US_STATE], [GEOGRA…" at bounding box center [261, 63] width 309 height 24
click at [380, 113] on icon "submit" at bounding box center [380, 116] width 6 height 6
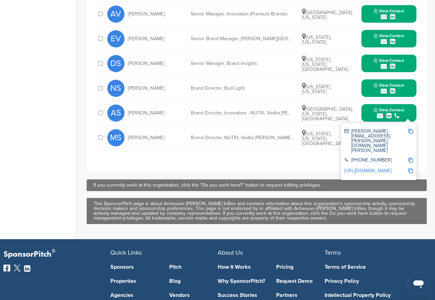
click at [196, 110] on div "AS [PERSON_NAME] Brand Director, Innovation - NUTRL Vodka [PERSON_NAME] [GEOGRA…" at bounding box center [261, 113] width 309 height 24
click at [389, 113] on icon "submit" at bounding box center [388, 116] width 5 height 6
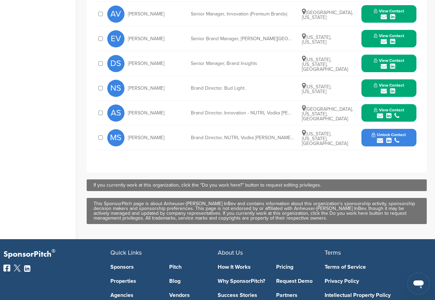
click at [379, 138] on icon "submit" at bounding box center [380, 141] width 6 height 6
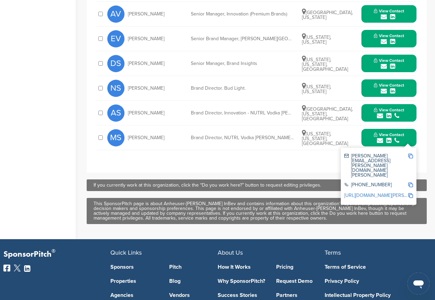
click at [226, 134] on div "[PERSON_NAME] Brand Director, NÜTRL Vodka [PERSON_NAME] (Communications) [US_ST…" at bounding box center [261, 138] width 309 height 24
click at [389, 132] on span "View Contact" at bounding box center [389, 134] width 30 height 5
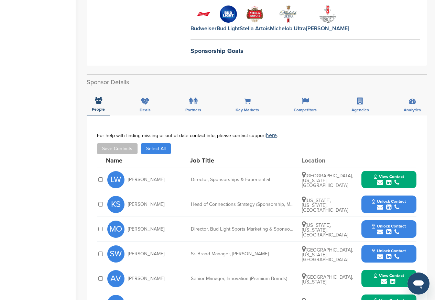
scroll to position [165, 0]
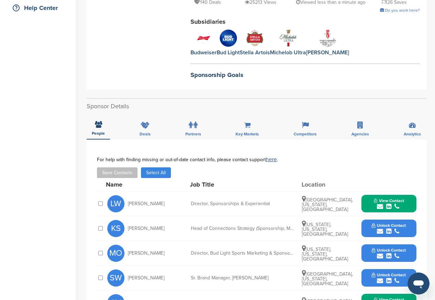
click at [380, 206] on button "View Contact" at bounding box center [389, 204] width 47 height 21
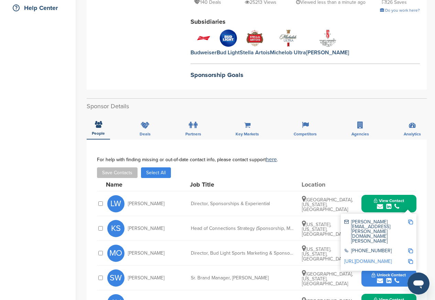
click at [379, 220] on div "[PERSON_NAME][EMAIL_ADDRESS][PERSON_NAME][DOMAIN_NAME][PERSON_NAME]" at bounding box center [376, 232] width 64 height 24
click at [212, 202] on div "Director, Sponsorships & Experiential" at bounding box center [242, 204] width 103 height 5
click at [389, 198] on span "View Contact" at bounding box center [389, 200] width 30 height 5
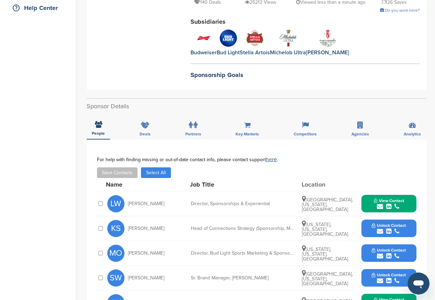
click at [376, 232] on div "KS [PERSON_NAME] Head of Connections Strategy (Sponsorship, Media, Digital, Exp…" at bounding box center [261, 228] width 309 height 24
click at [373, 232] on div "KS [PERSON_NAME] Head of Connections Strategy (Sponsorship, Media, Digital, Exp…" at bounding box center [261, 228] width 309 height 24
click at [368, 219] on button "Unlock Contact" at bounding box center [389, 228] width 51 height 21
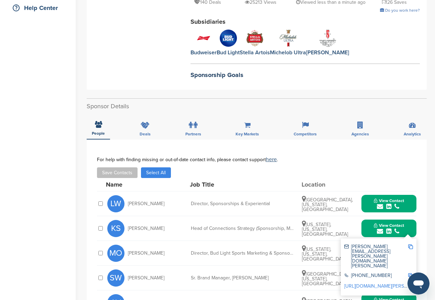
click at [363, 220] on div "View Contact [PERSON_NAME][EMAIL_ADDRESS][PERSON_NAME][DOMAIN_NAME][PERSON_NAME…" at bounding box center [388, 229] width 55 height 18
click at [364, 246] on div "[PERSON_NAME][EMAIL_ADDRESS][PERSON_NAME][DOMAIN_NAME][PERSON_NAME]" at bounding box center [376, 257] width 64 height 24
click at [206, 226] on div "Head of Connections Strategy (Sponsorship, Media, Digital, Experiential, Entert…" at bounding box center [242, 228] width 103 height 5
click at [388, 223] on span "View Contact" at bounding box center [389, 225] width 30 height 5
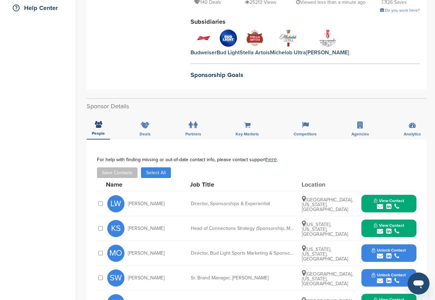
click at [364, 246] on button "Unlock Contact" at bounding box center [389, 253] width 51 height 21
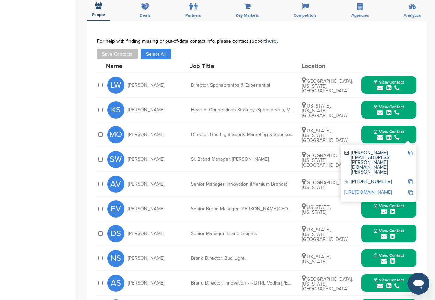
scroll to position [289, 0]
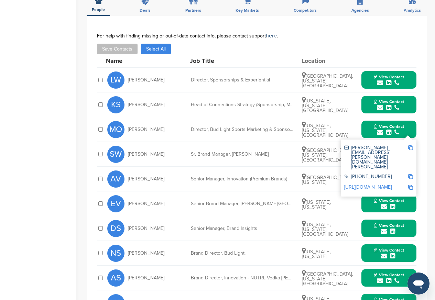
click at [366, 173] on div "matthew.overberg@anheuser-busch.com +1 818-989-5300 http://www.linkedin.com/in/…" at bounding box center [379, 168] width 76 height 57
click at [388, 124] on span "View Contact" at bounding box center [389, 126] width 30 height 5
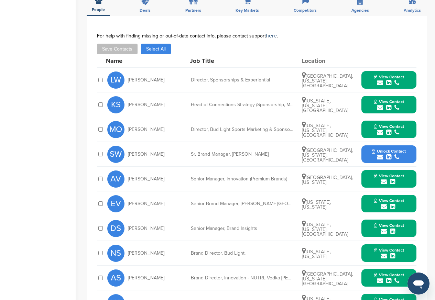
click at [375, 124] on span "View Contact" at bounding box center [389, 126] width 30 height 5
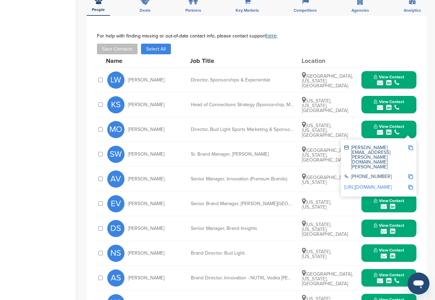
click at [370, 146] on div "matthew.overberg@anheuser-busch.com" at bounding box center [376, 157] width 64 height 24
click at [374, 124] on span "View Contact" at bounding box center [389, 126] width 30 height 5
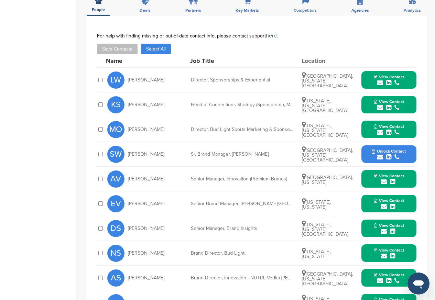
click at [193, 125] on div "MO Matt Overberg Director, Bud Light Sports Marketing & Sponsorships New York, …" at bounding box center [261, 129] width 309 height 24
click at [372, 154] on div "submit" at bounding box center [389, 157] width 34 height 7
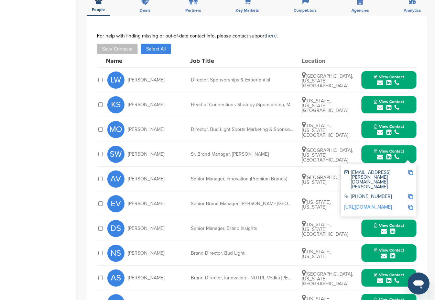
scroll to position [495, 0]
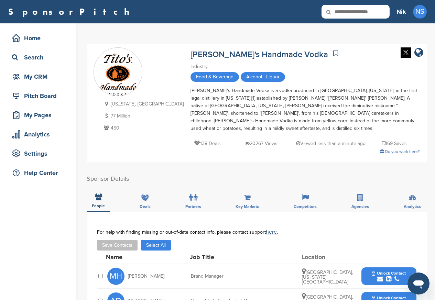
click at [407, 51] on img at bounding box center [406, 52] width 10 height 10
click at [380, 271] on span "Unlock Contact" at bounding box center [389, 273] width 34 height 5
click at [375, 271] on span "Unlock Contact" at bounding box center [389, 273] width 34 height 5
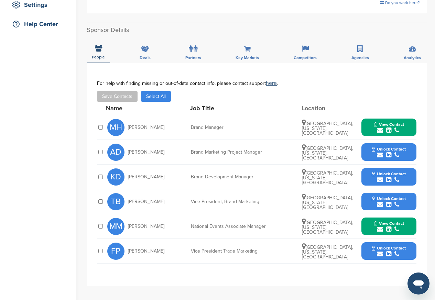
scroll to position [206, 0]
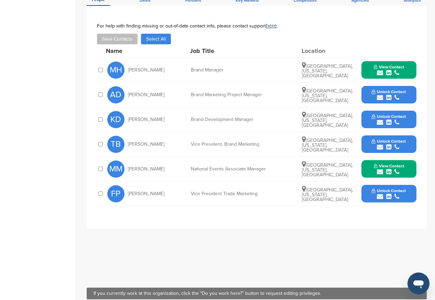
click at [379, 95] on button "Unlock Contact" at bounding box center [389, 95] width 51 height 21
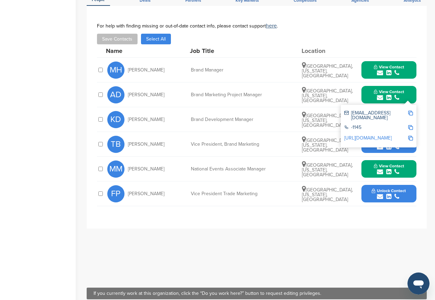
click at [335, 121] on div "KD Kristen Davis Brand Development Manager Seattle, Washington, United States U…" at bounding box center [261, 119] width 309 height 24
click at [377, 123] on div "-1145" at bounding box center [378, 128] width 69 height 11
click at [386, 89] on span "View Contact" at bounding box center [389, 91] width 30 height 5
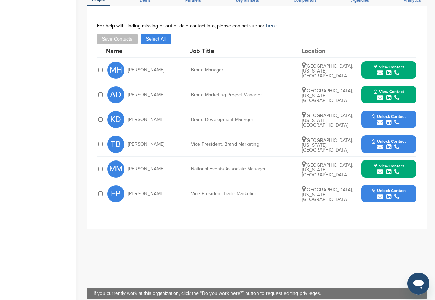
click at [377, 114] on span "Unlock Contact" at bounding box center [389, 116] width 34 height 5
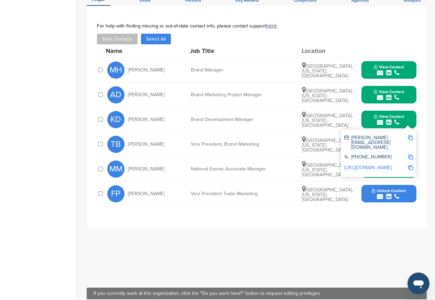
click at [388, 114] on span "View Contact" at bounding box center [389, 116] width 30 height 5
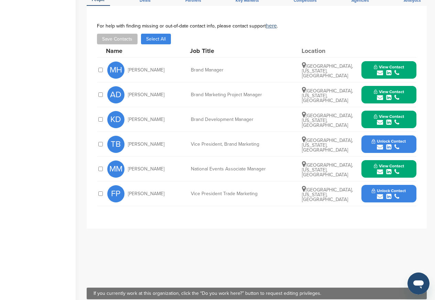
click at [377, 139] on span "Unlock Contact" at bounding box center [389, 141] width 34 height 5
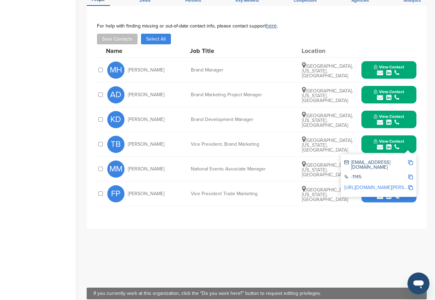
click at [386, 139] on span "View Contact" at bounding box center [389, 141] width 30 height 5
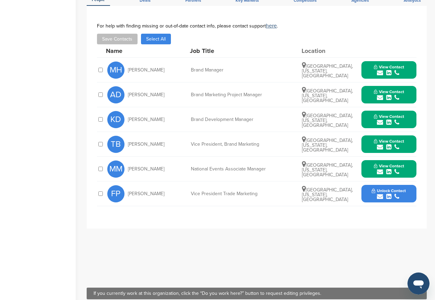
click at [377, 194] on icon "submit" at bounding box center [380, 197] width 6 height 6
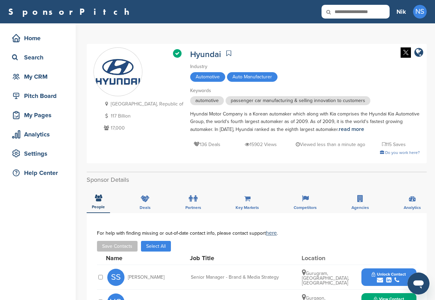
click at [406, 53] on img at bounding box center [406, 52] width 10 height 10
click at [402, 53] on img at bounding box center [406, 52] width 10 height 10
click at [34, 57] on div "Search" at bounding box center [39, 57] width 58 height 12
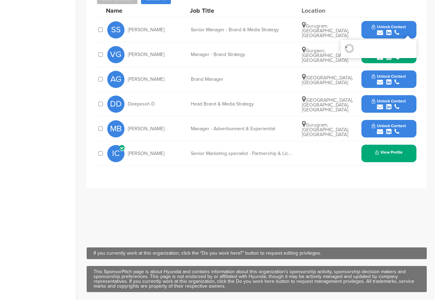
click at [374, 34] on div "submit" at bounding box center [389, 33] width 34 height 7
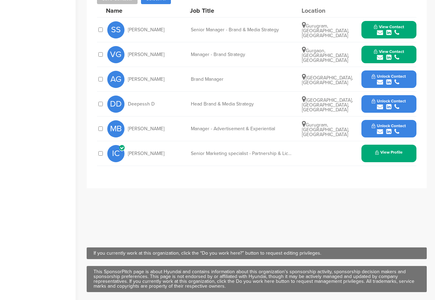
click at [373, 78] on span "Unlock Contact" at bounding box center [389, 76] width 34 height 5
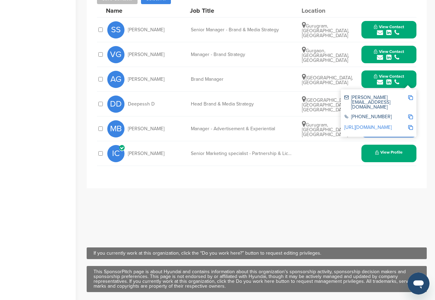
scroll to position [0, 0]
click at [369, 78] on button "View Contact" at bounding box center [389, 79] width 47 height 21
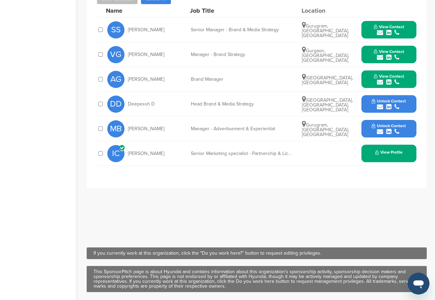
click at [386, 78] on span "View Contact" at bounding box center [389, 76] width 30 height 5
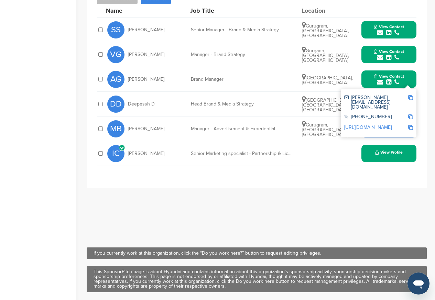
click at [373, 102] on div "amit.goenka@hmil.net" at bounding box center [378, 102] width 69 height 19
click at [386, 78] on span "View Contact" at bounding box center [389, 76] width 30 height 5
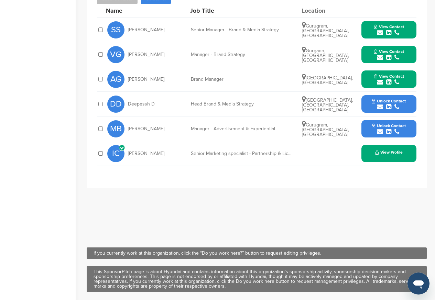
click at [306, 90] on div "AG Amit Goenka Brand Manager Delhi, India View Contact amit.goenka@hmil.net +91…" at bounding box center [261, 79] width 309 height 24
click at [372, 105] on div "submit" at bounding box center [389, 107] width 34 height 7
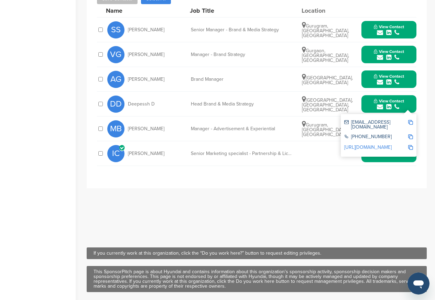
click at [309, 122] on div "MB Mehul Bhardwaj Manager - Advertisement & Experiential Gurugram, Haryana, Ind…" at bounding box center [261, 129] width 309 height 24
click at [387, 104] on icon "submit" at bounding box center [388, 107] width 5 height 6
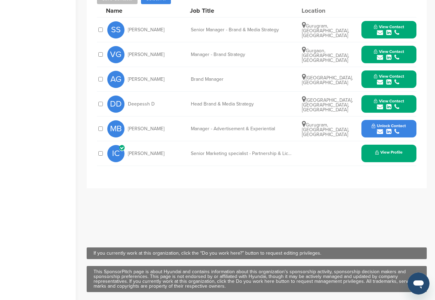
click at [374, 127] on span "Unlock Contact" at bounding box center [389, 125] width 34 height 5
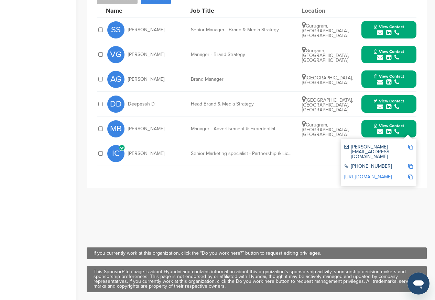
click at [371, 127] on button "View Contact" at bounding box center [389, 129] width 47 height 21
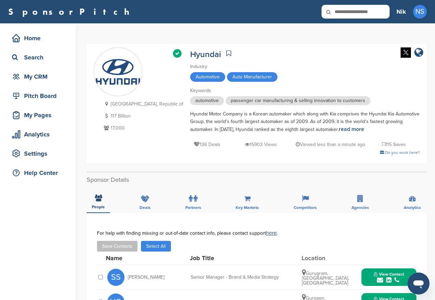
click at [405, 52] on img at bounding box center [406, 52] width 10 height 10
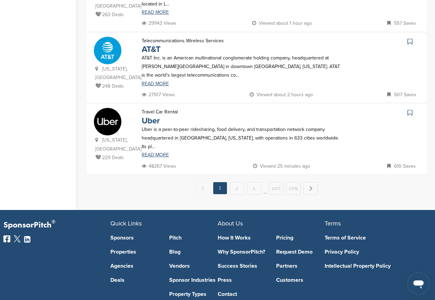
scroll to position [735, 0]
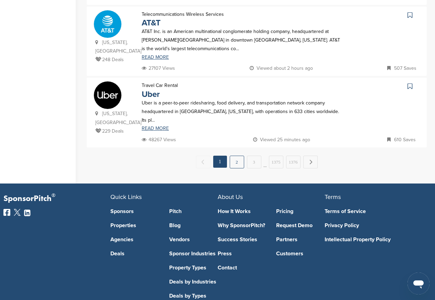
click at [236, 156] on link "2" at bounding box center [237, 162] width 14 height 13
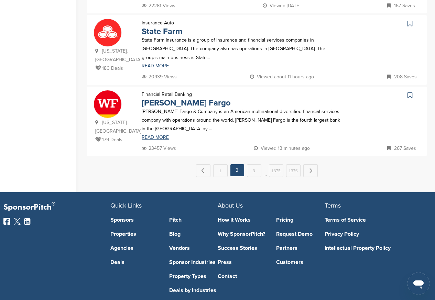
scroll to position [0, 0]
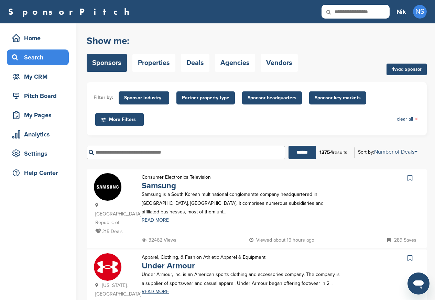
click at [236, 133] on div "Filter by: Sponsor industry Sponsor Industry × Apparel, Clothing, & Fashion Acc…" at bounding box center [257, 108] width 340 height 53
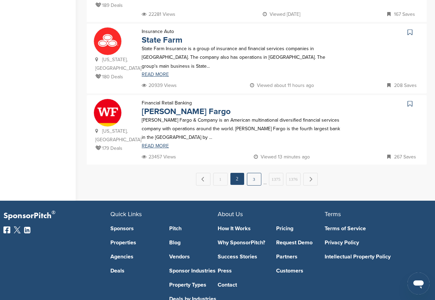
click at [248, 173] on link "3" at bounding box center [254, 179] width 14 height 13
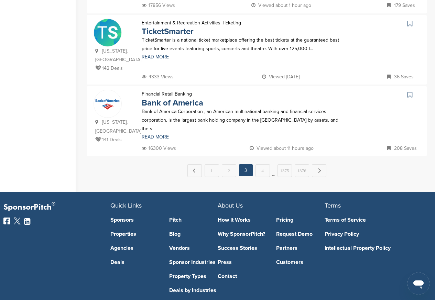
scroll to position [0, 0]
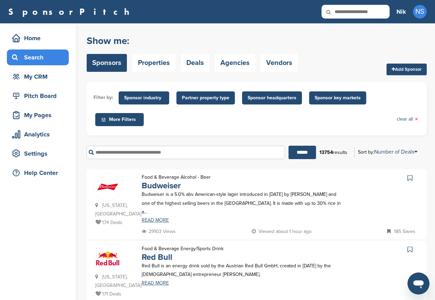
click at [255, 134] on div "Filter by: Sponsor industry Sponsor Industry × Apparel, Clothing, & Fashion Acc…" at bounding box center [257, 108] width 340 height 53
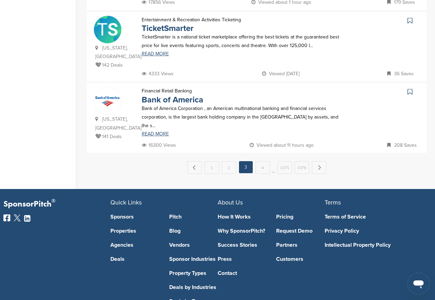
scroll to position [744, 0]
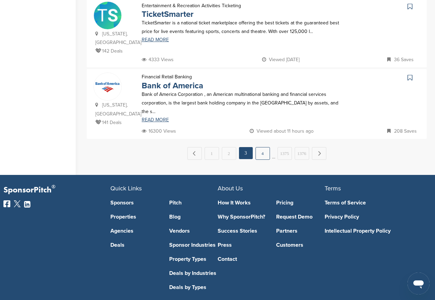
click at [262, 147] on link "4" at bounding box center [263, 153] width 14 height 13
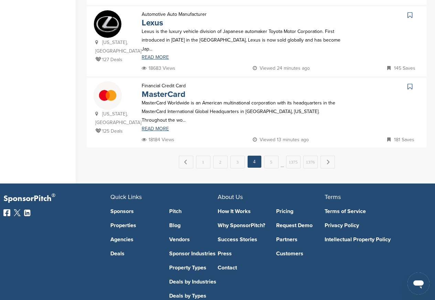
scroll to position [0, 0]
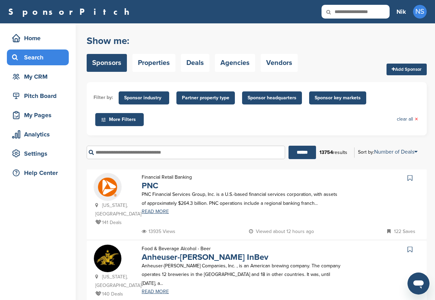
click at [262, 133] on div "Filter by: Sponsor industry Sponsor Industry × Apparel, Clothing, & Fashion Acc…" at bounding box center [257, 108] width 340 height 53
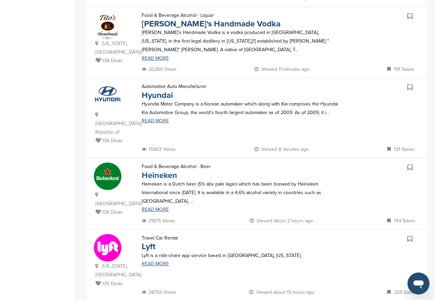
click at [161, 171] on link "Heineken" at bounding box center [159, 176] width 35 height 10
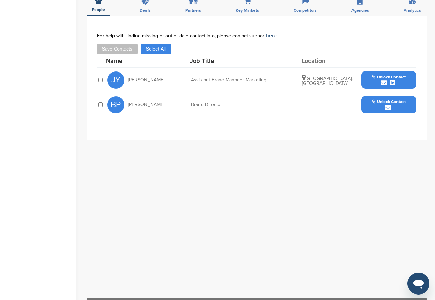
scroll to position [248, 0]
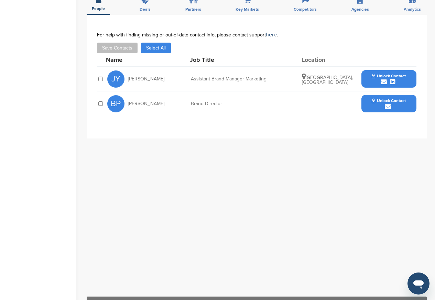
click at [380, 79] on button "Unlock Contact" at bounding box center [389, 79] width 51 height 21
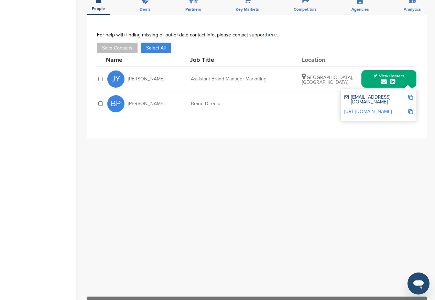
click at [369, 69] on button "View Contact" at bounding box center [389, 79] width 47 height 21
click at [369, 107] on div "BP Belen Pamukoff Brand Director Unlock Contact" at bounding box center [261, 103] width 309 height 24
click at [366, 94] on button "Unlock Contact" at bounding box center [389, 104] width 51 height 21
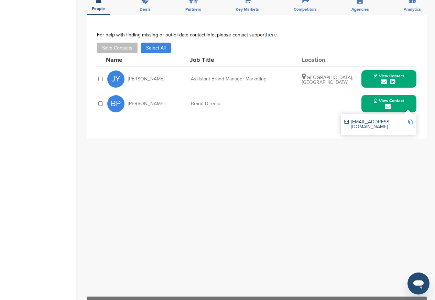
click at [358, 94] on div "BP Belen Pamukoff Brand Director View Contact bpamukoff@heinekenusa.com" at bounding box center [261, 103] width 309 height 24
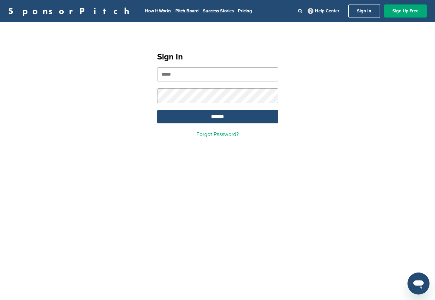
click at [188, 77] on input "email" at bounding box center [217, 74] width 121 height 14
type input "**********"
click at [217, 118] on input "*******" at bounding box center [217, 116] width 121 height 13
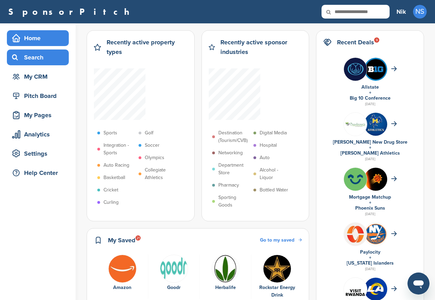
click at [33, 58] on div "Search" at bounding box center [39, 57] width 58 height 12
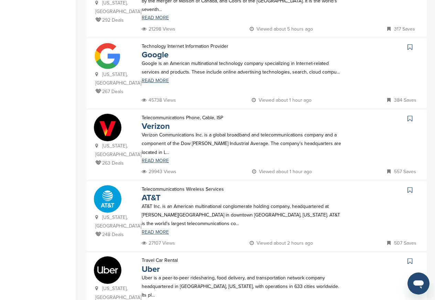
scroll to position [578, 0]
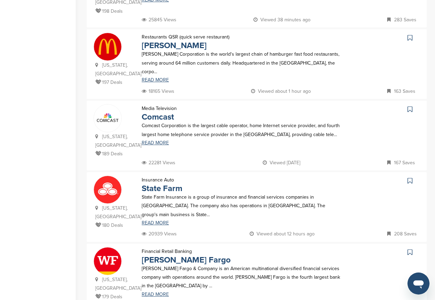
scroll to position [0, 0]
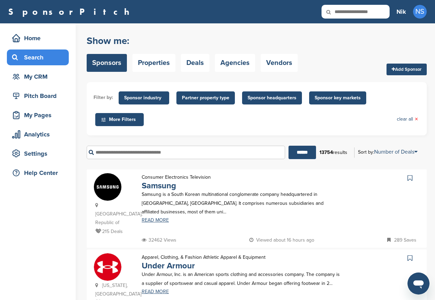
click at [249, 289] on div "Apparel, Clothing, & Fashion Athletic Apparel & Equipment Under Armour Under Ar…" at bounding box center [242, 280] width 214 height 54
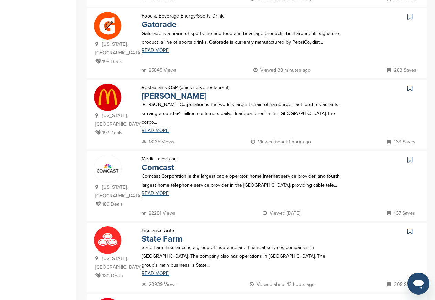
scroll to position [578, 0]
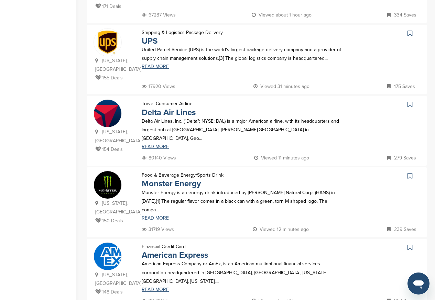
scroll to position [289, 0]
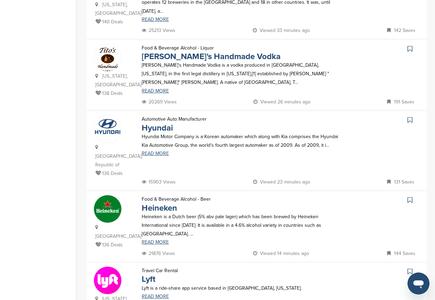
scroll to position [289, 0]
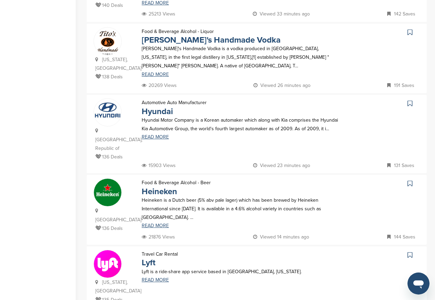
click at [160, 259] on p "Lyft" at bounding box center [160, 263] width 36 height 9
click at [155, 258] on link "Lyft" at bounding box center [149, 263] width 14 height 10
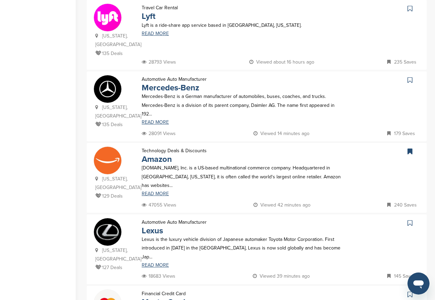
scroll to position [578, 0]
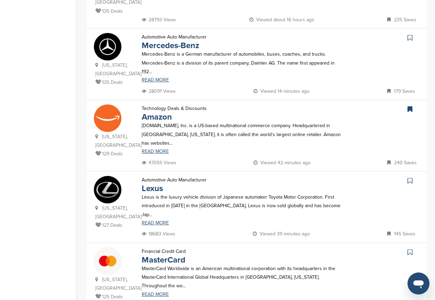
click at [166, 50] on p "Mercedes-Benz is a German manufacturer of automobiles, buses, coaches, and truc…" at bounding box center [242, 63] width 200 height 26
click at [167, 41] on link "Mercedes-Benz" at bounding box center [170, 46] width 57 height 10
click at [161, 112] on link "Amazon" at bounding box center [157, 117] width 30 height 10
click at [158, 184] on link "Lexus" at bounding box center [152, 189] width 21 height 10
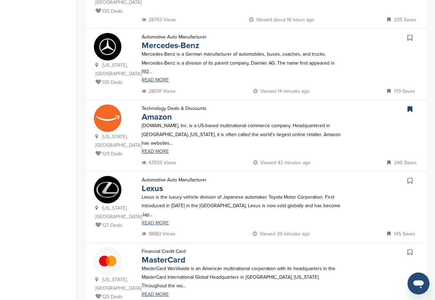
click at [155, 221] on link "READ MORE" at bounding box center [242, 223] width 200 height 5
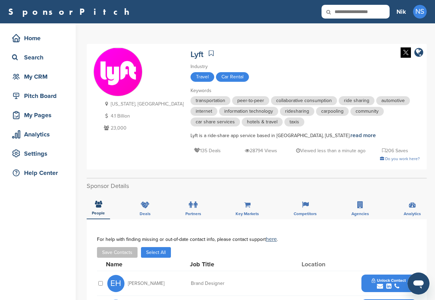
click at [375, 285] on div "submit" at bounding box center [389, 286] width 34 height 7
click at [364, 281] on div "View Contact evonneh@lyft.com +1 844-250-2773 http://www.linkedin.com/in/evonne…" at bounding box center [388, 284] width 55 height 18
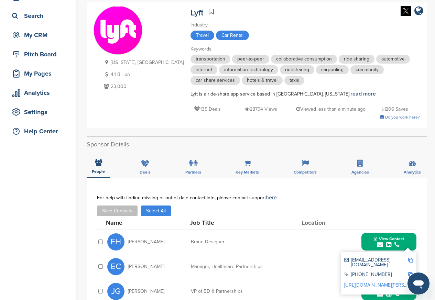
scroll to position [248, 0]
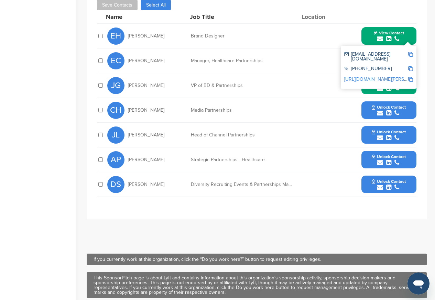
click at [375, 121] on div "CH Christopher Hu Media Partnerships Unlock Contact" at bounding box center [261, 110] width 309 height 24
click at [363, 107] on div "Unlock Contact" at bounding box center [388, 110] width 55 height 18
click at [66, 50] on div "Home Search My CRM Pitch Board My Pages Analytics Settings Help Center" at bounding box center [38, 45] width 76 height 538
click at [366, 89] on button "View Contact" at bounding box center [389, 85] width 47 height 21
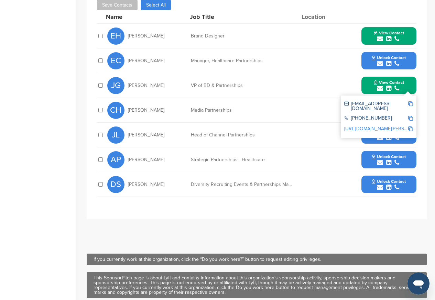
click at [366, 58] on button "Unlock Contact" at bounding box center [389, 61] width 51 height 21
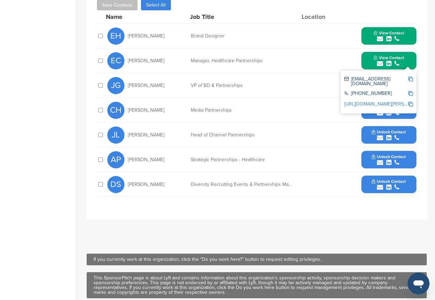
click at [365, 113] on button "Unlock Contact" at bounding box center [389, 110] width 51 height 21
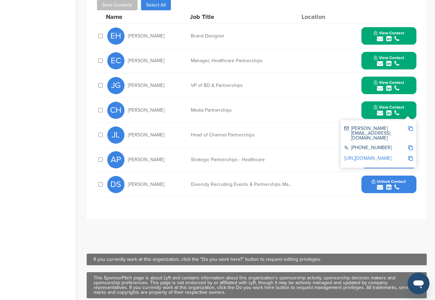
click at [364, 163] on button "Unlock Contact" at bounding box center [389, 160] width 51 height 21
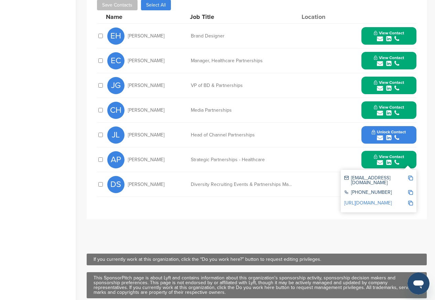
click at [364, 134] on button "Unlock Contact" at bounding box center [389, 135] width 51 height 21
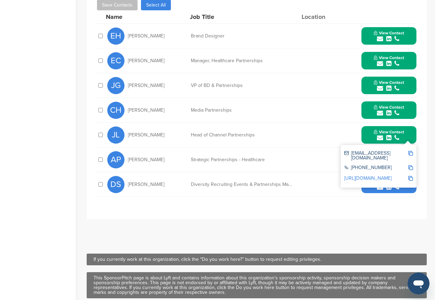
click at [364, 190] on button "Unlock Contact" at bounding box center [389, 184] width 51 height 21
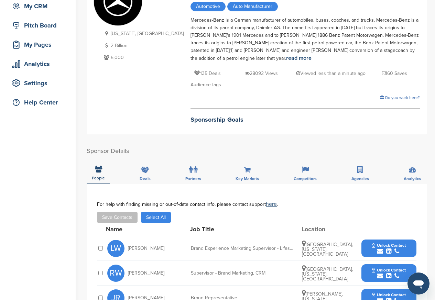
scroll to position [248, 0]
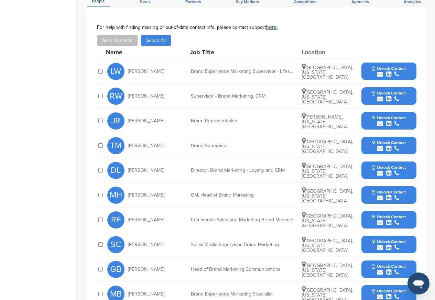
click at [379, 79] on button "Unlock Contact" at bounding box center [389, 71] width 51 height 21
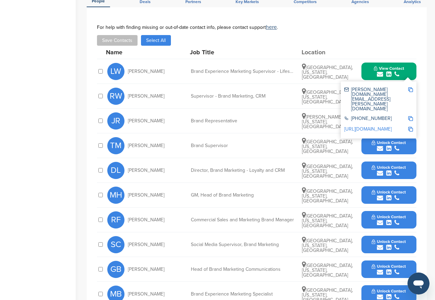
click at [375, 69] on span "View Contact" at bounding box center [389, 68] width 30 height 5
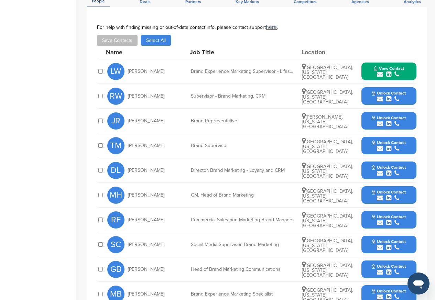
click at [374, 94] on span "Unlock Contact" at bounding box center [389, 93] width 34 height 5
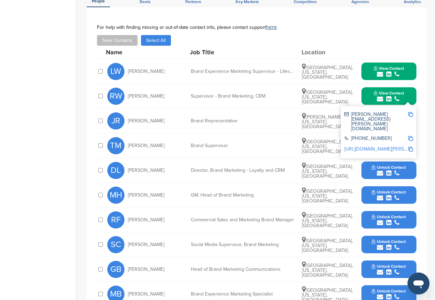
click at [375, 134] on div "+1(800) 367-6372" at bounding box center [378, 139] width 69 height 11
click at [420, 108] on div "**********" at bounding box center [257, 168] width 340 height 322
click at [376, 134] on div "+1(800) 367-6372" at bounding box center [378, 139] width 69 height 11
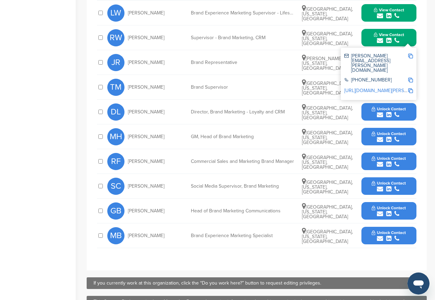
scroll to position [371, 0]
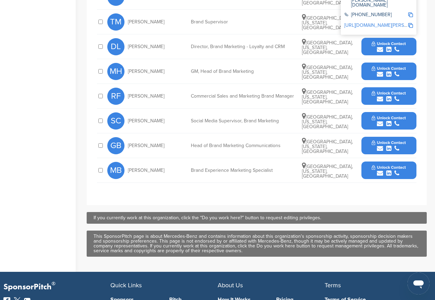
click at [383, 22] on link "http://www.linkedin.com/in/ryanne-webber-4751a121" at bounding box center [386, 25] width 84 height 6
click at [369, 171] on button "Unlock Contact" at bounding box center [389, 170] width 51 height 21
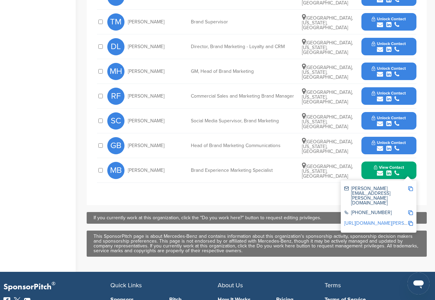
click at [376, 171] on div "submit" at bounding box center [389, 173] width 30 height 7
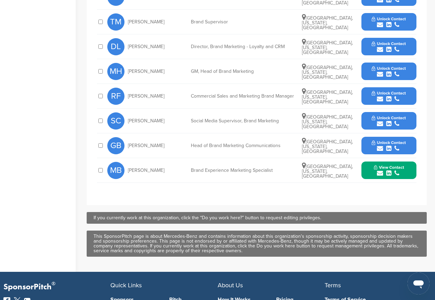
click at [376, 145] on span "Unlock Contact" at bounding box center [389, 142] width 34 height 5
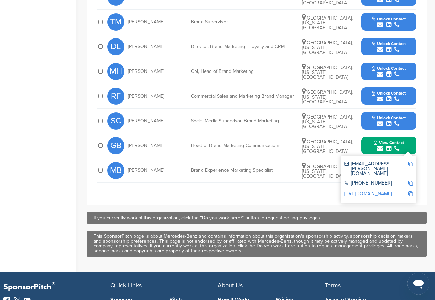
click at [376, 120] on span "Unlock Contact" at bounding box center [389, 118] width 34 height 5
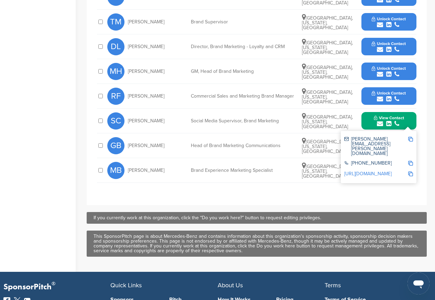
click at [376, 120] on span "View Contact" at bounding box center [389, 118] width 30 height 5
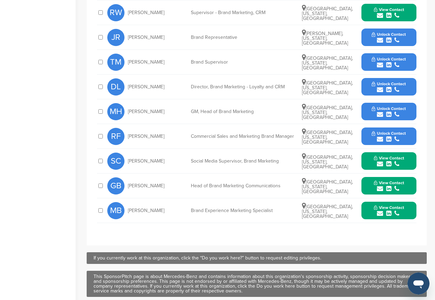
scroll to position [248, 0]
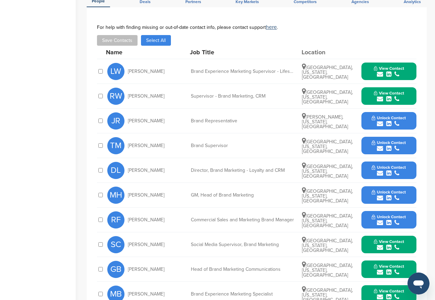
click at [375, 107] on div "RW Ryanne Webber Supervisor - Brand Marketing, CRM Atlanta, Georgia, United Sta…" at bounding box center [261, 96] width 309 height 24
click at [376, 120] on span "Unlock Contact" at bounding box center [389, 118] width 34 height 5
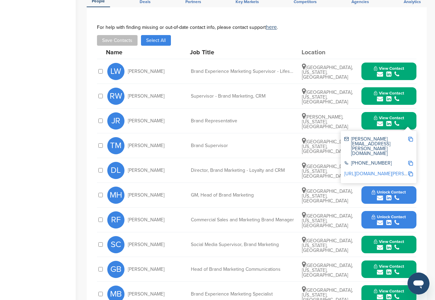
click at [366, 120] on button "View Contact" at bounding box center [389, 121] width 47 height 21
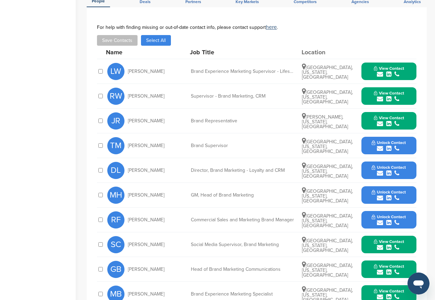
click at [365, 144] on button "Unlock Contact" at bounding box center [389, 145] width 51 height 21
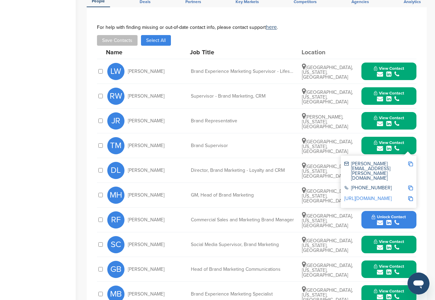
click at [359, 144] on div "TM Tara Moyet Brand Supervisor Atlanta, Georgia, United States View Contact tar…" at bounding box center [261, 145] width 309 height 24
click at [360, 186] on div "+1(800) 367-6372" at bounding box center [376, 189] width 64 height 6
click at [362, 193] on div "tara.moyet@mbusa.com +1(800) 367-6372 http://www.linkedin.com/in/taramontgomery…" at bounding box center [379, 182] width 76 height 52
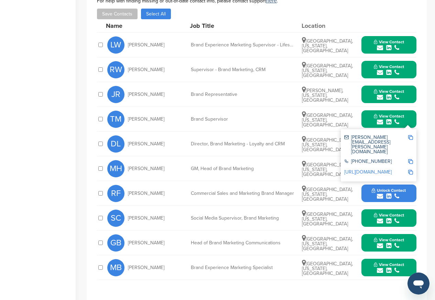
scroll to position [289, 0]
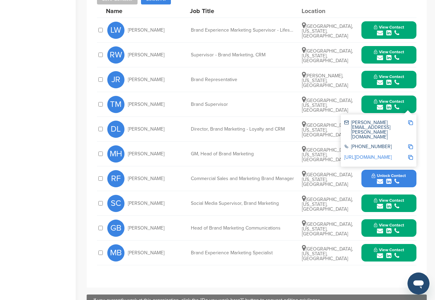
click at [364, 177] on button "Unlock Contact" at bounding box center [389, 179] width 51 height 21
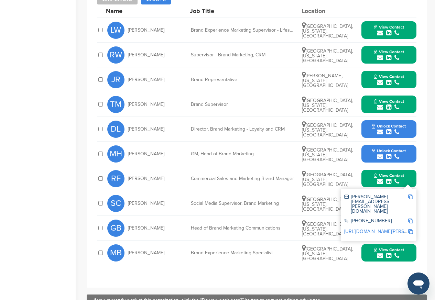
click at [364, 216] on div "+1 800-367-6372" at bounding box center [378, 221] width 69 height 11
click at [358, 129] on div "DL Dana Lowery Director, Brand Marketing - Loyalty and CRM Atlanta, Georgia, Un…" at bounding box center [261, 129] width 309 height 24
click at [364, 129] on button "Unlock Contact" at bounding box center [389, 129] width 51 height 21
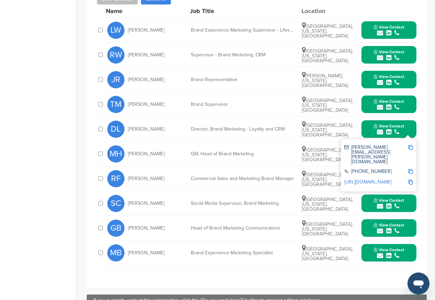
click at [360, 129] on div "DL Dana Lowery Director, Brand Marketing - Loyalty and CRM Atlanta, Georgia, Un…" at bounding box center [261, 129] width 309 height 24
click at [360, 151] on div "dana.lowery@mbusa.com" at bounding box center [376, 154] width 64 height 19
click at [359, 151] on div "dana.lowery@mbusa.com" at bounding box center [376, 154] width 64 height 19
click at [363, 148] on div "dana.lowery@mbusa.com" at bounding box center [376, 154] width 64 height 19
click at [330, 130] on span "Atlanta, Georgia, United States" at bounding box center [327, 129] width 51 height 15
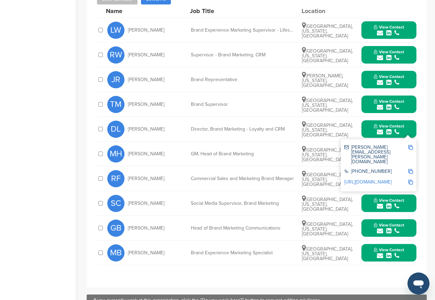
click at [374, 148] on div "dana.lowery@mbusa.com" at bounding box center [376, 154] width 64 height 19
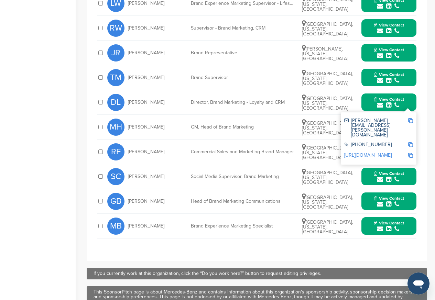
scroll to position [330, 0]
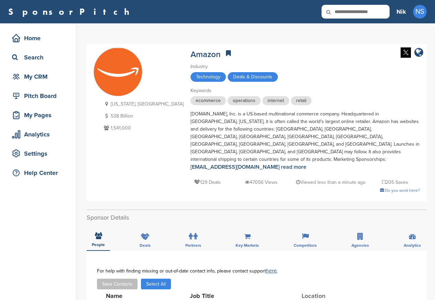
click at [191, 84] on div "Technology Deals & Discounts" at bounding box center [305, 77] width 229 height 11
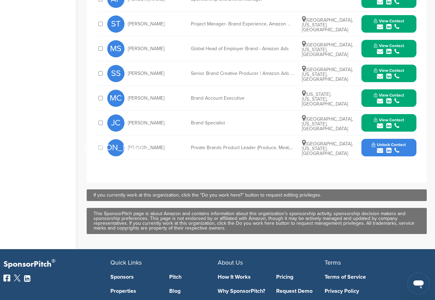
scroll to position [454, 0]
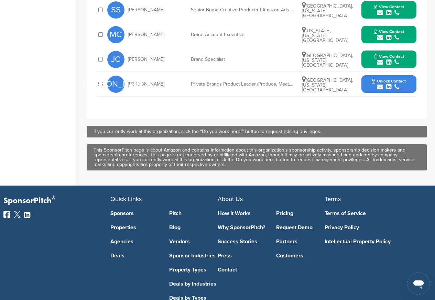
click at [371, 74] on button "Unlock Contact" at bounding box center [389, 84] width 51 height 21
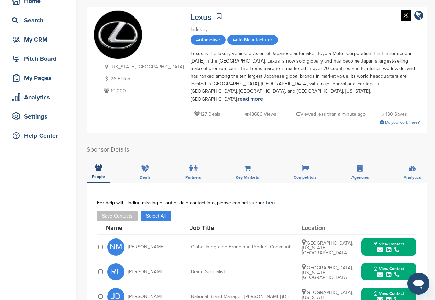
scroll to position [165, 0]
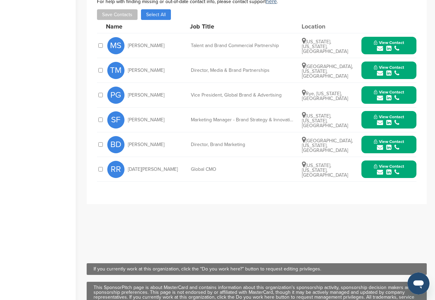
scroll to position [454, 0]
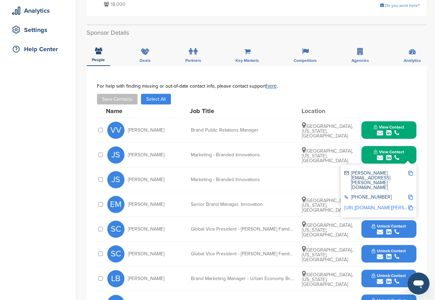
click at [379, 229] on icon "submit" at bounding box center [380, 232] width 6 height 6
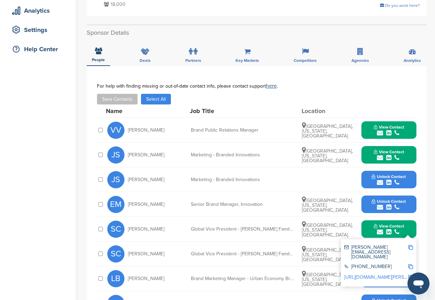
click at [374, 200] on button "Unlock Contact" at bounding box center [389, 204] width 51 height 21
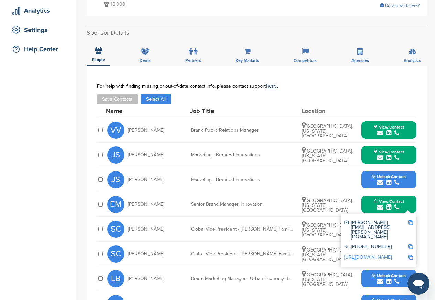
click at [368, 200] on button "View Contact" at bounding box center [389, 204] width 47 height 21
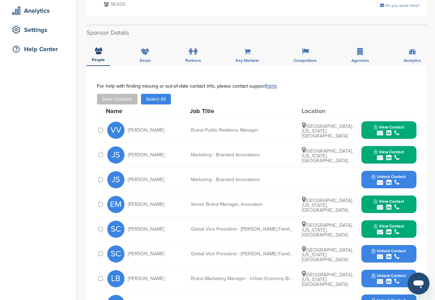
click at [369, 248] on button "Unlock Contact" at bounding box center [389, 254] width 51 height 21
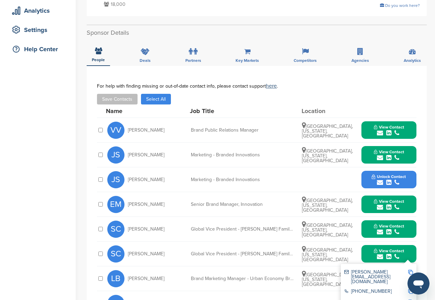
click at [366, 247] on button "View Contact" at bounding box center [389, 254] width 47 height 21
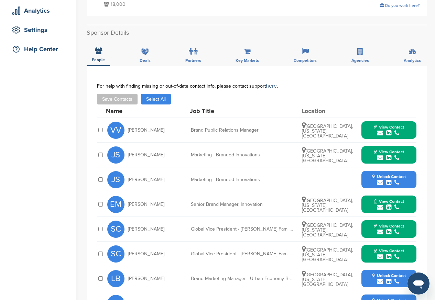
click at [371, 174] on button "Unlock Contact" at bounding box center [389, 180] width 51 height 21
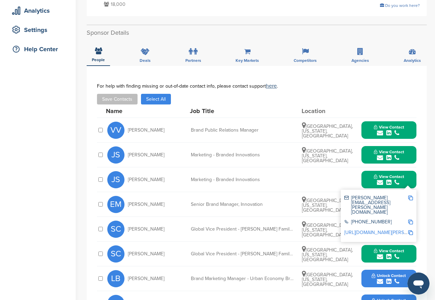
click at [366, 173] on button "View Contact" at bounding box center [389, 180] width 47 height 21
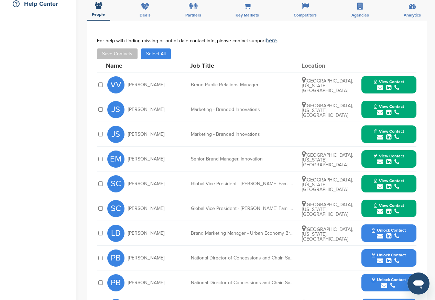
scroll to position [248, 0]
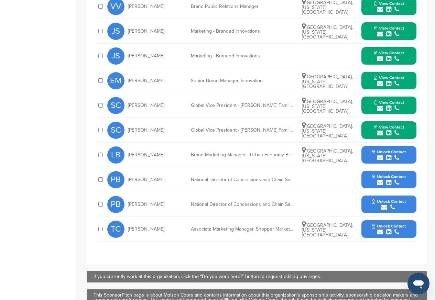
click at [369, 163] on div "LB Lucy Bloxam Brand Marketing Manager - Urban Economy Brands, Miller High Life…" at bounding box center [261, 155] width 309 height 24
click at [364, 149] on button "Unlock Contact" at bounding box center [389, 155] width 51 height 21
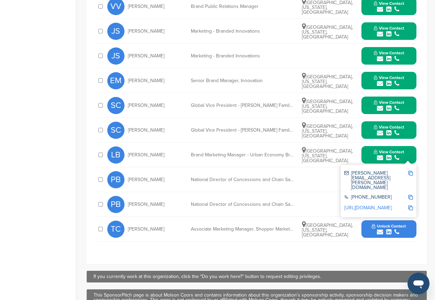
click at [361, 149] on div "View Contact lucy.bloxam@molsoncoors.com +1 303-279-6565 http://www.linkedin.co…" at bounding box center [388, 155] width 55 height 18
click at [363, 204] on div "Unlock Contact" at bounding box center [388, 205] width 55 height 18
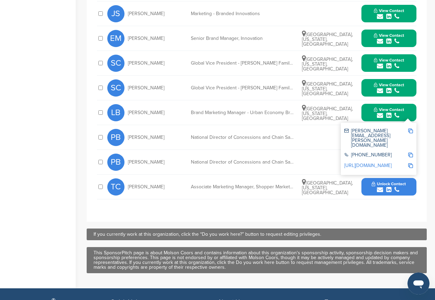
scroll to position [330, 0]
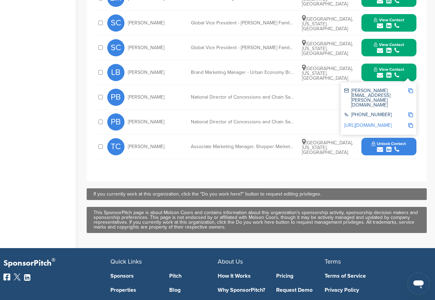
click at [419, 11] on div "**********" at bounding box center [257, 21] width 340 height 322
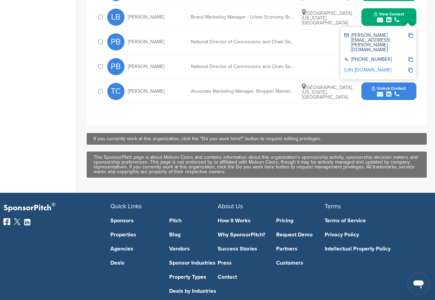
scroll to position [371, 0]
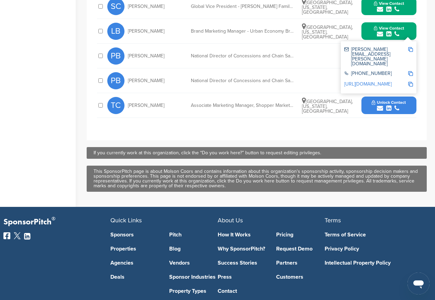
click at [339, 32] on div "Chicago, Illinois, United States" at bounding box center [328, 31] width 52 height 17
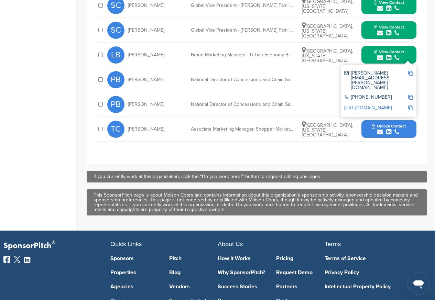
scroll to position [330, 0]
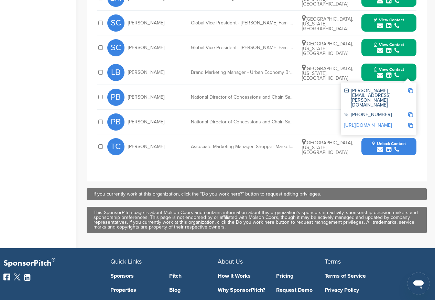
click at [363, 122] on link "http://www.linkedin.com/in/lucybloxam" at bounding box center [367, 125] width 47 height 6
click at [340, 194] on div "If you currently work at this organization, click the “Do you work here?” butto…" at bounding box center [257, 194] width 340 height 12
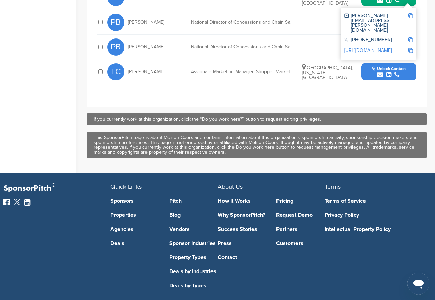
scroll to position [350, 0]
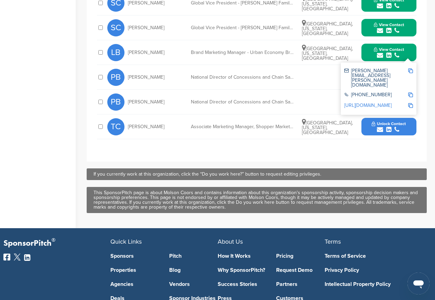
click at [163, 65] on div "PB Phil Blavat National Director of Concessions and Chain Sales Unlock Contact" at bounding box center [261, 77] width 309 height 24
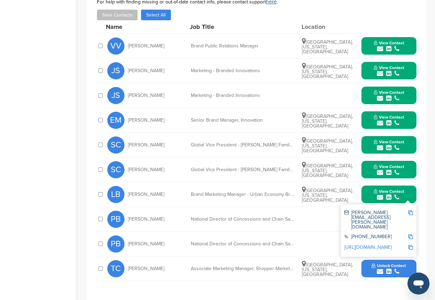
scroll to position [185, 0]
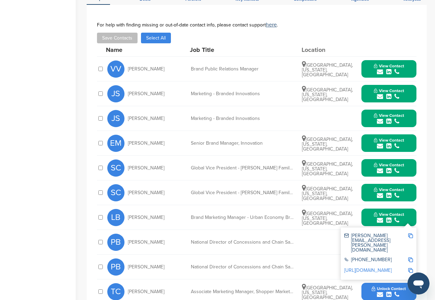
click at [367, 261] on div "lucy.bloxam@molsoncoors.com +1 303-279-6565 http://www.linkedin.com/in/lucyblox…" at bounding box center [379, 254] width 76 height 52
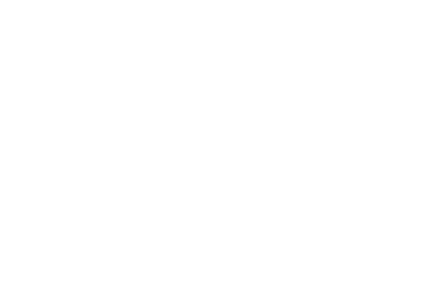
click at [365, 232] on body at bounding box center [220, 150] width 440 height 300
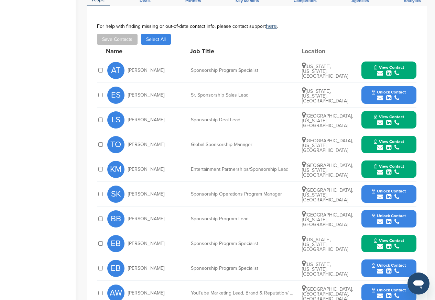
click at [375, 105] on button "Unlock Contact" at bounding box center [389, 95] width 51 height 21
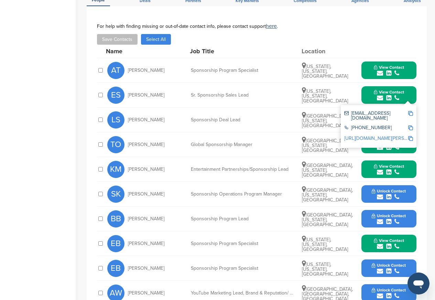
click at [374, 191] on span "Unlock Contact" at bounding box center [389, 191] width 34 height 5
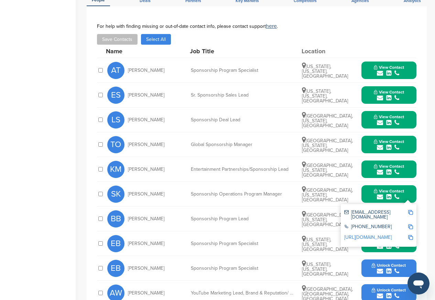
click at [374, 222] on div "+1 650-253-0000" at bounding box center [378, 227] width 69 height 11
click at [372, 233] on div "http://www.linkedin.com/in/snigdhakul" at bounding box center [378, 238] width 69 height 11
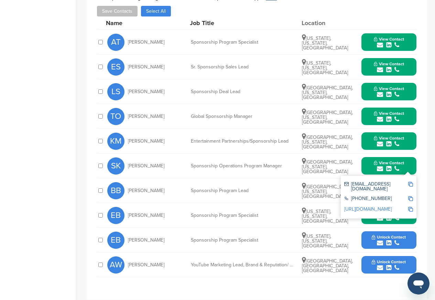
scroll to position [413, 0]
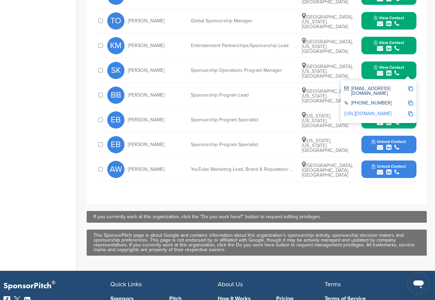
click at [375, 117] on div "snigdhakul@google.com +1 650-253-0000 http://www.linkedin.com/in/snigdhakul" at bounding box center [379, 101] width 76 height 43
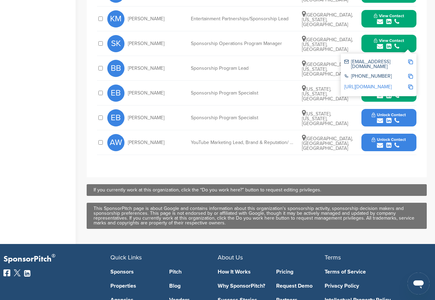
scroll to position [454, 0]
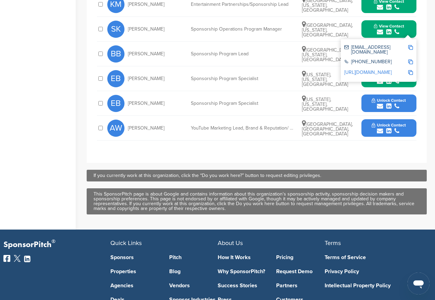
click at [375, 121] on button "Unlock Contact" at bounding box center [389, 128] width 51 height 21
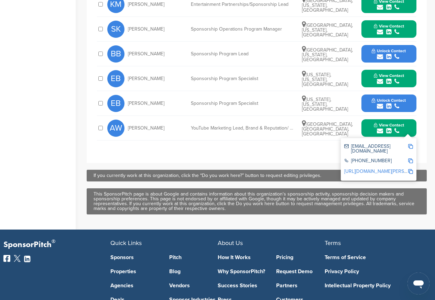
click at [374, 102] on span "Unlock Contact" at bounding box center [389, 100] width 34 height 5
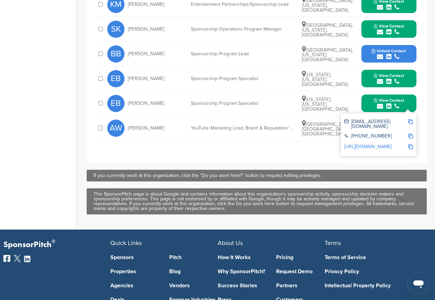
click at [375, 52] on span "Unlock Contact" at bounding box center [389, 50] width 34 height 5
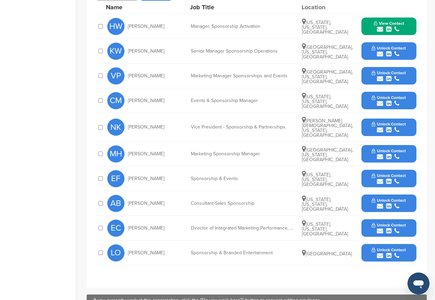
scroll to position [289, 0]
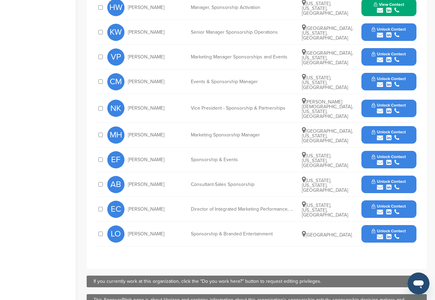
click at [372, 34] on div "submit" at bounding box center [389, 35] width 34 height 7
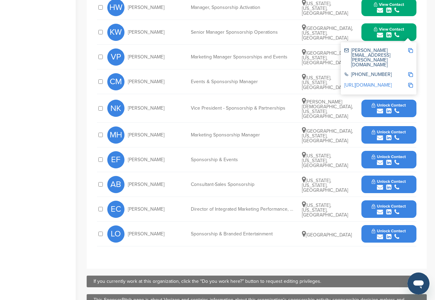
click at [374, 72] on div "[PHONE_NUMBER]" at bounding box center [376, 75] width 64 height 6
click at [372, 72] on div "[PHONE_NUMBER]" at bounding box center [376, 75] width 64 height 6
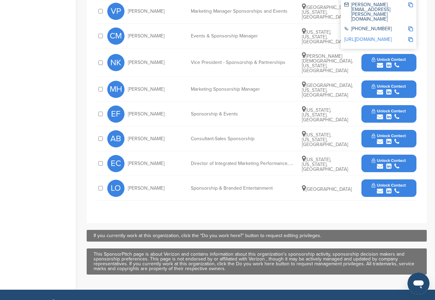
scroll to position [371, 0]
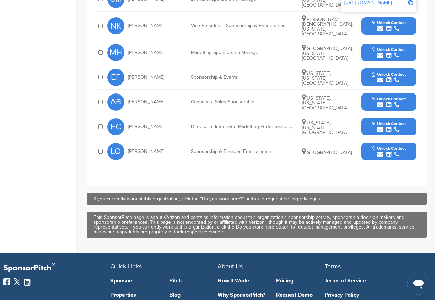
click at [374, 42] on button "Unlock Contact" at bounding box center [389, 52] width 51 height 21
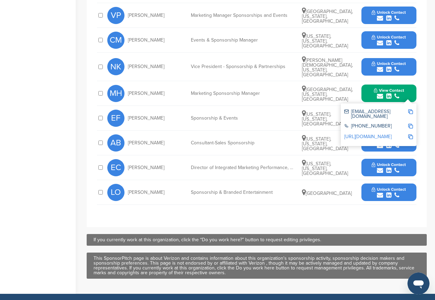
scroll to position [330, 0]
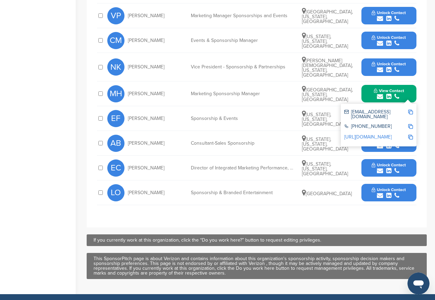
click at [374, 50] on button "Unlock Contact" at bounding box center [389, 40] width 51 height 21
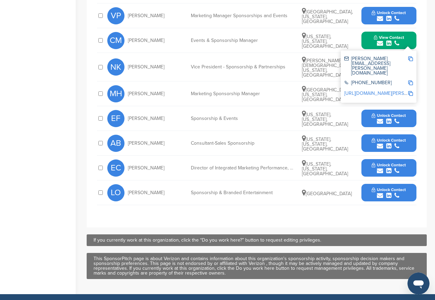
click at [374, 12] on span "Unlock Contact" at bounding box center [389, 12] width 34 height 5
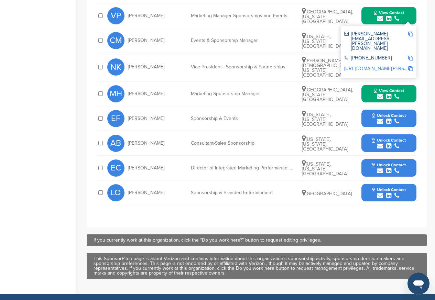
click at [366, 13] on button "View Contact" at bounding box center [389, 16] width 47 height 21
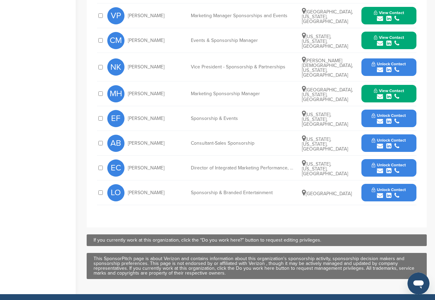
click at [366, 31] on button "View Contact" at bounding box center [389, 40] width 47 height 21
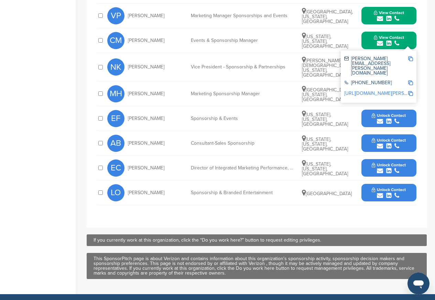
click at [366, 50] on button "View Contact" at bounding box center [389, 40] width 47 height 21
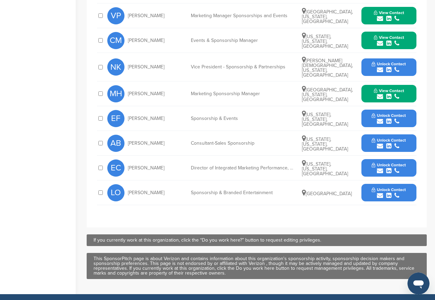
click at [362, 65] on div "Unlock Contact" at bounding box center [388, 67] width 55 height 18
click at [386, 64] on span "Unlock Contact" at bounding box center [389, 64] width 34 height 5
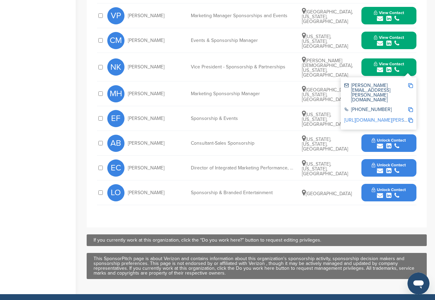
click at [382, 118] on icon "submit" at bounding box center [380, 121] width 6 height 6
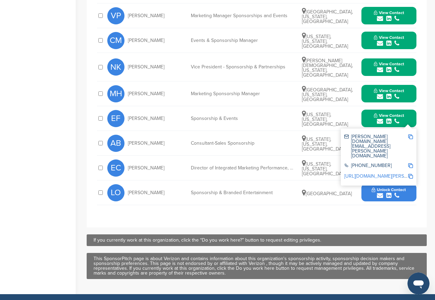
click at [384, 163] on div "+1 212-395-1000" at bounding box center [376, 166] width 64 height 6
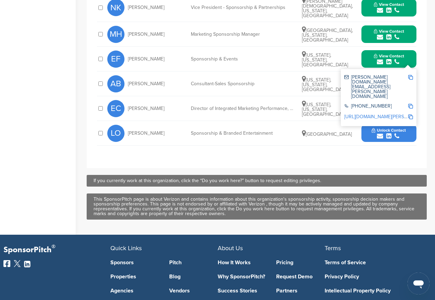
scroll to position [454, 0]
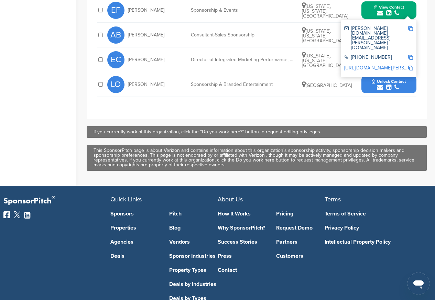
scroll to position [397, 0]
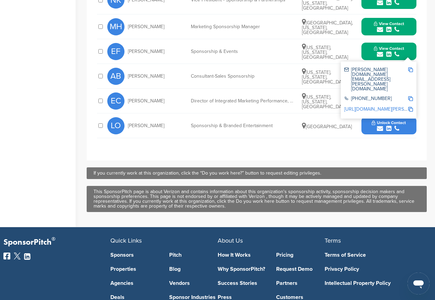
click at [372, 101] on div "submit" at bounding box center [389, 104] width 34 height 7
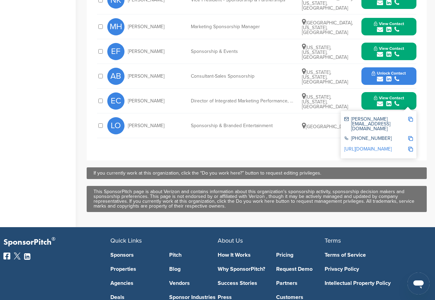
click at [381, 72] on span "Unlock Contact" at bounding box center [389, 73] width 34 height 5
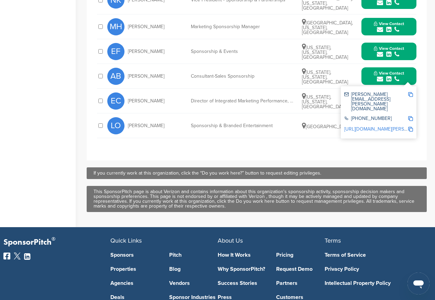
click at [381, 126] on icon "submit" at bounding box center [380, 129] width 6 height 6
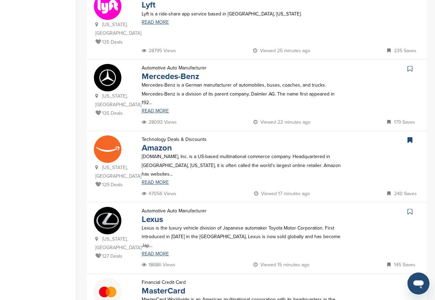
scroll to position [711, 0]
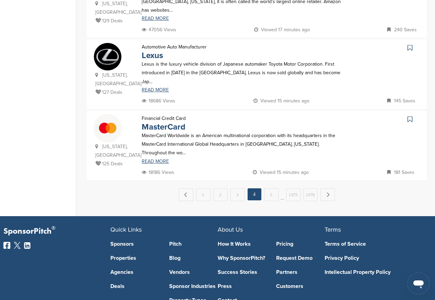
click at [276, 188] on link "5" at bounding box center [271, 194] width 14 height 13
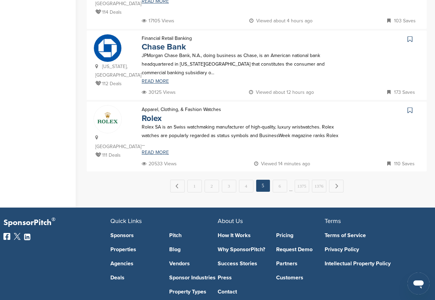
scroll to position [0, 0]
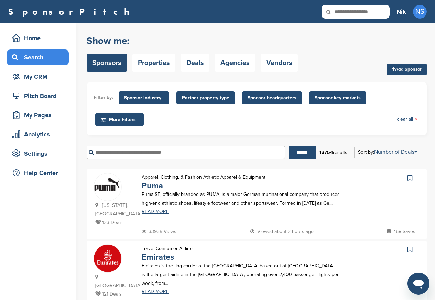
click at [270, 163] on div "****** 13754 results Sort by: Number of Deals Sponsor Name Recently Added Numbe…" at bounding box center [257, 153] width 340 height 24
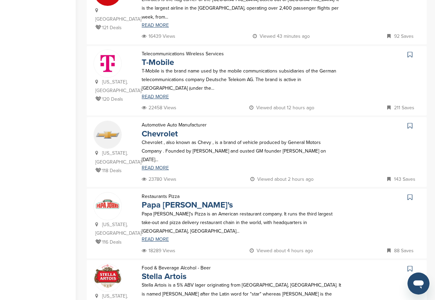
scroll to position [289, 0]
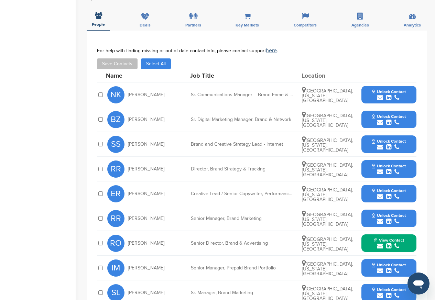
scroll to position [248, 0]
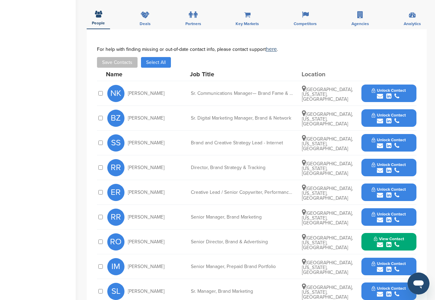
click at [382, 83] on button "Unlock Contact" at bounding box center [389, 93] width 51 height 21
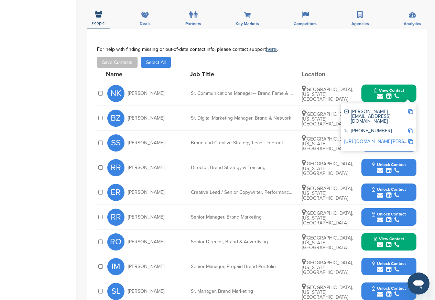
click at [382, 126] on div "[PHONE_NUMBER]" at bounding box center [378, 131] width 69 height 11
click at [379, 126] on div "[PHONE_NUMBER]" at bounding box center [378, 131] width 69 height 11
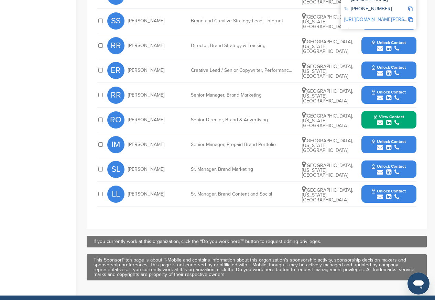
scroll to position [371, 0]
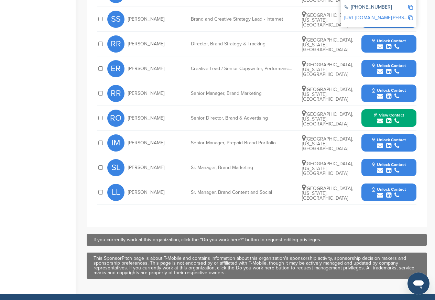
click at [382, 9] on button "Unlock Contact" at bounding box center [389, 19] width 51 height 21
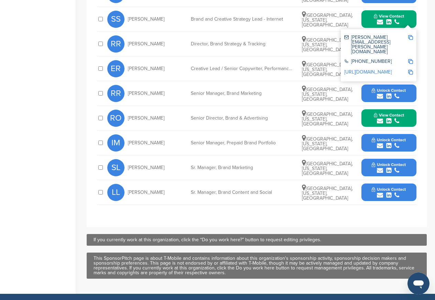
click at [381, 57] on div "[PHONE_NUMBER]" at bounding box center [378, 62] width 69 height 11
click at [382, 68] on icon "submit" at bounding box center [380, 71] width 6 height 6
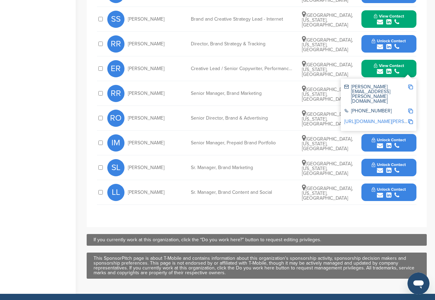
click at [382, 39] on span "Unlock Contact" at bounding box center [389, 41] width 34 height 5
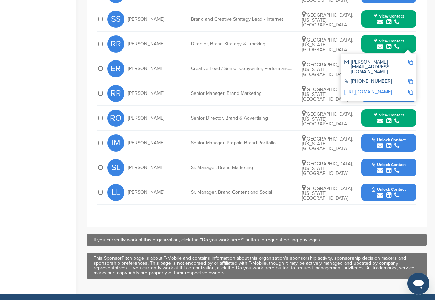
click at [381, 93] on icon "submit" at bounding box center [380, 96] width 6 height 6
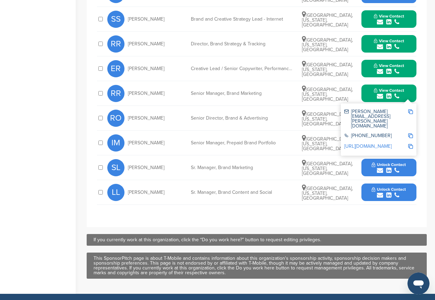
click at [382, 155] on div "SL Stacie Llaurado Sr. Manager, Brand Marketing San Marcos, California, United …" at bounding box center [261, 167] width 309 height 24
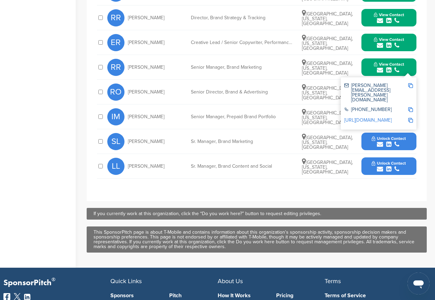
scroll to position [501, 0]
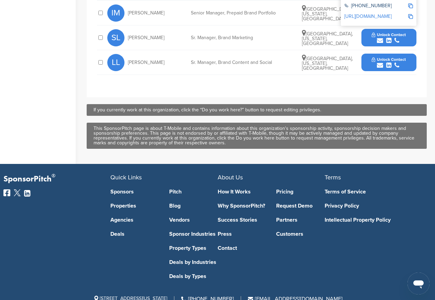
click at [381, 32] on span "Unlock Contact" at bounding box center [389, 34] width 34 height 5
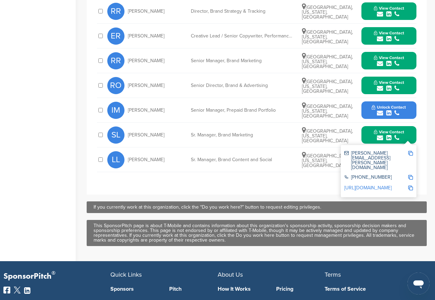
scroll to position [378, 0]
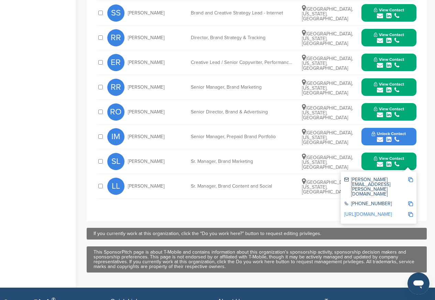
click at [375, 112] on div "submit" at bounding box center [389, 115] width 30 height 7
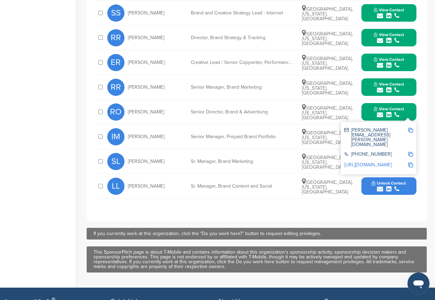
click at [375, 126] on div "ronan.omahony@t-mobile.com" at bounding box center [378, 138] width 69 height 24
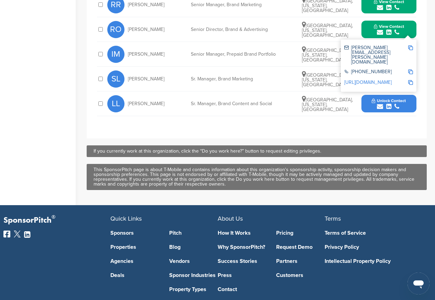
click at [365, 45] on div "ronan.omahony@t-mobile.com" at bounding box center [376, 54] width 64 height 19
click at [334, 42] on div "IM Ishi Malik Senior Manager, Prepaid Brand Portfolio Seattle, Washington, Unit…" at bounding box center [261, 54] width 309 height 24
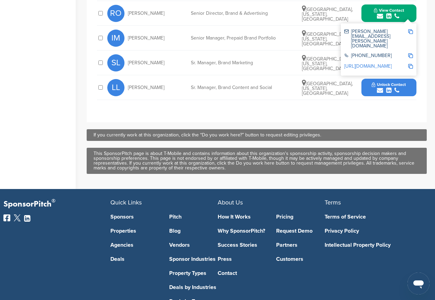
scroll to position [501, 0]
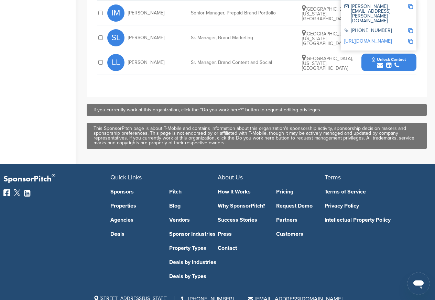
click at [380, 57] on span "Unlock Contact" at bounding box center [389, 59] width 34 height 5
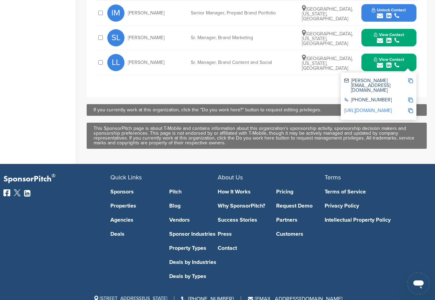
click at [370, 52] on button "View Contact" at bounding box center [389, 62] width 47 height 21
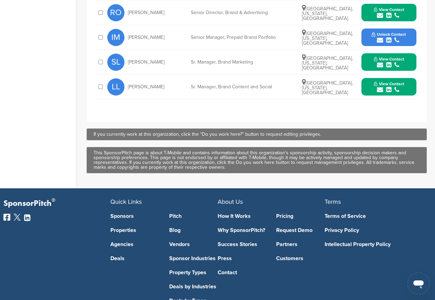
scroll to position [378, 0]
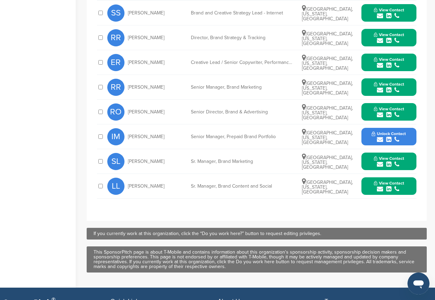
click at [372, 102] on button "View Contact" at bounding box center [389, 112] width 47 height 21
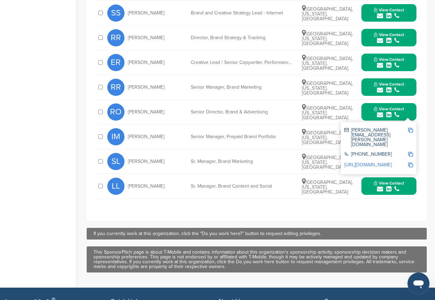
click at [374, 126] on div "ronan.omahony@t-mobile.com" at bounding box center [378, 138] width 69 height 24
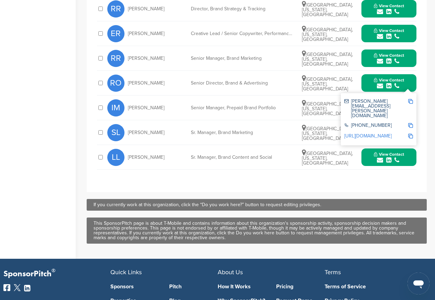
scroll to position [460, 0]
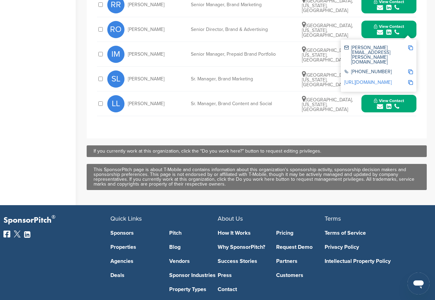
click at [368, 43] on div "ronan.omahony@t-mobile.com" at bounding box center [378, 55] width 69 height 24
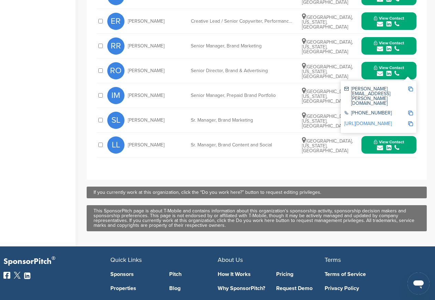
click at [380, 87] on div "ronan.omahony@t-mobile.com" at bounding box center [376, 96] width 64 height 19
click at [414, 37] on div "View Contact rachel.ramaswami@t-mobile.com +1 800-318-9270 http://www.linkedin.…" at bounding box center [388, 46] width 55 height 18
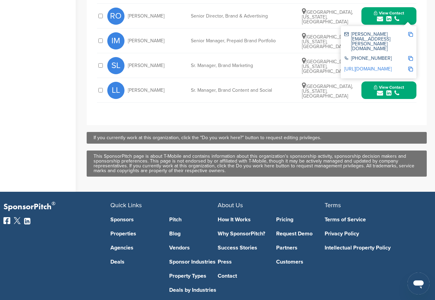
scroll to position [378, 0]
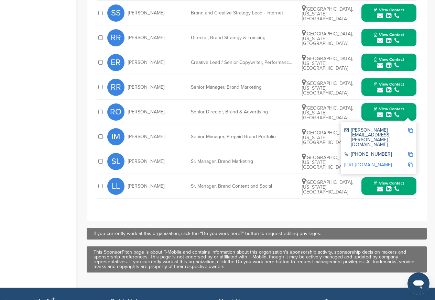
click at [412, 152] on img at bounding box center [410, 154] width 5 height 5
click at [412, 128] on img at bounding box center [410, 130] width 5 height 5
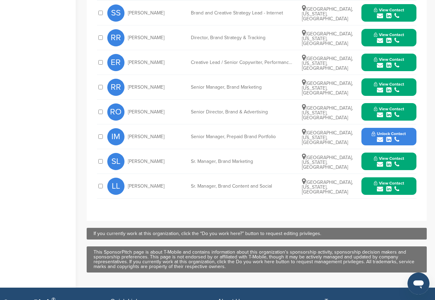
click at [373, 131] on span "Unlock Contact" at bounding box center [389, 133] width 34 height 5
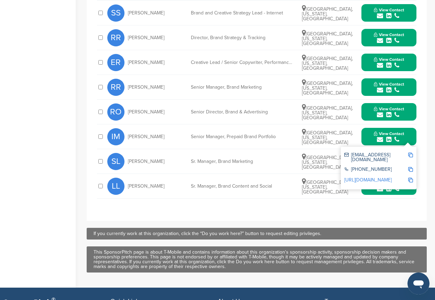
click at [367, 127] on button "View Contact" at bounding box center [389, 137] width 47 height 21
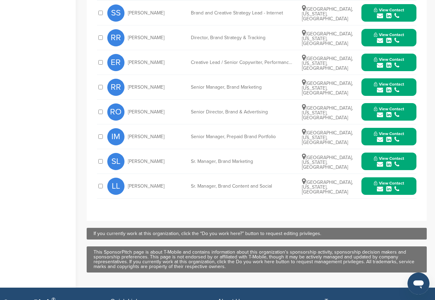
scroll to position [501, 0]
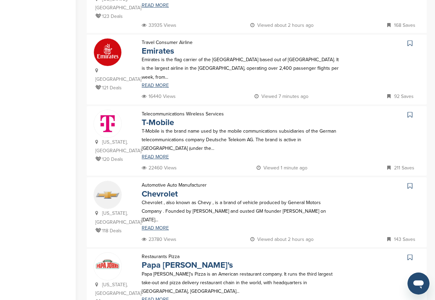
click at [162, 216] on p "Chevrolet , also known as Chevy , is a brand of vehicle produced by General Mot…" at bounding box center [242, 211] width 200 height 26
click at [155, 199] on link "Chevrolet" at bounding box center [160, 194] width 36 height 10
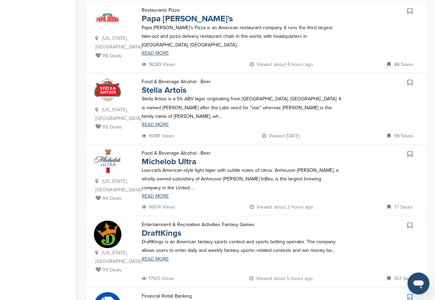
scroll to position [454, 0]
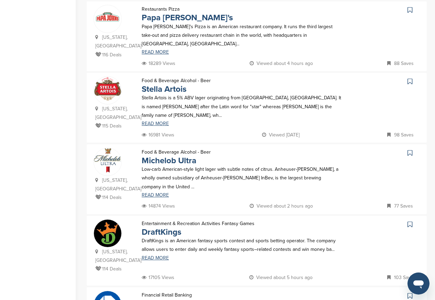
click at [158, 38] on p "Papa John's Pizza is an American restaurant company. It runs the third largest …" at bounding box center [242, 35] width 200 height 26
click at [158, 18] on link "Papa John's" at bounding box center [187, 18] width 91 height 10
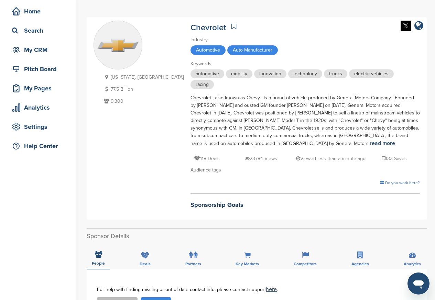
scroll to position [206, 0]
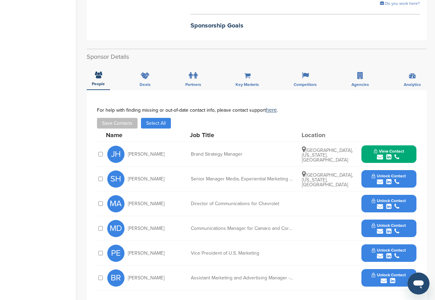
click at [373, 175] on button "Unlock Contact" at bounding box center [389, 179] width 51 height 21
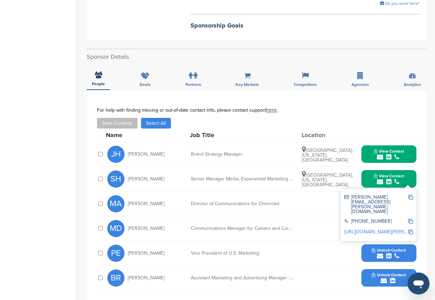
click at [367, 169] on button "View Contact" at bounding box center [389, 179] width 47 height 21
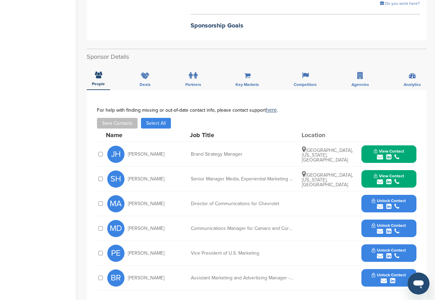
click at [367, 203] on button "Unlock Contact" at bounding box center [389, 204] width 51 height 21
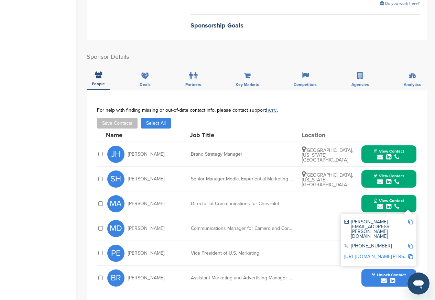
click at [362, 195] on div "View Contact michael.albano@gm.com (313) 556-5000 https://www.linkedin.com/pub/…" at bounding box center [388, 204] width 55 height 18
click at [362, 241] on div "(313) 556-5000" at bounding box center [378, 246] width 69 height 11
click at [370, 254] on link "https://www.linkedin.com/pub/albano-michael/5/48/a82" at bounding box center [386, 257] width 84 height 6
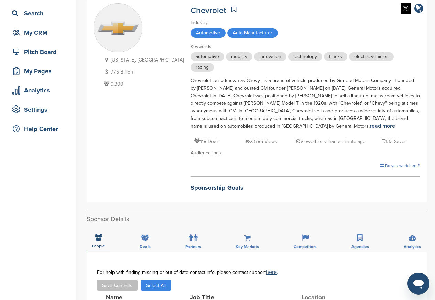
scroll to position [206, 0]
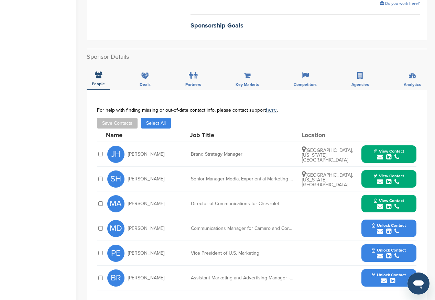
click at [365, 218] on button "Unlock Contact" at bounding box center [389, 228] width 51 height 21
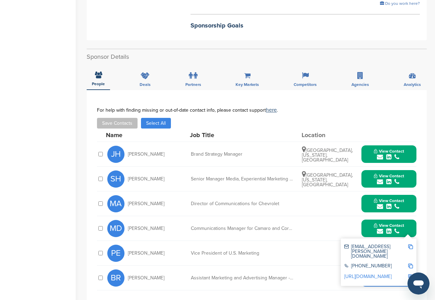
click at [361, 220] on div "View Contact [EMAIL_ADDRESS][PERSON_NAME][DOMAIN_NAME] [PHONE_NUMBER] [URL][DOM…" at bounding box center [388, 229] width 55 height 18
click at [362, 261] on div "[PHONE_NUMBER]" at bounding box center [378, 266] width 69 height 11
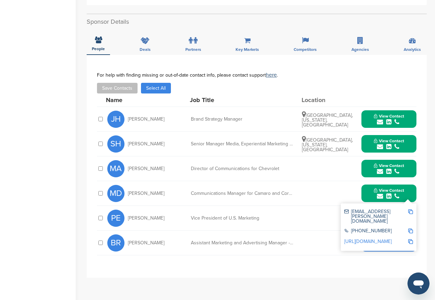
scroll to position [289, 0]
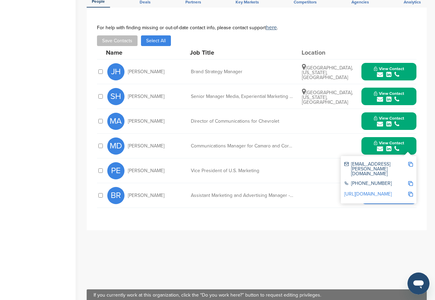
click at [364, 205] on div "**********" at bounding box center [257, 119] width 340 height 223
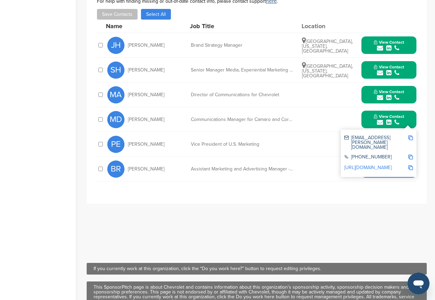
scroll to position [371, 0]
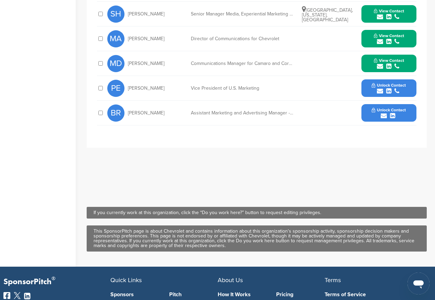
click at [366, 78] on button "Unlock Contact" at bounding box center [389, 88] width 51 height 21
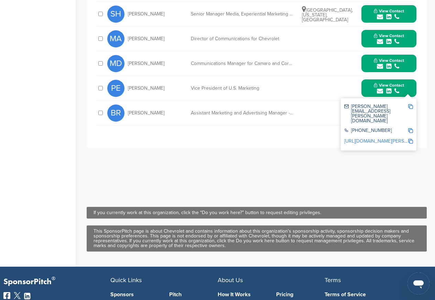
click at [362, 79] on div "View Contact paul.edwards@gm.com (313) 556-5000 https://www.linkedin.com/in/pau…" at bounding box center [388, 88] width 55 height 18
click at [362, 102] on div "paul.edwards@gm.com" at bounding box center [378, 114] width 69 height 24
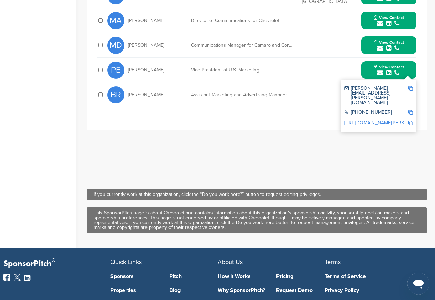
scroll to position [371, 0]
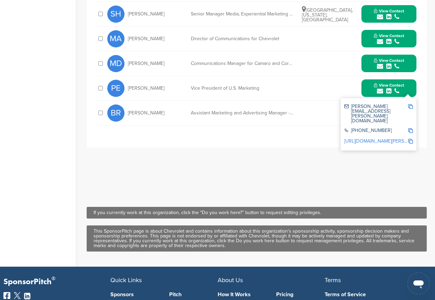
click at [297, 77] on div "PE Paul Edwards Vice President of U.S. Marketing View Contact paul.edwards@gm.c…" at bounding box center [261, 88] width 309 height 24
click at [386, 37] on button "View Contact" at bounding box center [389, 39] width 47 height 21
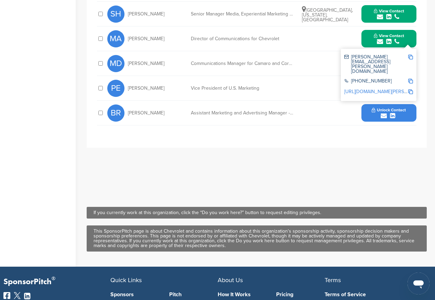
click at [372, 113] on div "submit" at bounding box center [389, 116] width 34 height 7
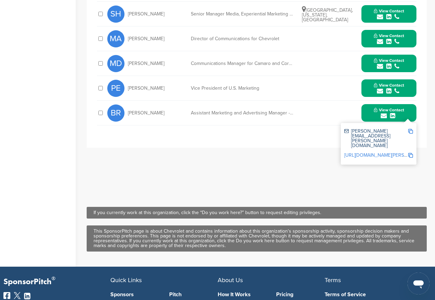
click at [364, 104] on div "View Contact brett.ruby@gm.com https://www.linkedin.com/in/brett-ruby-469a4b4b/" at bounding box center [388, 113] width 55 height 18
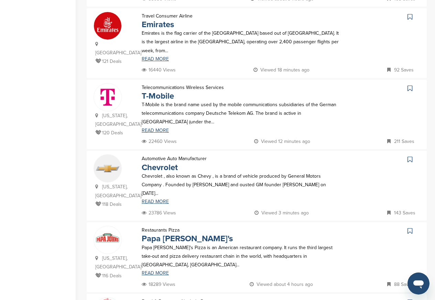
scroll to position [289, 0]
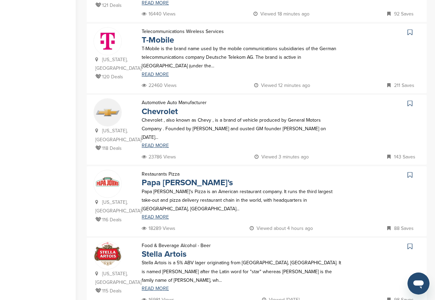
click at [160, 191] on p "Papa John's Pizza is an American restaurant company. It runs the third largest …" at bounding box center [242, 200] width 200 height 26
click at [161, 184] on link "Papa John's" at bounding box center [187, 183] width 91 height 10
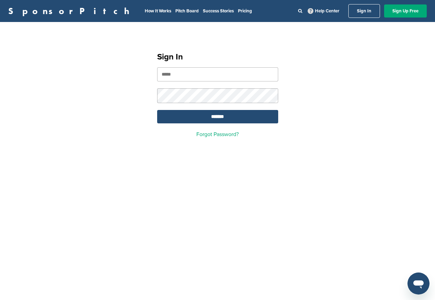
click at [178, 75] on input "email" at bounding box center [217, 74] width 121 height 14
paste input "**********"
type input "**********"
click at [218, 118] on input "*******" at bounding box center [217, 116] width 121 height 13
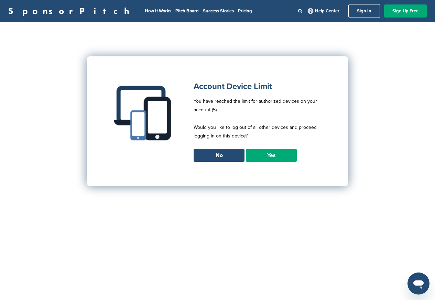
click at [271, 158] on link "Yes" at bounding box center [271, 155] width 51 height 13
click at [269, 158] on link "Yes" at bounding box center [271, 155] width 51 height 13
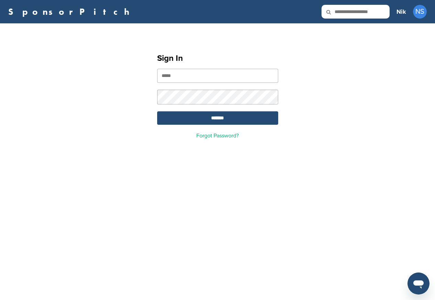
click at [32, 57] on div "Sign In ******* Forgot Password?" at bounding box center [217, 93] width 435 height 123
click at [183, 75] on input "email" at bounding box center [217, 76] width 121 height 14
paste input "**********"
type input "**********"
click at [212, 119] on input "*******" at bounding box center [217, 117] width 121 height 13
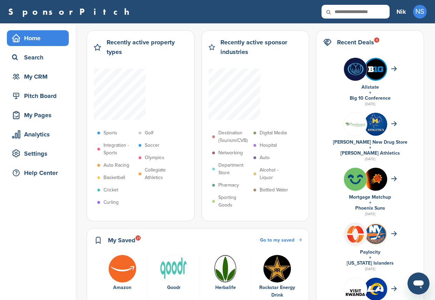
click at [360, 11] on input "text" at bounding box center [356, 12] width 68 height 14
paste input "****"
type input "****"
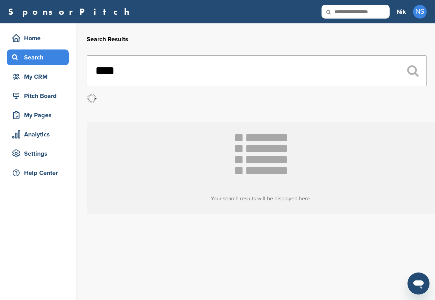
click at [35, 57] on div "Search" at bounding box center [39, 57] width 58 height 12
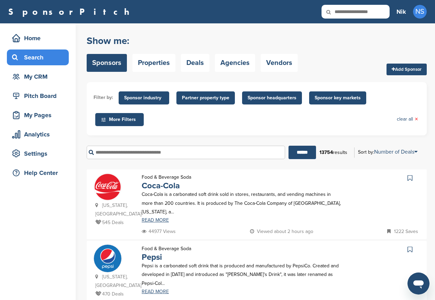
click at [112, 72] on link "Sponsors" at bounding box center [107, 63] width 40 height 18
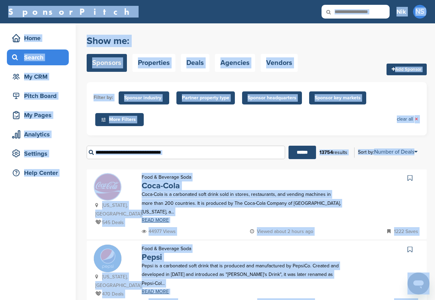
click at [87, 54] on link "Sponsors" at bounding box center [107, 63] width 40 height 18
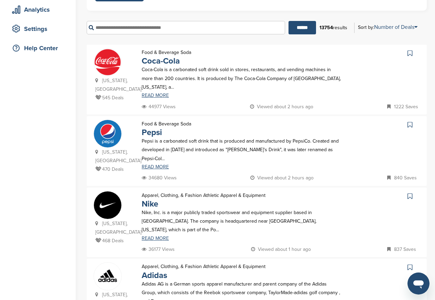
scroll to position [289, 0]
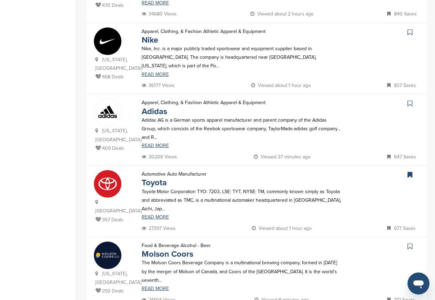
click at [116, 166] on div "[GEOGRAPHIC_DATA] 357 Deals Automotive Auto Manufacturer Toyota Toyota Motor Co…" at bounding box center [257, 201] width 340 height 70
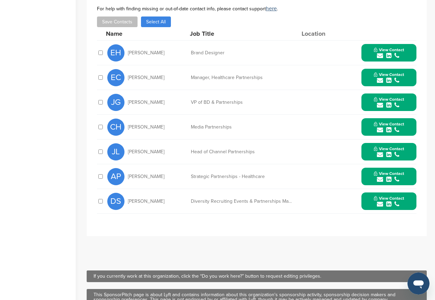
scroll to position [248, 0]
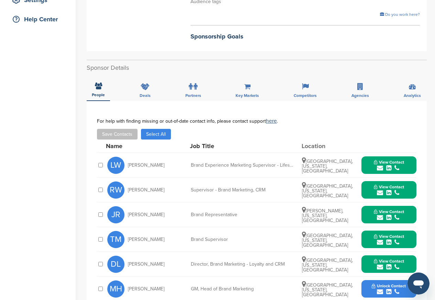
scroll to position [248, 0]
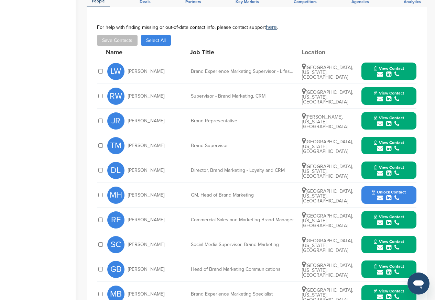
click at [381, 196] on icon "submit" at bounding box center [380, 198] width 6 height 6
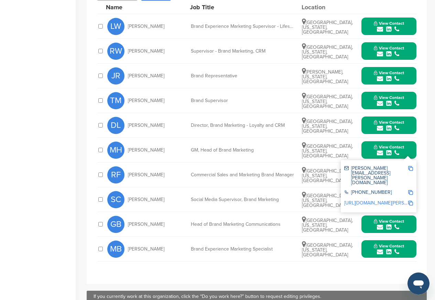
scroll to position [495, 0]
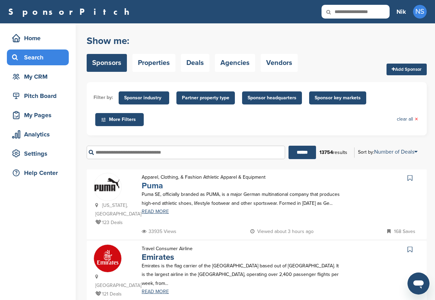
click at [155, 187] on link "Puma" at bounding box center [152, 186] width 21 height 10
click at [155, 275] on p "Emirates is the flag carrier of the United Arab Emirates based out of Dubai. It…" at bounding box center [242, 275] width 200 height 26
click at [158, 262] on link "Emirates" at bounding box center [158, 257] width 32 height 10
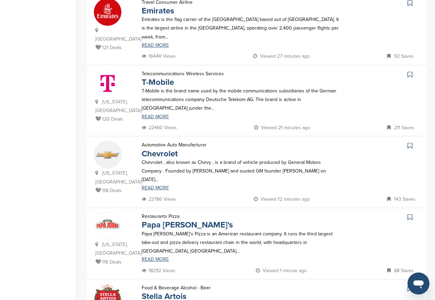
scroll to position [248, 0]
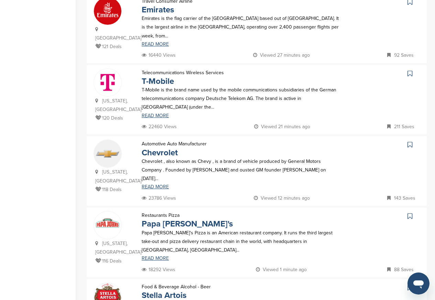
click at [156, 102] on p "T-Mobile is the brand name used by the mobile communications subsidiaries of th…" at bounding box center [242, 99] width 200 height 26
click at [158, 86] on link "T-Mobile" at bounding box center [158, 81] width 32 height 10
click at [157, 174] on p "Chevrolet , also known as Chevy , is a brand of vehicle produced by General Mot…" at bounding box center [242, 170] width 200 height 26
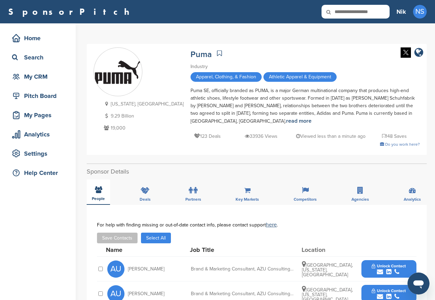
click at [96, 197] on span "People" at bounding box center [98, 199] width 13 height 4
click at [384, 264] on span "Unlock Contact" at bounding box center [389, 266] width 34 height 5
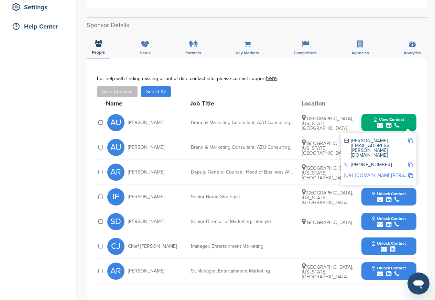
scroll to position [206, 0]
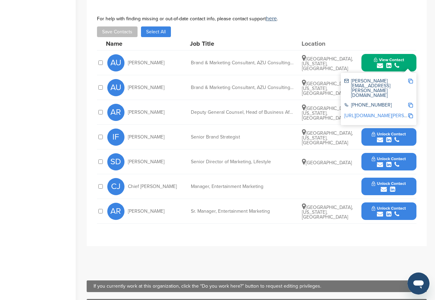
click at [386, 113] on button "Unlock Contact" at bounding box center [389, 112] width 51 height 21
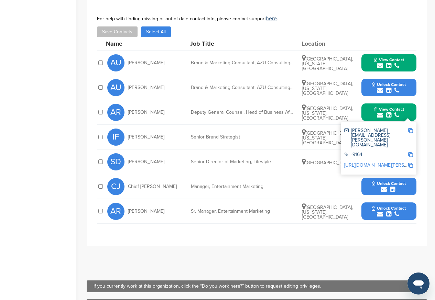
click at [386, 150] on div "-9164" at bounding box center [378, 155] width 69 height 11
click at [381, 152] on div "-9164" at bounding box center [376, 155] width 64 height 6
click at [418, 92] on div "**********" at bounding box center [257, 123] width 340 height 248
click at [384, 82] on span "Unlock Contact" at bounding box center [389, 84] width 34 height 5
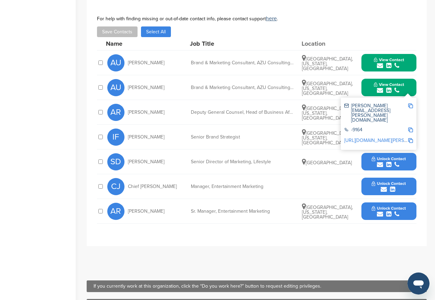
click at [382, 137] on icon "submit" at bounding box center [380, 140] width 6 height 6
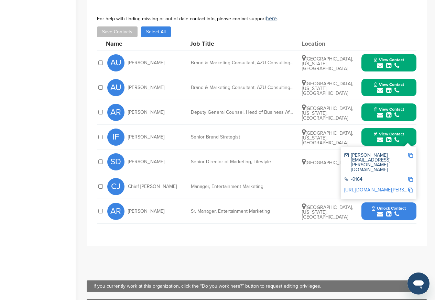
click at [429, 79] on div "You have reached your monthly limit. Please upgrade to access more. Upgrade on …" at bounding box center [261, 78] width 348 height 523
click at [247, 150] on div "SD Seamus Deegan Senior Director of Marketing, Lifestyle United States Unlock C…" at bounding box center [261, 162] width 309 height 24
click at [111, 153] on span "SD" at bounding box center [115, 161] width 17 height 17
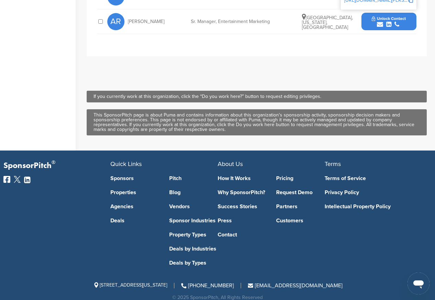
scroll to position [397, 0]
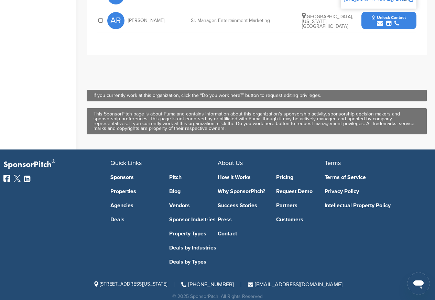
click at [380, 15] on span "Unlock Contact" at bounding box center [389, 17] width 34 height 5
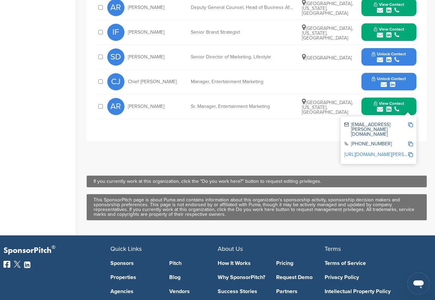
scroll to position [273, 0]
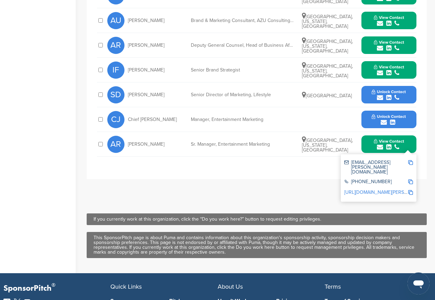
click at [374, 72] on button "View Contact" at bounding box center [389, 70] width 47 height 21
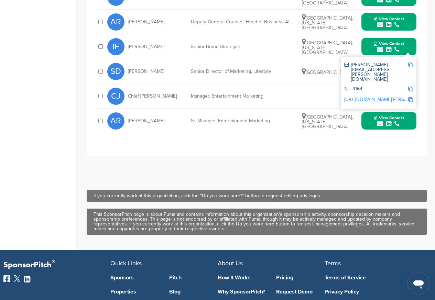
scroll to position [315, 0]
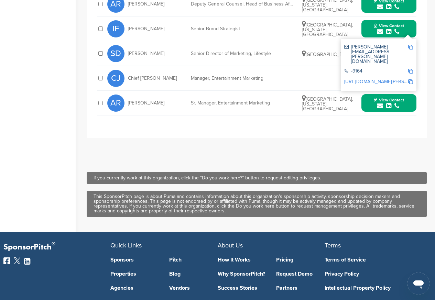
click at [380, 69] on div "-9164" at bounding box center [376, 72] width 64 height 6
click at [412, 69] on img at bounding box center [410, 71] width 5 height 5
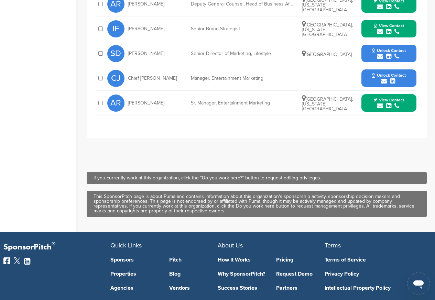
click at [373, 48] on span "Unlock Contact" at bounding box center [389, 50] width 34 height 5
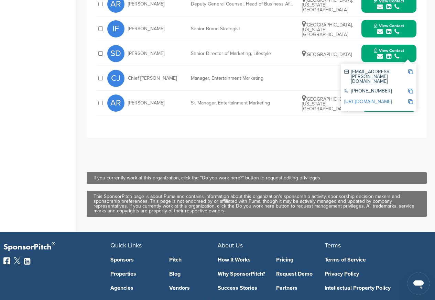
click at [373, 86] on div "[PHONE_NUMBER]" at bounding box center [378, 91] width 69 height 11
click at [152, 51] on span "[PERSON_NAME]" at bounding box center [146, 53] width 36 height 5
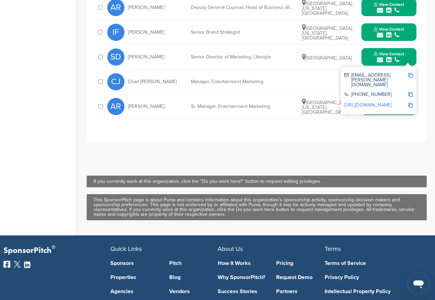
scroll to position [191, 0]
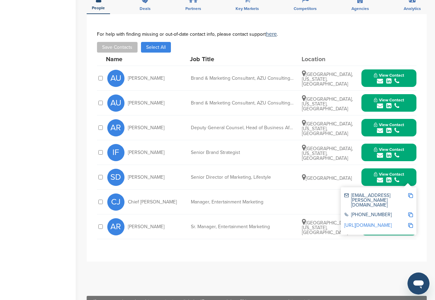
click at [384, 68] on button "View Contact" at bounding box center [389, 78] width 47 height 21
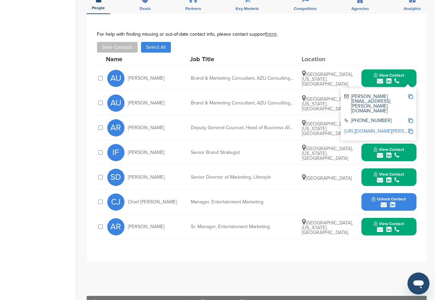
click at [375, 197] on span "Unlock Contact" at bounding box center [389, 199] width 34 height 5
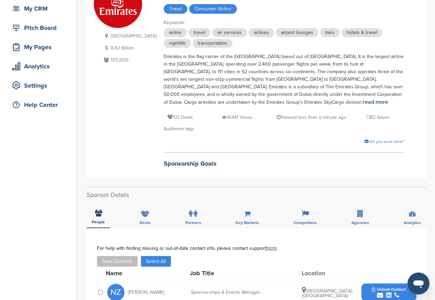
scroll to position [165, 0]
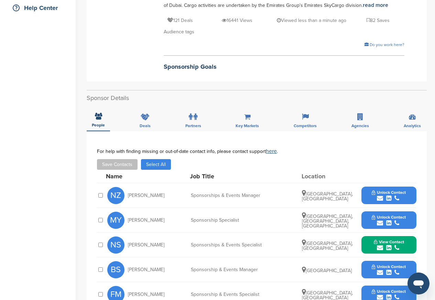
click at [381, 202] on button "Unlock Contact" at bounding box center [389, 195] width 51 height 21
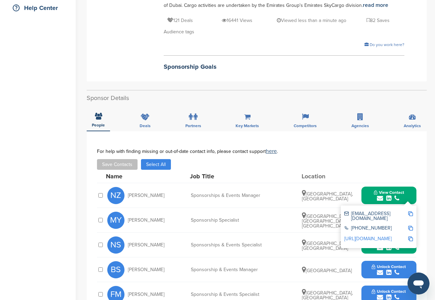
click at [376, 193] on span "View Contact" at bounding box center [389, 192] width 30 height 5
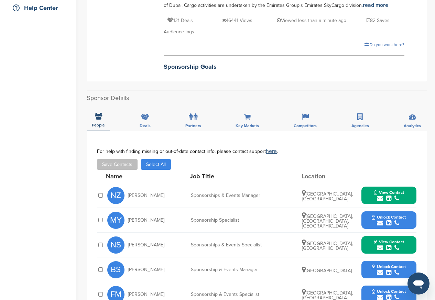
click at [380, 231] on div "MY Melina Yeoh Sponsorship Specialist Dubai, Dubai, United Arab Emirates Unlock…" at bounding box center [261, 220] width 309 height 24
click at [375, 217] on span "Unlock Contact" at bounding box center [389, 217] width 34 height 5
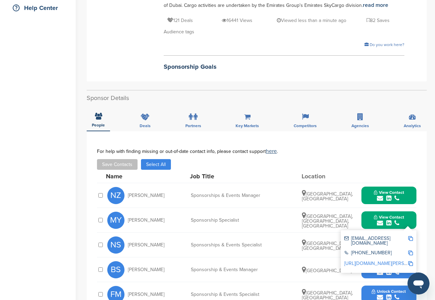
click at [370, 217] on button "View Contact" at bounding box center [389, 220] width 47 height 21
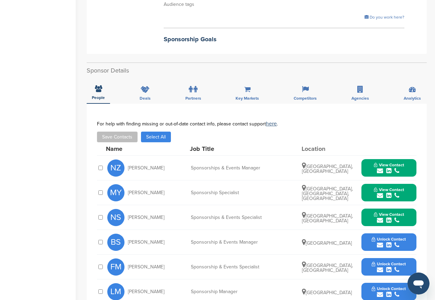
scroll to position [248, 0]
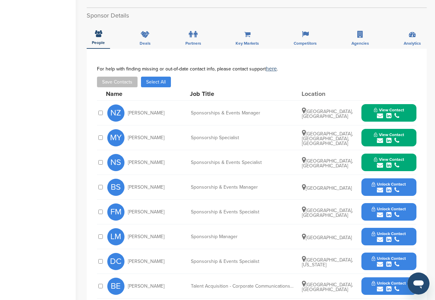
click at [375, 201] on div "FM Fatema Merchant Sponsorship & Events Specialist Dubai, Dubai Unlock Contact" at bounding box center [261, 212] width 309 height 24
click at [370, 187] on button "Unlock Contact" at bounding box center [389, 187] width 51 height 21
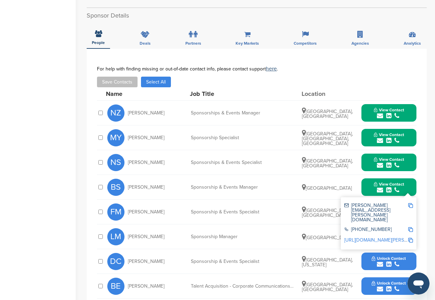
click at [372, 187] on button "View Contact" at bounding box center [389, 187] width 47 height 21
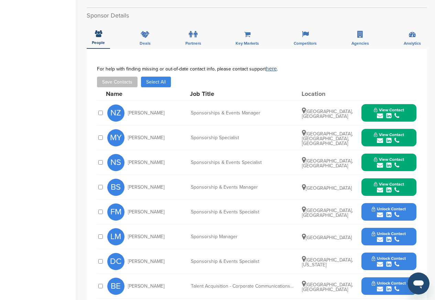
click at [372, 211] on span "Unlock Contact" at bounding box center [389, 209] width 34 height 5
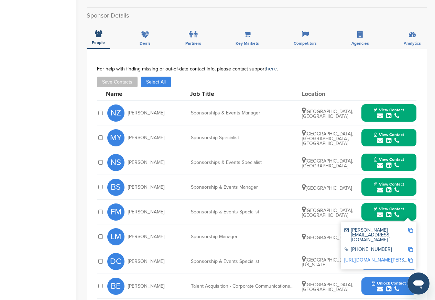
click at [369, 211] on button "View Contact" at bounding box center [389, 212] width 47 height 21
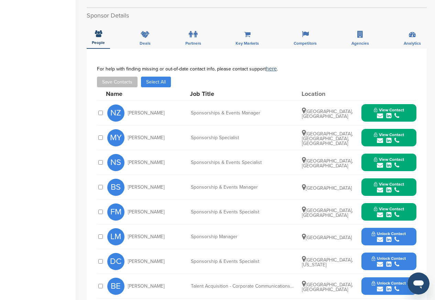
click at [370, 234] on button "Unlock Contact" at bounding box center [389, 237] width 51 height 21
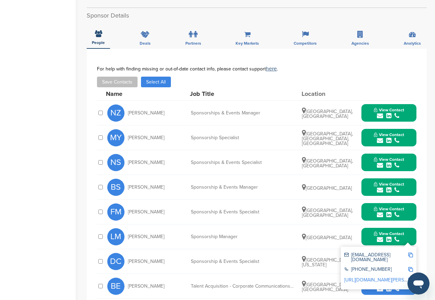
click at [367, 237] on button "View Contact" at bounding box center [389, 237] width 47 height 21
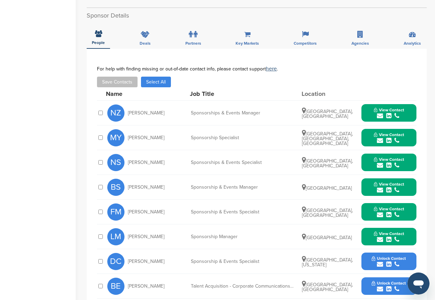
click at [370, 261] on button "Unlock Contact" at bounding box center [389, 261] width 51 height 21
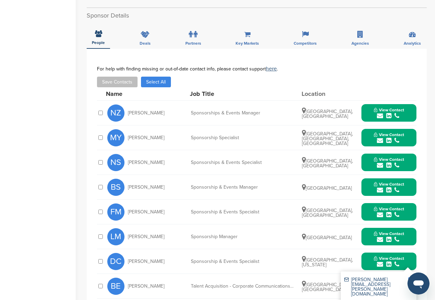
click at [370, 259] on button "View Contact" at bounding box center [389, 261] width 47 height 21
click at [370, 286] on button "Unlock Contact" at bounding box center [389, 286] width 51 height 21
click at [367, 286] on button "View Contact" at bounding box center [389, 286] width 47 height 21
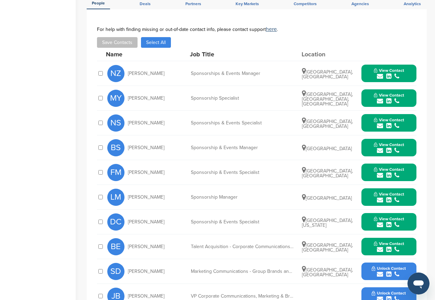
scroll to position [330, 0]
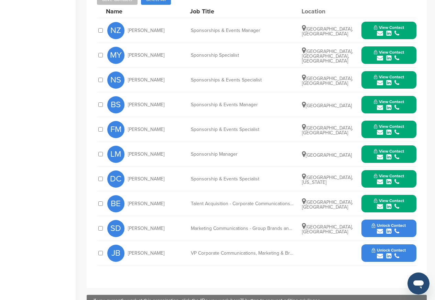
click at [370, 242] on div "JB Jori Bindels VP Corporate Communications, Marketing & Brand - Global Unlock …" at bounding box center [261, 253] width 309 height 24
click at [366, 229] on button "Unlock Contact" at bounding box center [389, 228] width 51 height 21
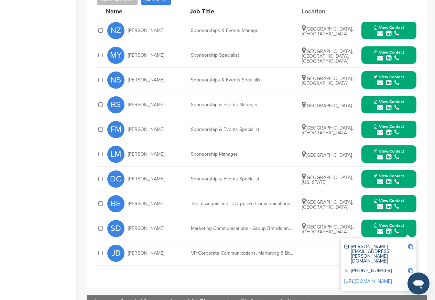
click at [377, 229] on icon "submit" at bounding box center [380, 231] width 6 height 6
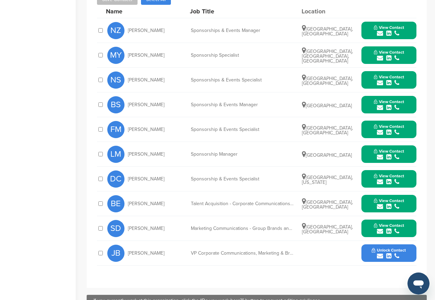
click at [380, 253] on span "Unlock Contact" at bounding box center [389, 250] width 34 height 5
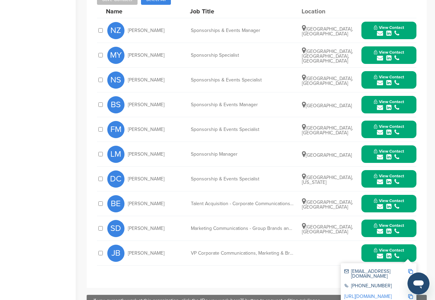
click at [364, 253] on div "View Contact jori.bindels@emirates.com +971 4 708 1111 http://www.linkedin.com/…" at bounding box center [388, 254] width 55 height 18
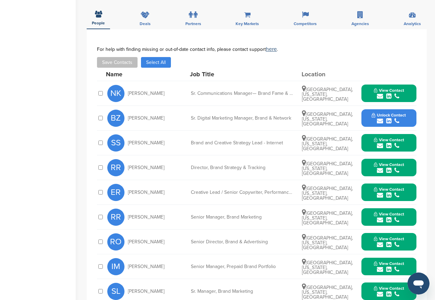
click at [377, 118] on icon "submit" at bounding box center [380, 121] width 6 height 6
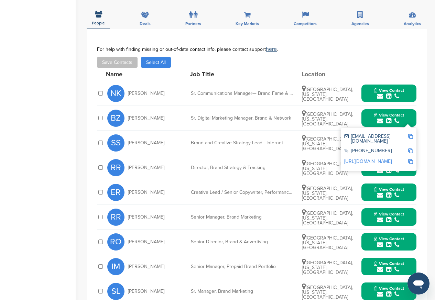
click at [369, 108] on button "View Contact" at bounding box center [389, 118] width 47 height 21
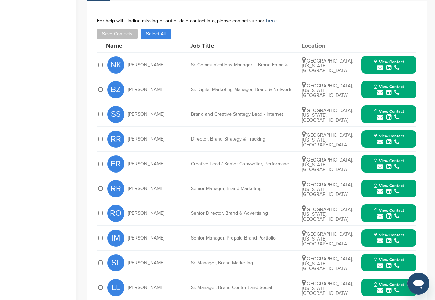
scroll to position [454, 0]
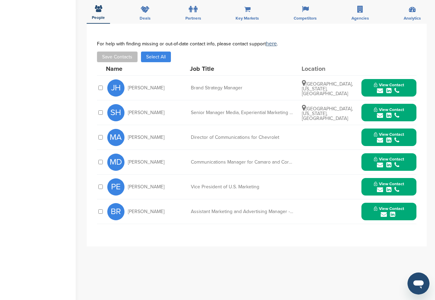
scroll to position [454, 0]
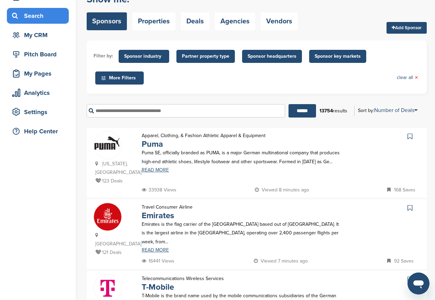
scroll to position [206, 0]
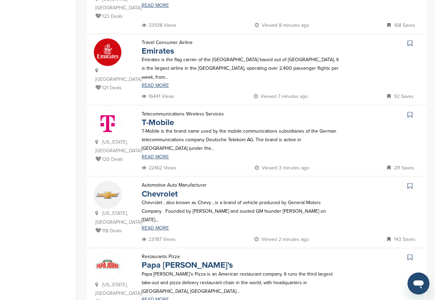
click at [160, 275] on p "Papa John's Pizza is an American restaurant company. It runs the third largest …" at bounding box center [242, 283] width 200 height 26
click at [156, 297] on link "READ MORE" at bounding box center [242, 299] width 200 height 5
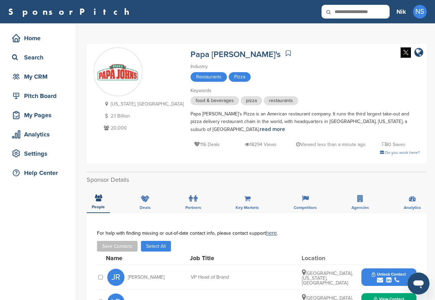
click at [380, 277] on icon "submit" at bounding box center [380, 280] width 6 height 6
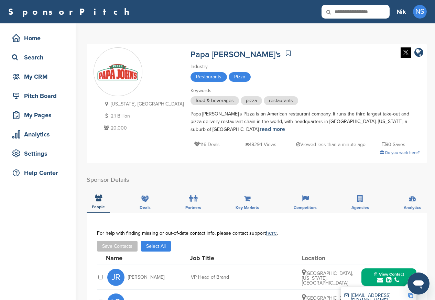
click at [369, 270] on button "View Contact" at bounding box center [389, 277] width 47 height 21
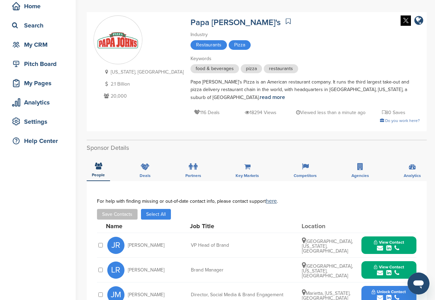
scroll to position [206, 0]
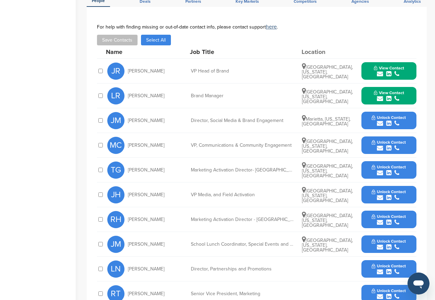
click at [369, 118] on button "Unlock Contact" at bounding box center [389, 120] width 51 height 21
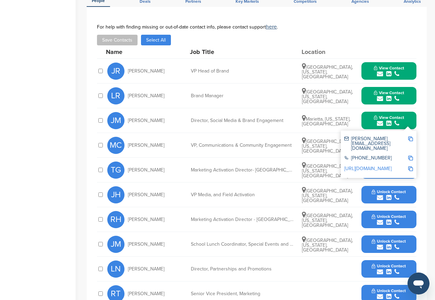
click at [366, 112] on button "View Contact" at bounding box center [389, 120] width 47 height 21
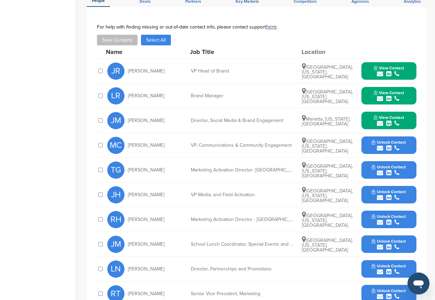
click at [366, 135] on button "Unlock Contact" at bounding box center [389, 145] width 51 height 21
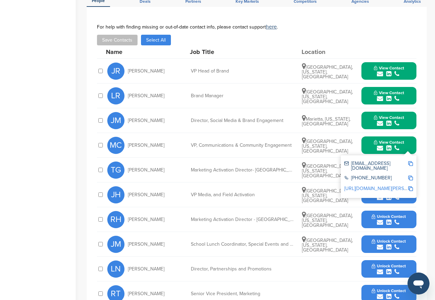
click at [363, 137] on div "View Contact [EMAIL_ADDRESS][DOMAIN_NAME] [PHONE_NUMBER] [URL][DOMAIN_NAME][PER…" at bounding box center [388, 146] width 55 height 18
click at [364, 173] on div "[PHONE_NUMBER]" at bounding box center [378, 178] width 69 height 11
click at [104, 134] on div "MC [PERSON_NAME] VP, Communications & Community Engagement [GEOGRAPHIC_DATA], […" at bounding box center [256, 145] width 319 height 25
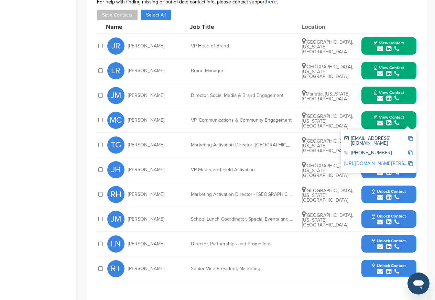
scroll to position [289, 0]
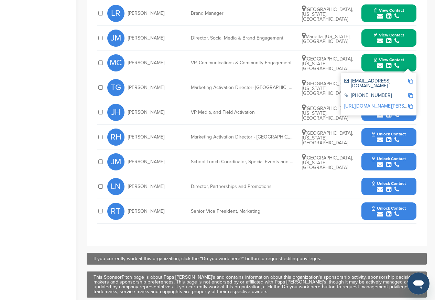
click at [364, 127] on button "Unlock Contact" at bounding box center [389, 137] width 51 height 21
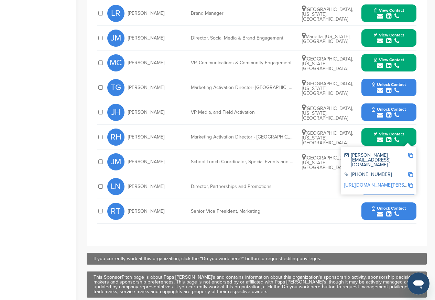
click at [360, 125] on div "RH [PERSON_NAME] Marketing Activation Director - [GEOGRAPHIC_DATA] [GEOGRAPHIC_…" at bounding box center [261, 137] width 309 height 24
click at [364, 78] on button "Unlock Contact" at bounding box center [389, 87] width 51 height 21
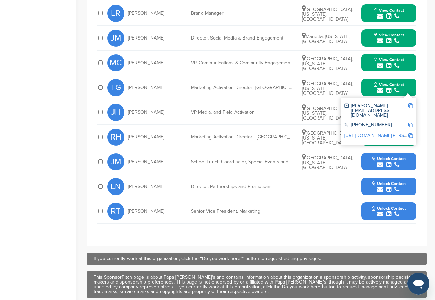
click at [430, 100] on div "You have reached your monthly limit. Please upgrade to access more. Upgrade on …" at bounding box center [261, 24] width 348 height 578
click at [174, 100] on div "[PERSON_NAME] VP Media, and Field Activation [GEOGRAPHIC_DATA], [US_STATE], [GE…" at bounding box center [261, 112] width 309 height 24
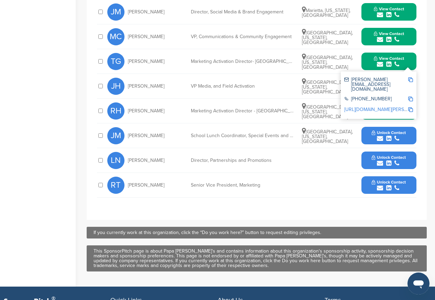
scroll to position [371, 0]
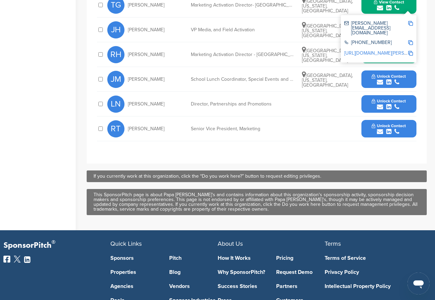
click at [381, 99] on span "Unlock Contact" at bounding box center [389, 101] width 34 height 5
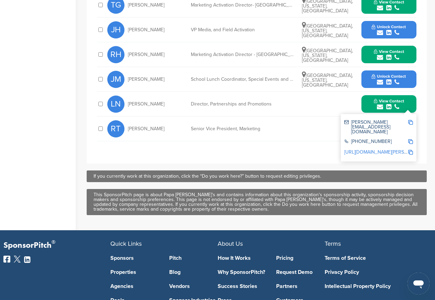
click at [377, 74] on span "Unlock Contact" at bounding box center [389, 76] width 34 height 5
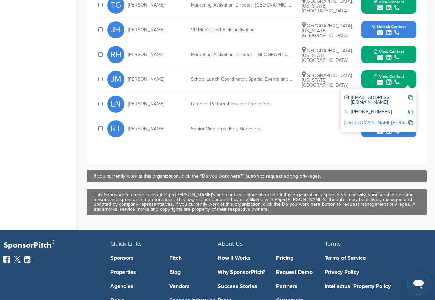
click at [379, 129] on icon "submit" at bounding box center [380, 132] width 6 height 6
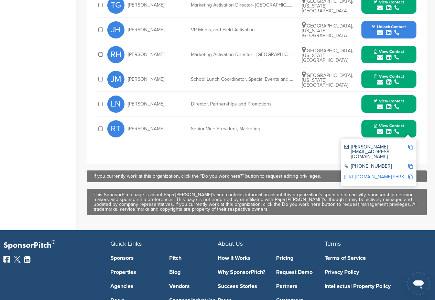
click at [374, 123] on span "View Contact" at bounding box center [389, 125] width 30 height 5
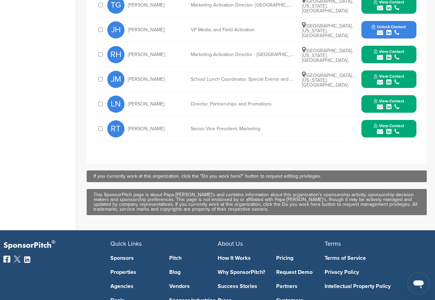
click at [388, 24] on span "Unlock Contact" at bounding box center [389, 26] width 34 height 5
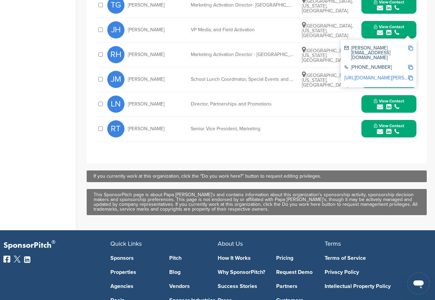
click at [376, 24] on span "View Contact" at bounding box center [389, 26] width 30 height 5
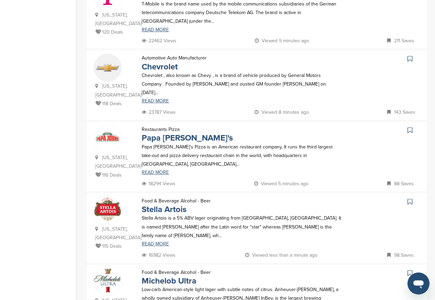
scroll to position [454, 0]
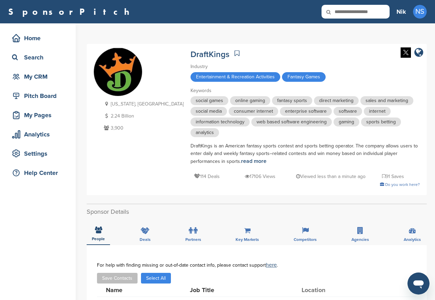
scroll to position [206, 0]
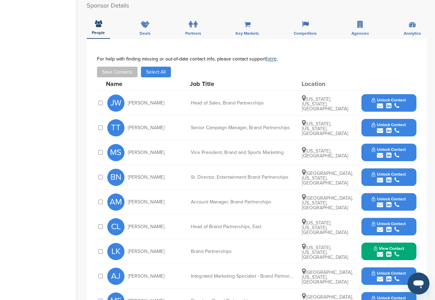
click at [383, 108] on div "submit" at bounding box center [389, 106] width 34 height 7
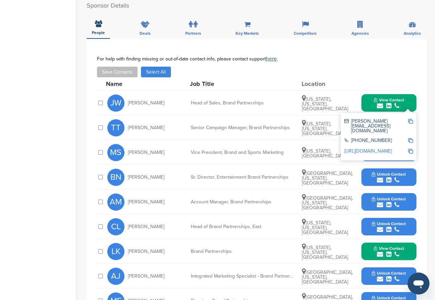
click at [372, 100] on button "View Contact" at bounding box center [389, 103] width 47 height 21
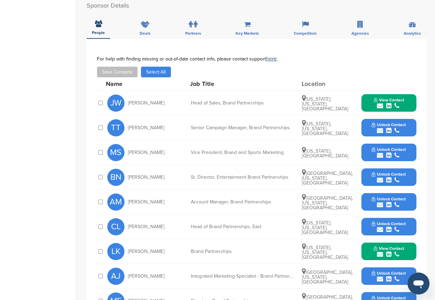
click at [373, 126] on span "Unlock Contact" at bounding box center [389, 124] width 34 height 5
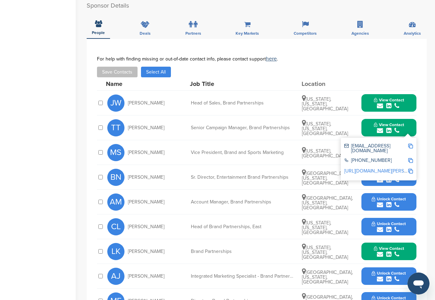
click at [371, 127] on button "View Contact" at bounding box center [389, 128] width 47 height 21
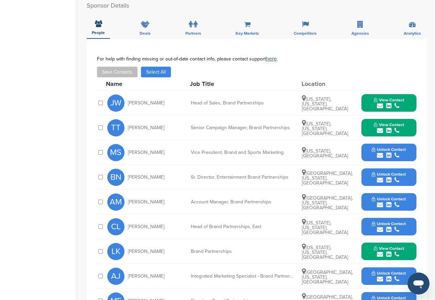
click at [372, 149] on span "Unlock Contact" at bounding box center [389, 149] width 34 height 5
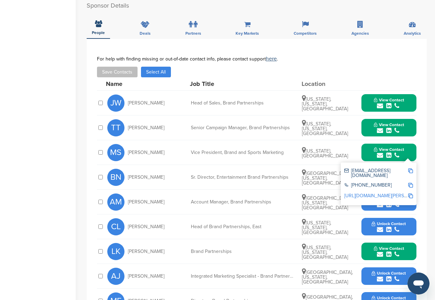
click at [368, 150] on button "View Contact" at bounding box center [389, 152] width 47 height 21
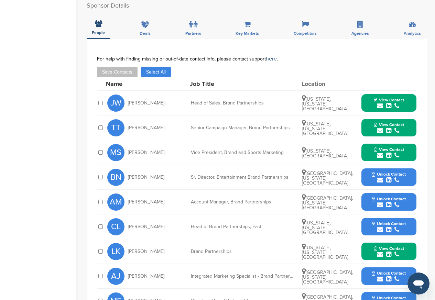
click at [372, 175] on span "Unlock Contact" at bounding box center [389, 174] width 34 height 5
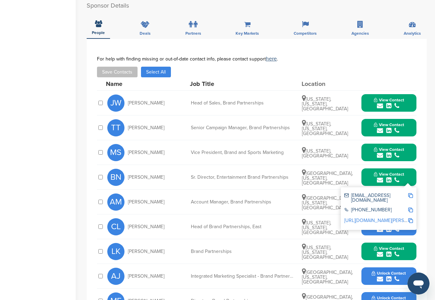
click at [368, 175] on button "View Contact" at bounding box center [389, 177] width 47 height 21
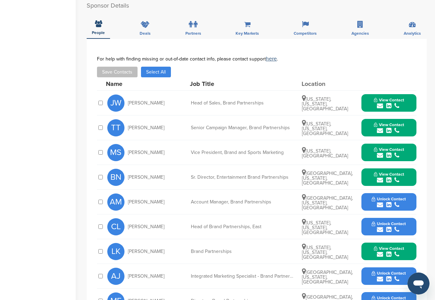
click at [370, 202] on button "Unlock Contact" at bounding box center [389, 202] width 51 height 21
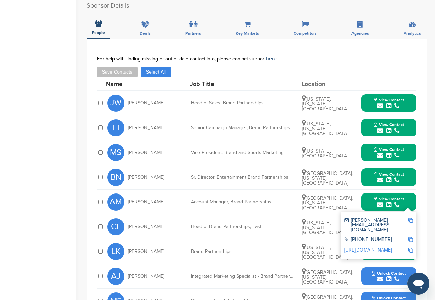
click at [367, 202] on button "View Contact" at bounding box center [389, 202] width 47 height 21
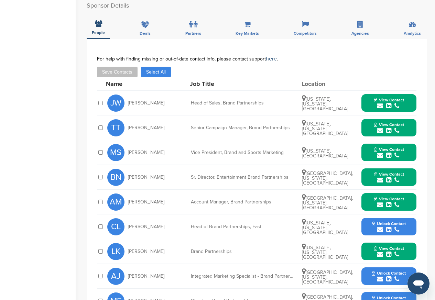
click at [369, 227] on button "Unlock Contact" at bounding box center [389, 227] width 51 height 21
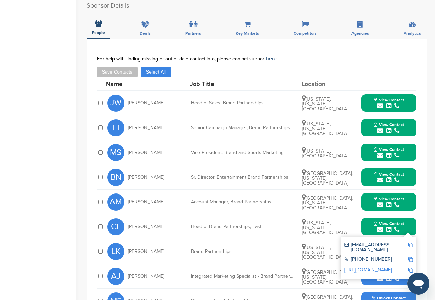
click at [366, 227] on button "View Contact" at bounding box center [389, 227] width 47 height 21
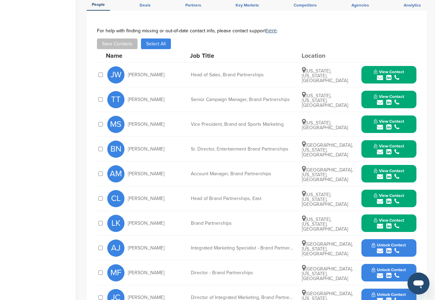
scroll to position [371, 0]
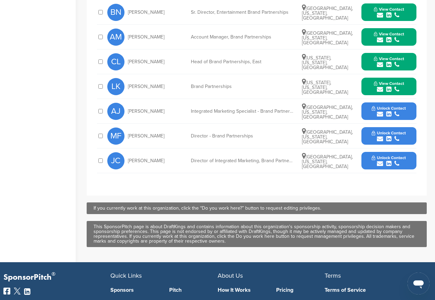
click at [369, 118] on button "Unlock Contact" at bounding box center [389, 111] width 51 height 21
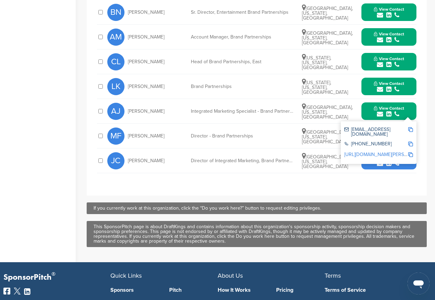
click at [366, 108] on button "View Contact" at bounding box center [389, 111] width 47 height 21
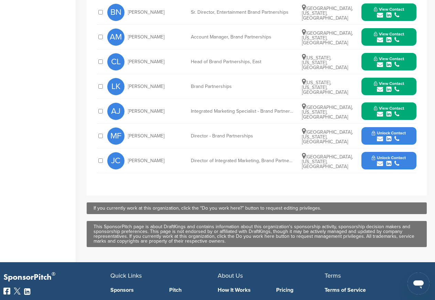
click at [365, 134] on button "Unlock Contact" at bounding box center [389, 136] width 51 height 21
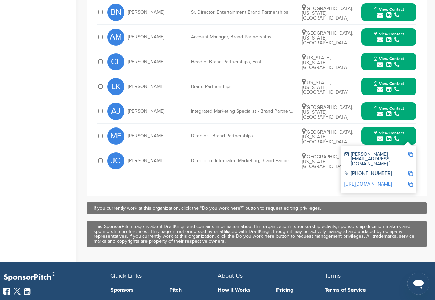
click at [362, 135] on div "View Contact m.feldman@draftkings.com +1 617-710-6240 http://www.linkedin.com/i…" at bounding box center [388, 136] width 55 height 18
click at [362, 169] on div "+1 617-710-6240" at bounding box center [378, 174] width 69 height 11
click at [368, 169] on div "+1 617-710-6240" at bounding box center [378, 174] width 69 height 11
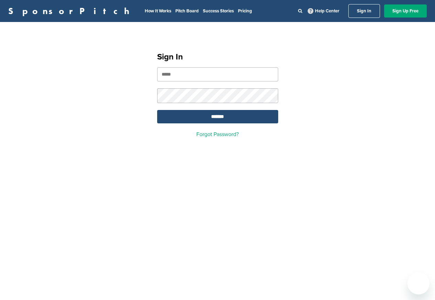
click at [203, 74] on input "email" at bounding box center [217, 74] width 121 height 14
paste input "**********"
type input "**********"
click at [214, 118] on input "*******" at bounding box center [217, 116] width 121 height 13
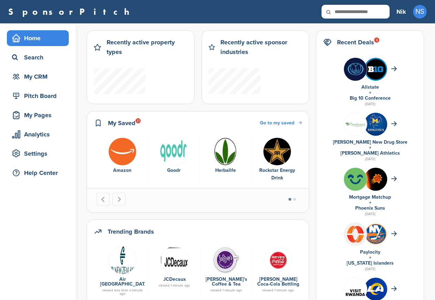
click at [217, 119] on div "My Saved 21 Go to my saved" at bounding box center [198, 126] width 208 height 17
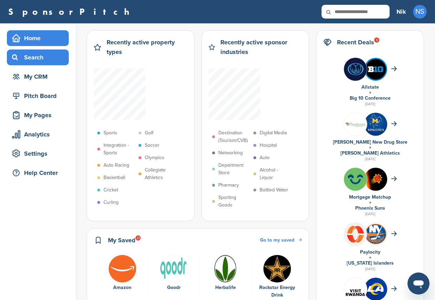
click at [34, 56] on div "Search" at bounding box center [39, 57] width 58 height 12
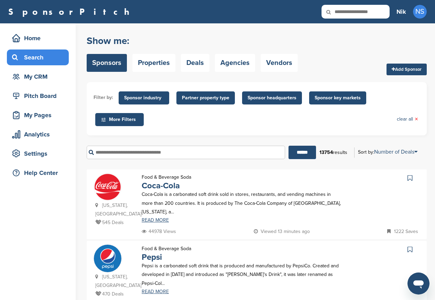
click at [160, 152] on input "text" at bounding box center [186, 152] width 198 height 13
paste input "**********"
type input "**********"
click at [298, 152] on input "******" at bounding box center [303, 152] width 28 height 13
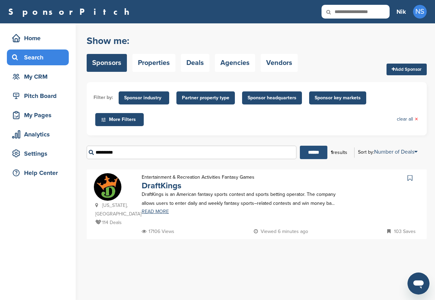
click at [300, 152] on input "******" at bounding box center [314, 152] width 28 height 13
click at [163, 198] on p "DraftKings is an American fantasy sports contest and sports betting operator. T…" at bounding box center [242, 198] width 200 height 17
click at [160, 186] on link "DraftKings" at bounding box center [162, 186] width 40 height 10
click at [409, 120] on link "clear all ×" at bounding box center [407, 120] width 21 height 8
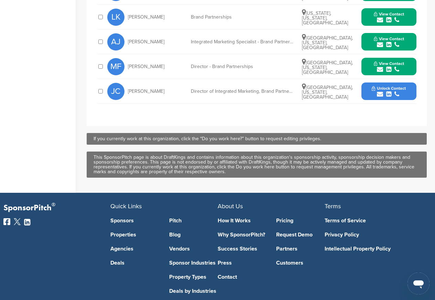
scroll to position [454, 0]
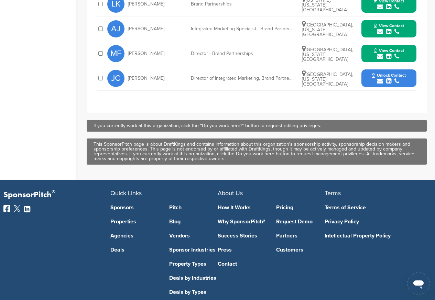
click at [381, 80] on icon "submit" at bounding box center [380, 81] width 6 height 6
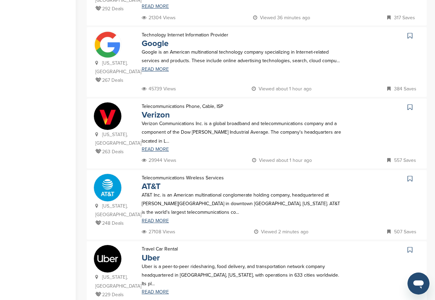
scroll to position [735, 0]
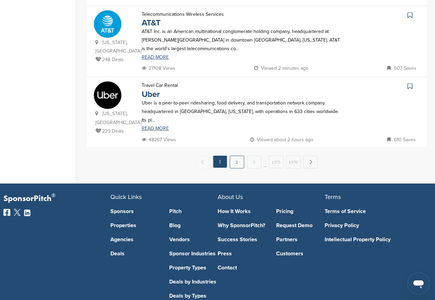
click at [236, 156] on link "2" at bounding box center [237, 162] width 14 height 13
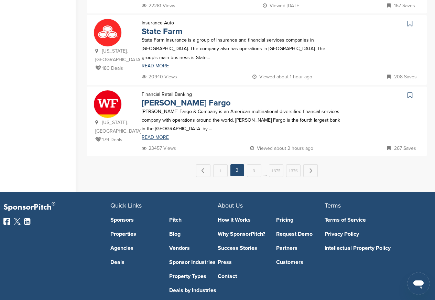
scroll to position [0, 0]
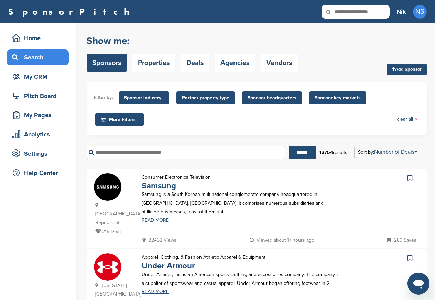
click at [232, 132] on div "Filter by: Sponsor industry Sponsor Industry × Apparel, Clothing, & Fashion Acc…" at bounding box center [257, 108] width 340 height 53
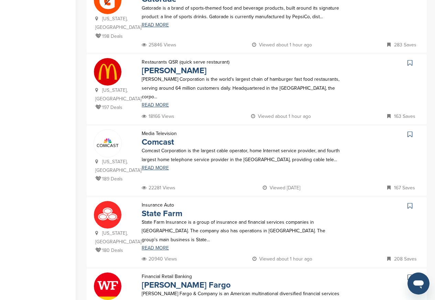
scroll to position [578, 0]
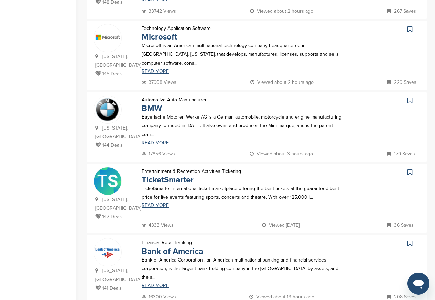
scroll to position [0, 0]
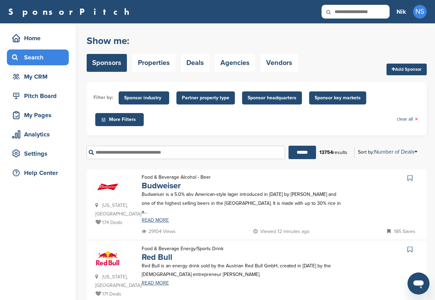
click at [253, 282] on div "Food & Beverage Energy/Sports Drink Red Bull Red Bull is an energy drink sold b…" at bounding box center [242, 272] width 214 height 54
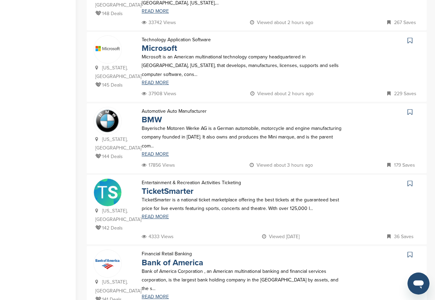
scroll to position [578, 0]
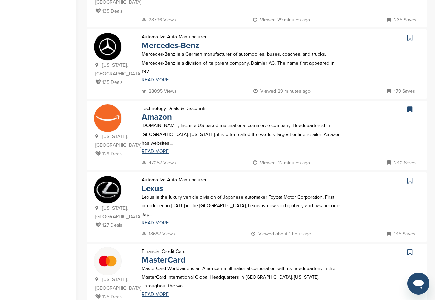
scroll to position [0, 0]
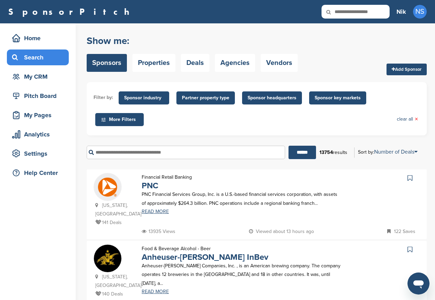
click at [258, 286] on div "Food & Beverage Alcohol - Beer Anheuser-Busch InBev Anheuser-Busch Companies, I…" at bounding box center [242, 272] width 214 height 54
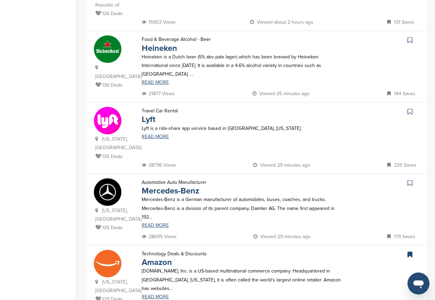
scroll to position [454, 0]
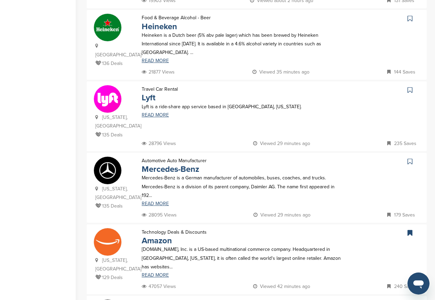
click at [159, 102] on p "Lyft is a ride-share app service based in San Francisco, California." at bounding box center [242, 106] width 200 height 9
click at [159, 94] on p "Lyft" at bounding box center [160, 98] width 36 height 9
click at [152, 113] on link "READ MORE" at bounding box center [242, 115] width 200 height 5
click at [155, 202] on link "READ MORE" at bounding box center [242, 204] width 200 height 5
click at [154, 273] on link "READ MORE" at bounding box center [242, 275] width 200 height 5
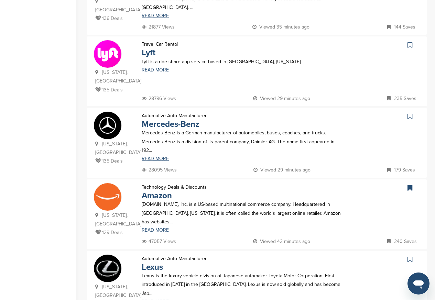
scroll to position [619, 0]
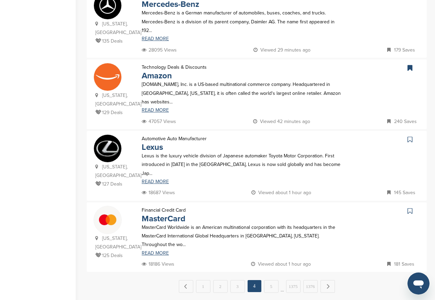
click at [155, 147] on div "Automotive Auto Manufacturer Lexus Lexus is the luxury vehicle division of Japa…" at bounding box center [242, 161] width 214 height 54
click at [157, 180] on link "READ MORE" at bounding box center [242, 182] width 200 height 5
click at [159, 214] on link "MasterCard" at bounding box center [164, 219] width 44 height 10
click at [236, 280] on link "3" at bounding box center [237, 286] width 14 height 13
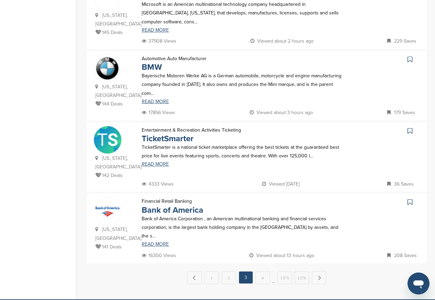
scroll to position [0, 0]
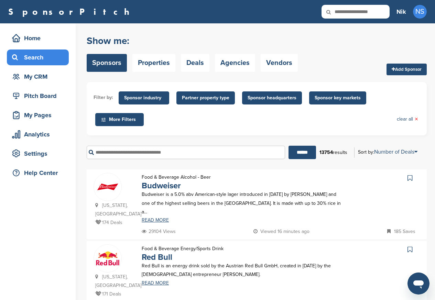
click at [253, 262] on p "Red Bull is an energy drink sold by the Austrian Red Bull GmbH, created in [DAT…" at bounding box center [242, 270] width 200 height 17
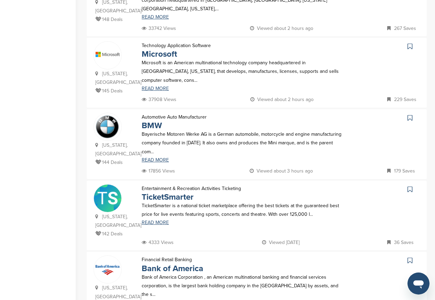
scroll to position [578, 0]
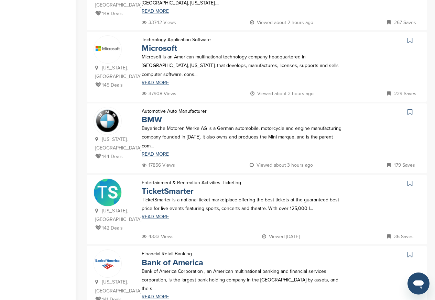
scroll to position [0, 0]
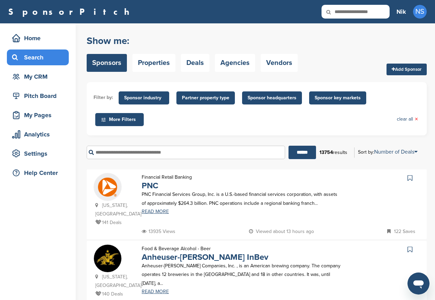
click at [262, 286] on div "Food & Beverage Alcohol - Beer Anheuser-Busch InBev Anheuser-Busch Companies, I…" at bounding box center [242, 272] width 214 height 54
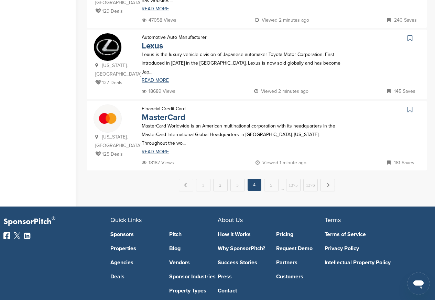
scroll to position [743, 0]
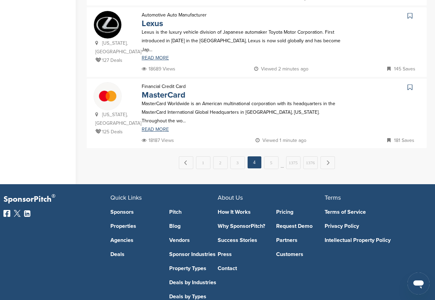
click at [272, 156] on link "5" at bounding box center [271, 162] width 14 height 13
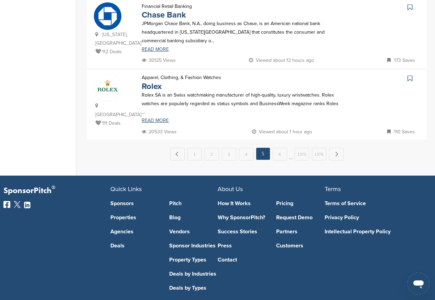
scroll to position [0, 0]
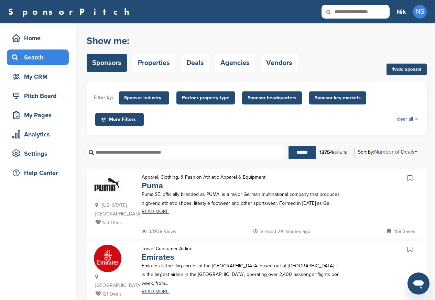
click at [271, 142] on div "****** 13754 results Sort by: Number of Deals Sponsor Name Recently Added Numbe…" at bounding box center [257, 153] width 340 height 24
click at [156, 214] on link "READ MORE" at bounding box center [242, 211] width 200 height 5
click at [157, 262] on link "Emirates" at bounding box center [158, 257] width 32 height 10
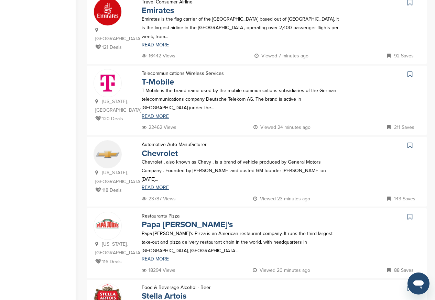
scroll to position [248, 0]
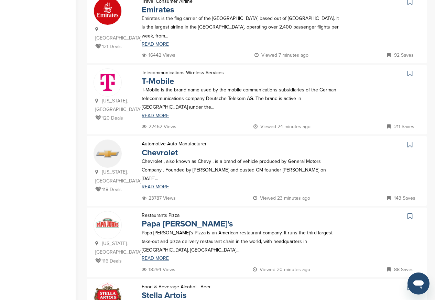
click at [157, 123] on div "Telecommunications Wireless Services T-Mobile T-Mobile is the brand name used b…" at bounding box center [242, 95] width 214 height 54
click at [157, 118] on link "READ MORE" at bounding box center [242, 115] width 200 height 5
click at [159, 175] on p "Chevrolet , also known as Chevy , is a brand of vehicle produced by General Mot…" at bounding box center [242, 170] width 200 height 26
click at [154, 189] on link "READ MORE" at bounding box center [242, 187] width 200 height 5
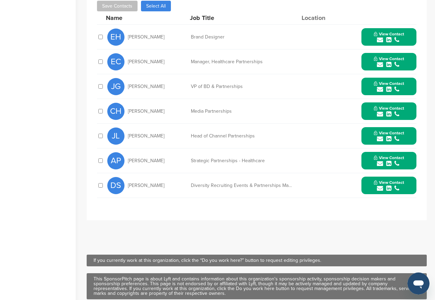
scroll to position [248, 0]
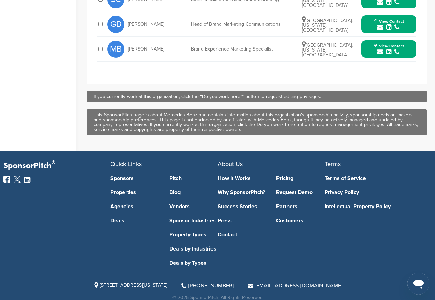
scroll to position [502, 0]
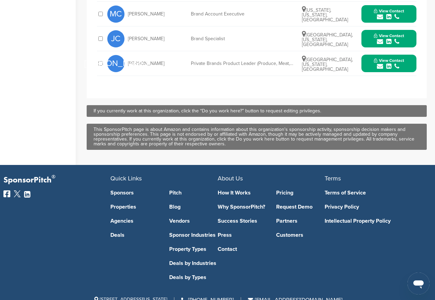
scroll to position [476, 0]
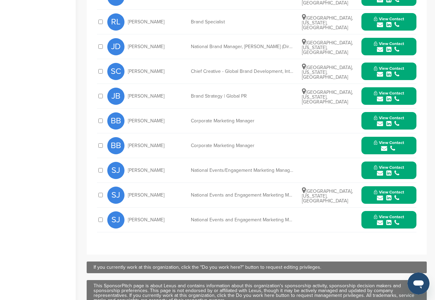
scroll to position [452, 0]
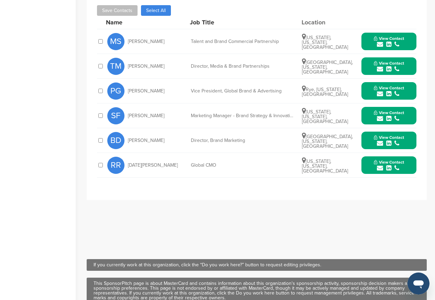
scroll to position [454, 0]
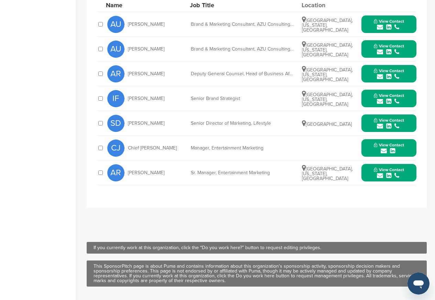
scroll to position [248, 0]
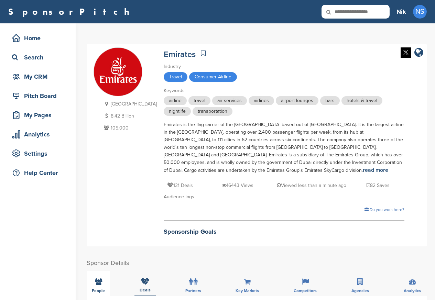
click at [96, 291] on span "People" at bounding box center [98, 291] width 13 height 4
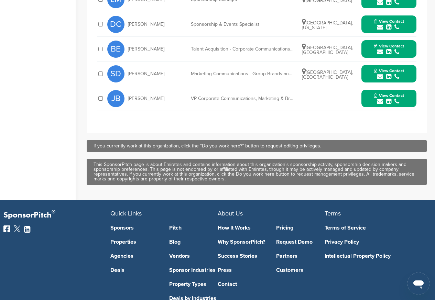
scroll to position [495, 0]
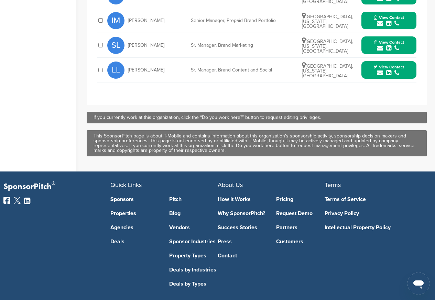
scroll to position [495, 0]
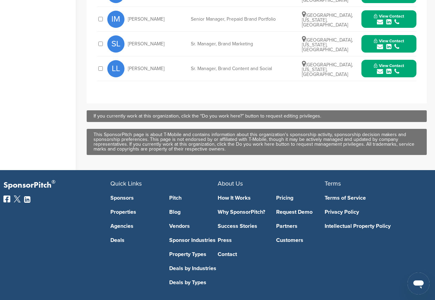
click at [403, 68] on div "submit" at bounding box center [389, 71] width 30 height 7
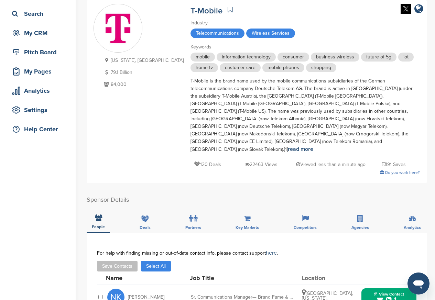
scroll to position [0, 0]
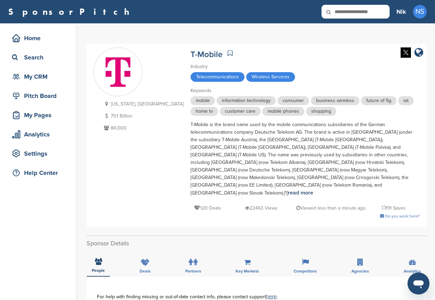
click at [404, 52] on img at bounding box center [406, 52] width 10 height 10
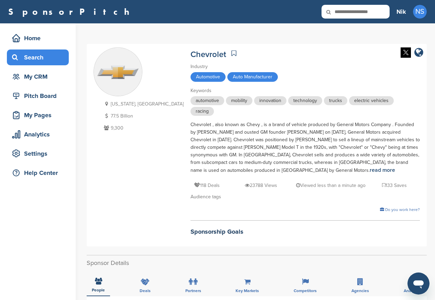
click at [33, 56] on div "Search" at bounding box center [39, 57] width 58 height 12
click at [27, 57] on div "Search" at bounding box center [39, 57] width 58 height 12
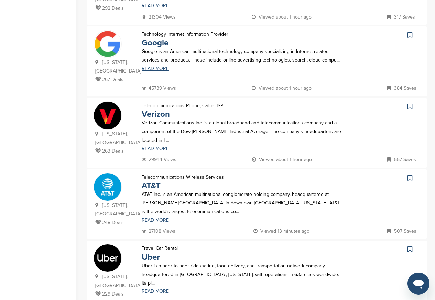
scroll to position [578, 0]
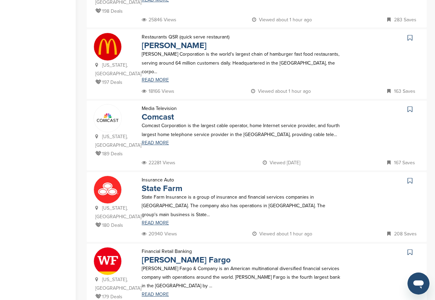
scroll to position [0, 0]
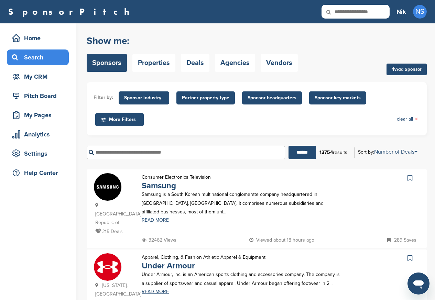
click at [236, 287] on div "Apparel, Clothing, & Fashion Athletic Apparel & Equipment Under Armour Under Ar…" at bounding box center [242, 280] width 214 height 54
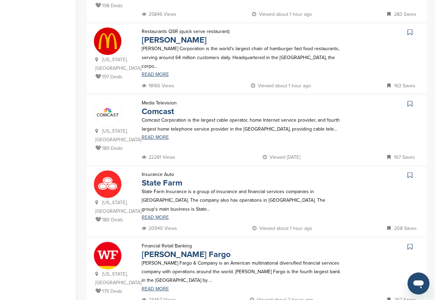
scroll to position [726, 0]
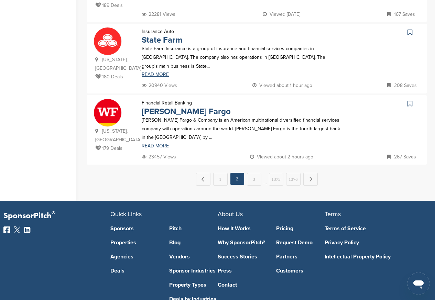
click at [243, 173] on em "2" at bounding box center [237, 179] width 14 height 12
click at [256, 173] on link "3" at bounding box center [254, 179] width 14 height 13
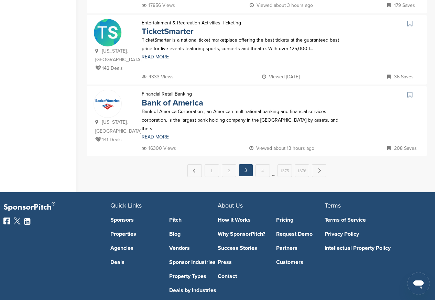
scroll to position [0, 0]
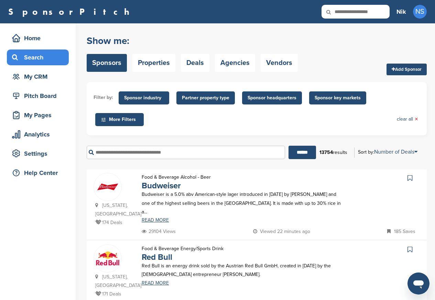
click at [255, 132] on div "Filter by: Sponsor industry Sponsor Industry × Apparel, Clothing, & Fashion Acc…" at bounding box center [257, 108] width 340 height 53
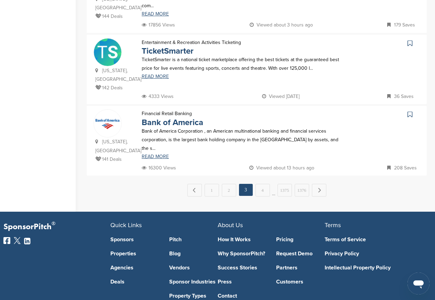
scroll to position [744, 0]
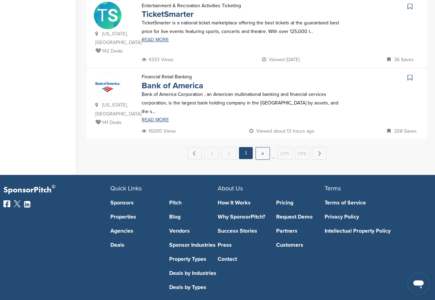
click at [262, 147] on link "4" at bounding box center [263, 153] width 14 height 13
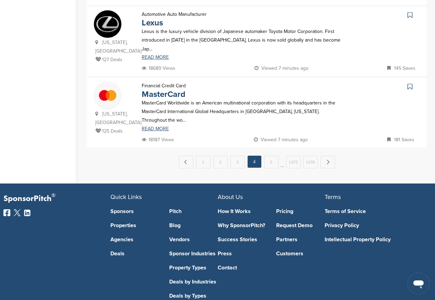
scroll to position [0, 0]
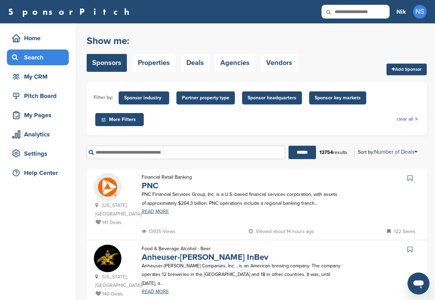
click at [262, 132] on div "Filter by: Sponsor industry Sponsor Industry × Apparel, Clothing, & Fashion Acc…" at bounding box center [257, 108] width 340 height 53
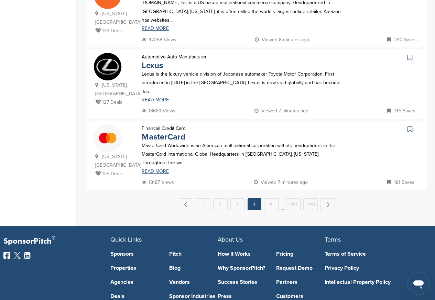
scroll to position [752, 0]
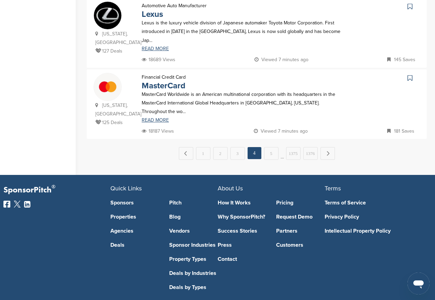
click at [259, 147] on em "4" at bounding box center [255, 153] width 14 height 12
click at [269, 147] on link "5" at bounding box center [271, 153] width 14 height 13
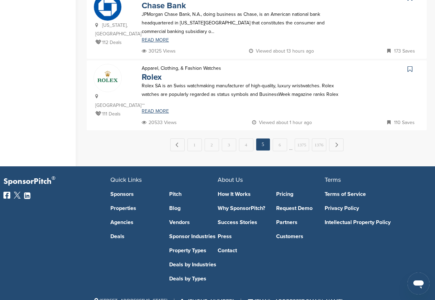
scroll to position [0, 0]
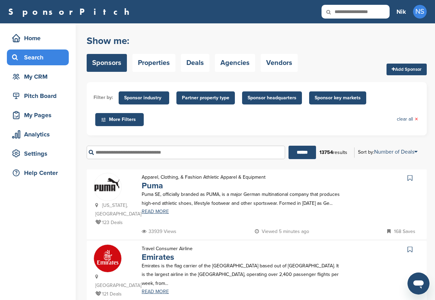
click at [270, 132] on div "Filter by: Sponsor industry Sponsor Industry × Apparel, Clothing, & Fashion Acc…" at bounding box center [257, 108] width 340 height 53
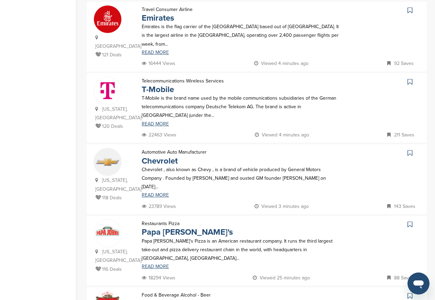
scroll to position [248, 0]
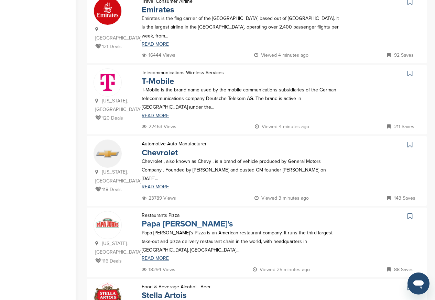
click at [164, 228] on link "Papa [PERSON_NAME]'s" at bounding box center [187, 224] width 91 height 10
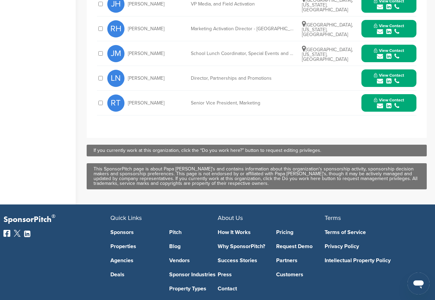
scroll to position [453, 0]
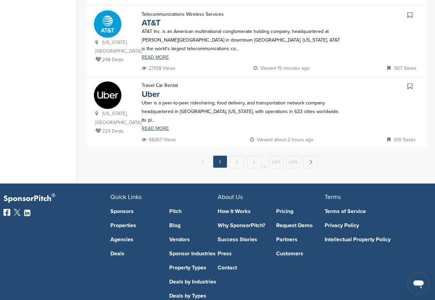
scroll to position [735, 0]
click at [236, 156] on link "2" at bounding box center [237, 162] width 14 height 13
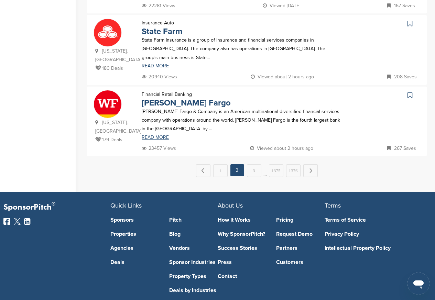
scroll to position [0, 0]
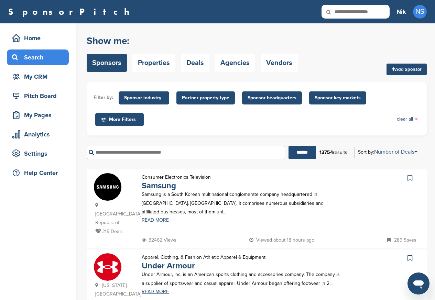
click at [236, 132] on div "Filter by: Sponsor industry Sponsor Industry × Apparel, Clothing, & Fashion Acc…" at bounding box center [257, 108] width 340 height 53
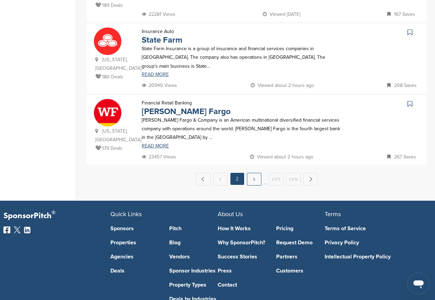
click at [249, 173] on link "3" at bounding box center [254, 179] width 14 height 13
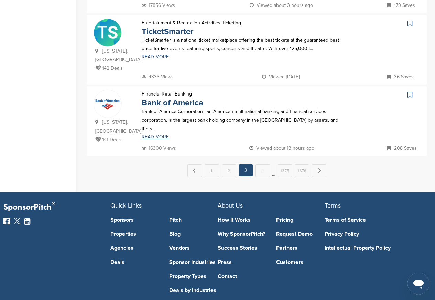
scroll to position [0, 0]
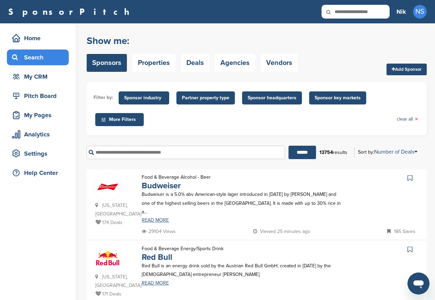
click at [255, 132] on div "Filter by: Sponsor industry Sponsor Industry × Apparel, Clothing, & Fashion Acc…" at bounding box center [257, 108] width 340 height 53
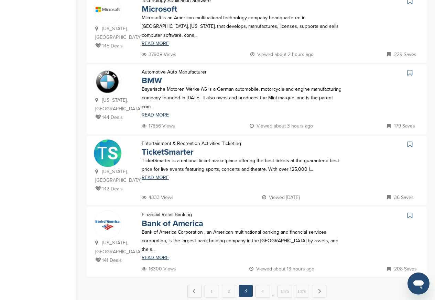
scroll to position [744, 0]
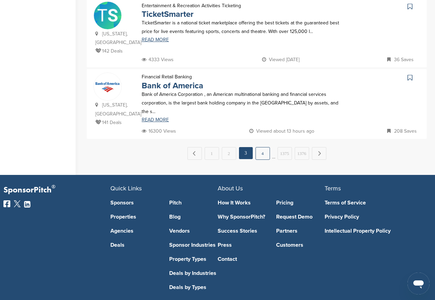
click at [263, 147] on link "4" at bounding box center [263, 153] width 14 height 13
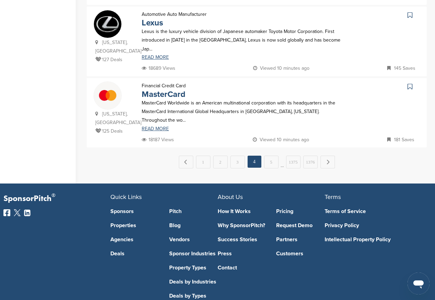
scroll to position [0, 0]
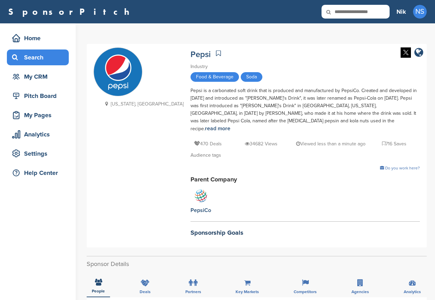
click at [33, 58] on div "Search" at bounding box center [39, 57] width 58 height 12
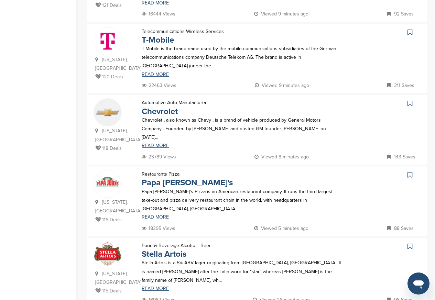
click at [159, 259] on p "Stella Artois is a 5% ABV lager originating from [GEOGRAPHIC_DATA], [GEOGRAPHIC…" at bounding box center [242, 272] width 200 height 26
click at [157, 286] on link "READ MORE" at bounding box center [242, 288] width 200 height 5
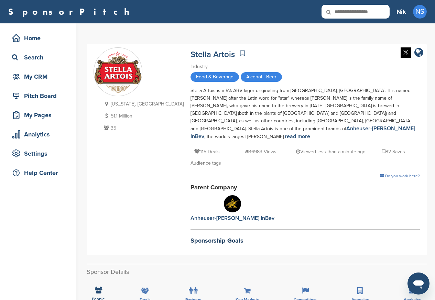
click at [403, 52] on img at bounding box center [406, 52] width 10 height 10
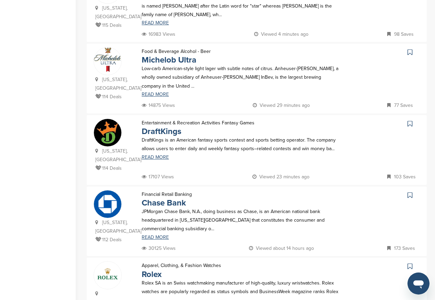
scroll to position [578, 0]
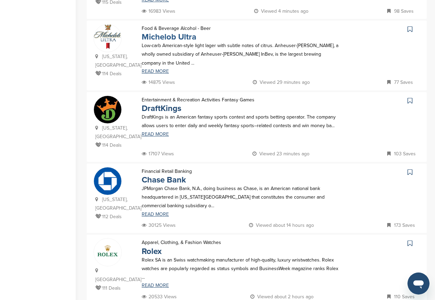
click at [153, 32] on link "Michelob Ultra" at bounding box center [169, 37] width 55 height 10
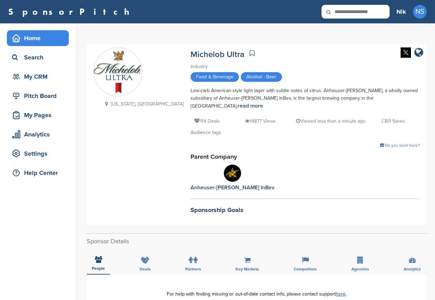
click at [33, 43] on div "Home" at bounding box center [39, 38] width 58 height 12
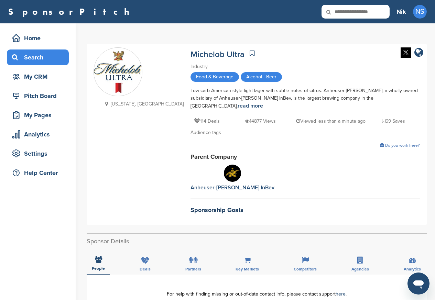
click at [31, 58] on div "Search" at bounding box center [39, 57] width 58 height 12
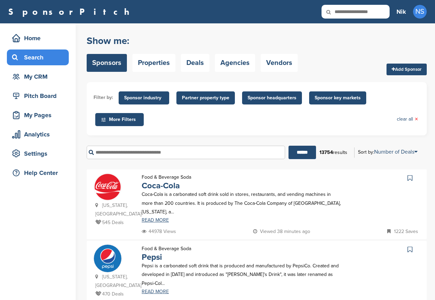
scroll to position [366, 0]
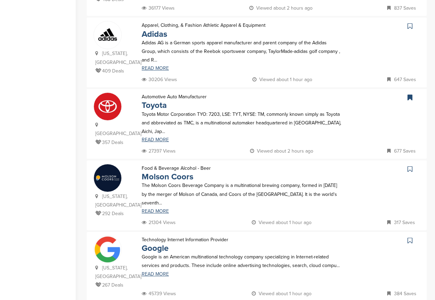
click at [239, 286] on div "You have reached your monthly limit. Please upgrade to access more. Upgrade on …" at bounding box center [261, 104] width 348 height 895
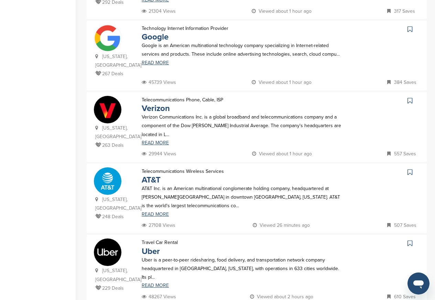
scroll to position [0, 0]
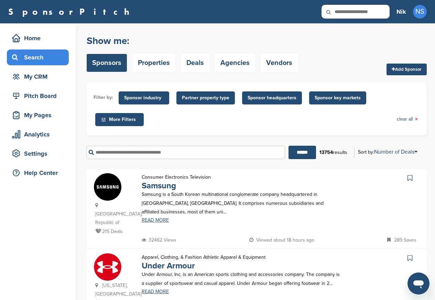
click at [252, 289] on div "Apparel, Clothing, & Fashion Athletic Apparel & Equipment Under Armour Under Ar…" at bounding box center [242, 280] width 214 height 54
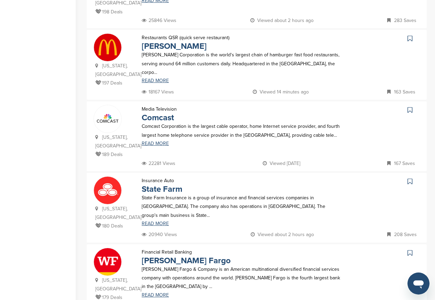
scroll to position [578, 0]
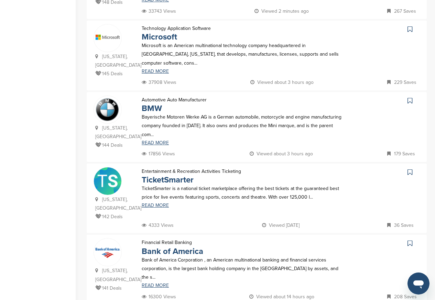
scroll to position [0, 0]
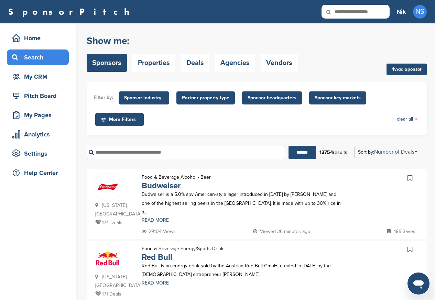
click at [255, 282] on div "Food & Beverage Energy/Sports Drink Red Bull Red Bull is an energy drink sold b…" at bounding box center [242, 272] width 214 height 54
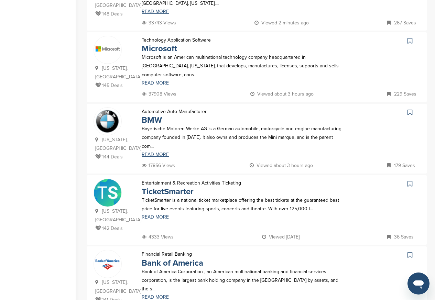
scroll to position [578, 0]
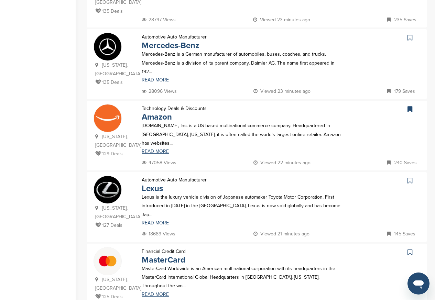
scroll to position [0, 0]
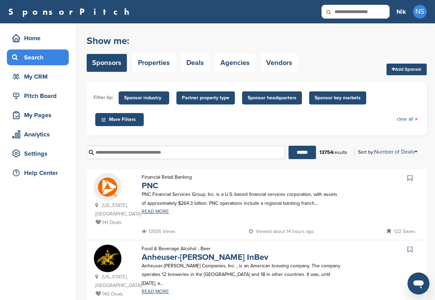
click at [257, 286] on div "Food & Beverage Alcohol - Beer Anheuser-Busch InBev Anheuser-Busch Companies, I…" at bounding box center [242, 272] width 214 height 54
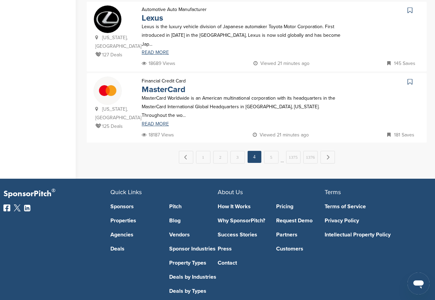
scroll to position [752, 0]
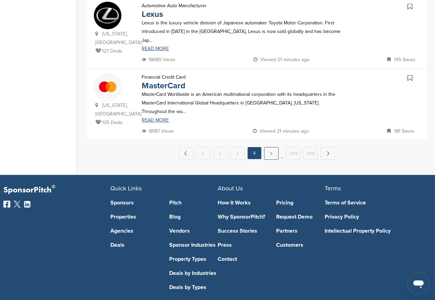
click at [267, 147] on link "5" at bounding box center [271, 153] width 14 height 13
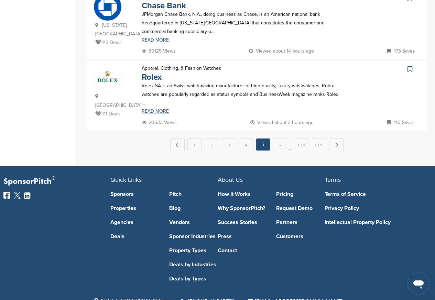
scroll to position [0, 0]
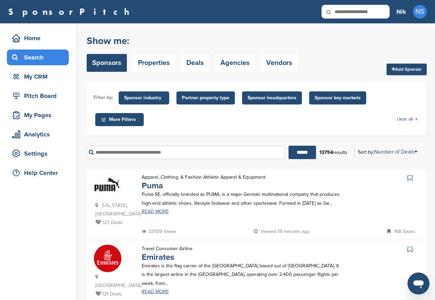
click at [273, 133] on div "Filter by: Sponsor industry Sponsor Industry × Apparel, Clothing, & Fashion Acc…" at bounding box center [257, 108] width 340 height 53
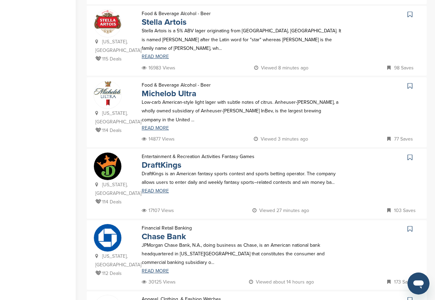
scroll to position [578, 0]
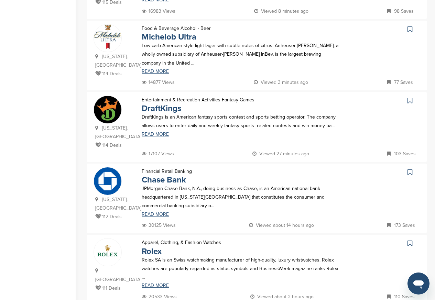
click at [155, 205] on div "Financial Retail Banking Chase Bank JPMorgan Chase Bank, N.A., doing business a…" at bounding box center [242, 194] width 214 height 54
click at [159, 175] on link "Chase Bank" at bounding box center [164, 180] width 44 height 10
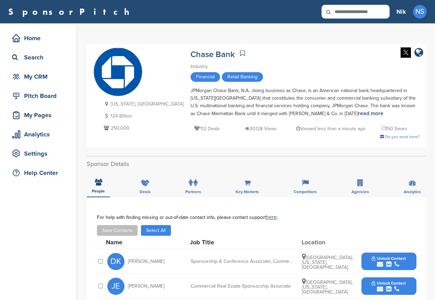
click at [381, 260] on span "Unlock Contact" at bounding box center [389, 258] width 34 height 5
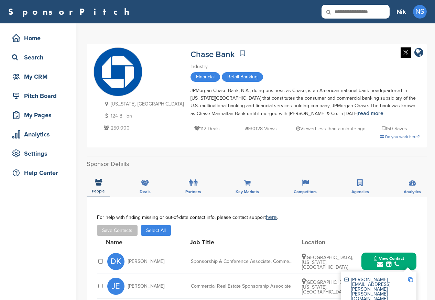
click at [375, 259] on span "View Contact" at bounding box center [389, 258] width 30 height 5
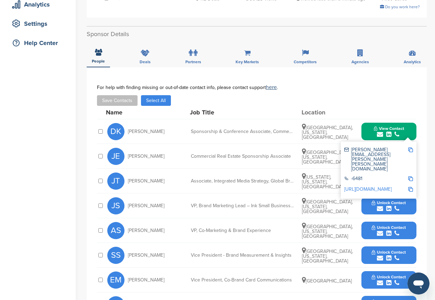
scroll to position [165, 0]
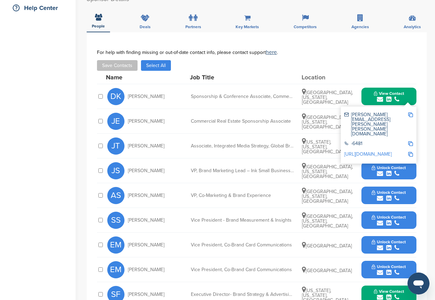
click at [382, 164] on button "Unlock Contact" at bounding box center [389, 171] width 51 height 21
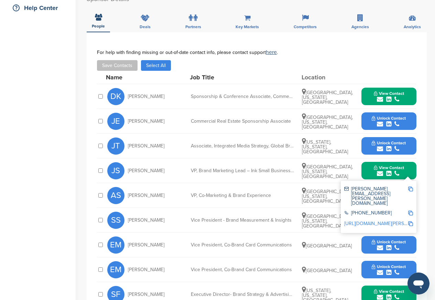
click at [381, 120] on span "Unlock Contact" at bounding box center [389, 118] width 34 height 5
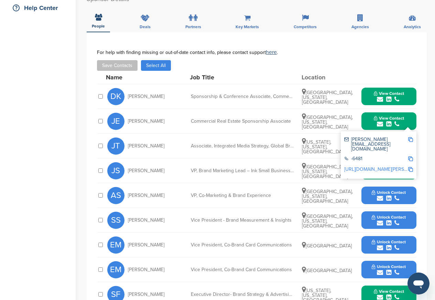
click at [382, 156] on div "-6481" at bounding box center [376, 159] width 64 height 6
click at [376, 156] on div "-6481" at bounding box center [376, 159] width 64 height 6
click at [331, 179] on div "JS Jesse Sutow VP, Brand Marketing Lead – Ink Small Business Card Philadelphia,…" at bounding box center [261, 171] width 309 height 24
click at [379, 154] on div "-6481" at bounding box center [378, 159] width 69 height 11
